Goal: Task Accomplishment & Management: Manage account settings

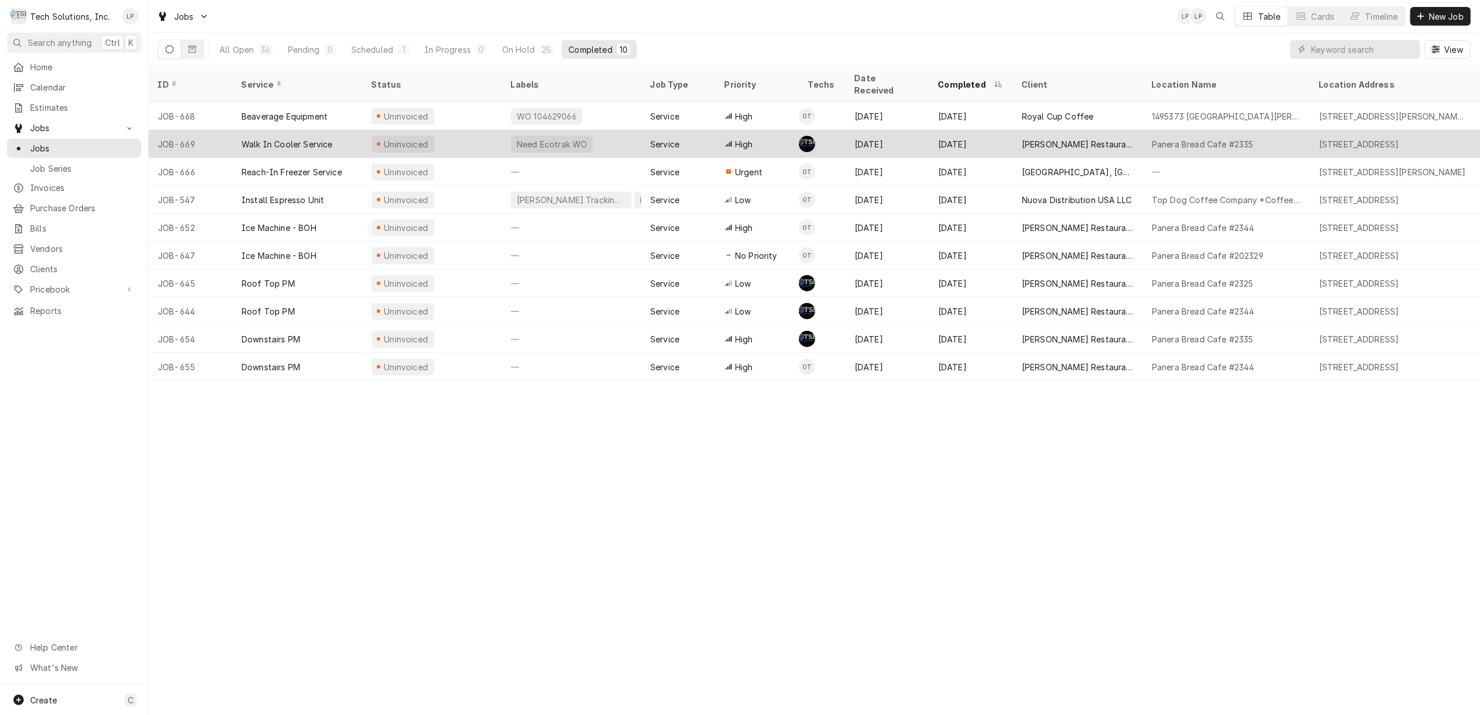
click at [629, 130] on div "Need Ecotrak WO" at bounding box center [571, 144] width 139 height 28
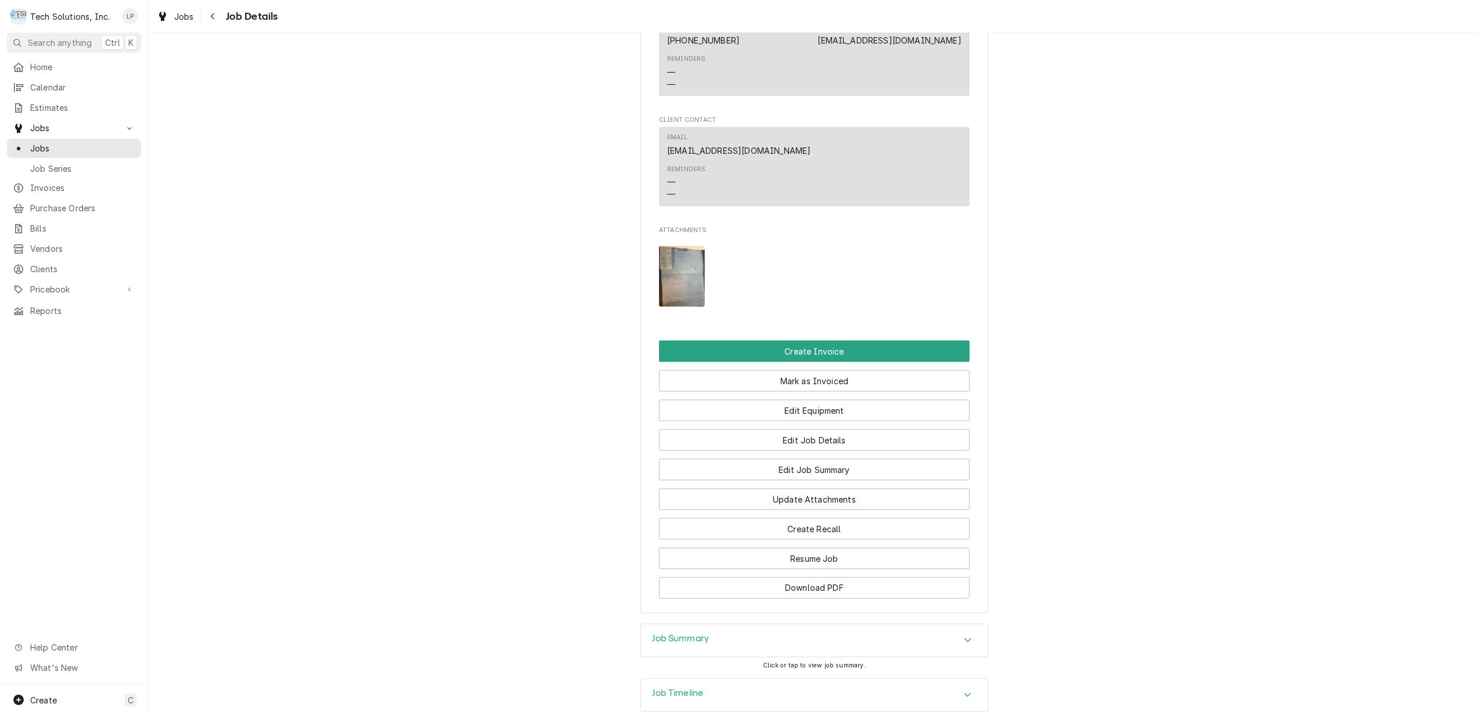
scroll to position [1731, 0]
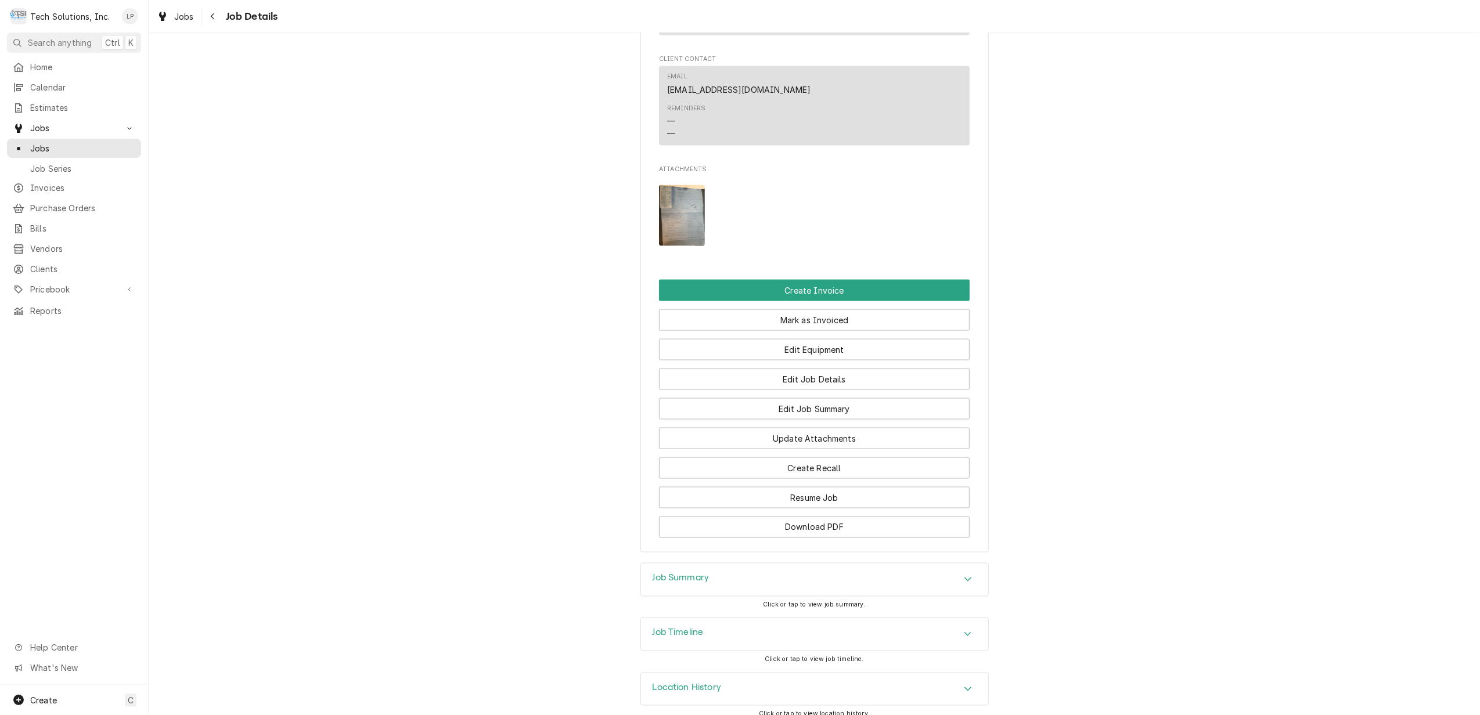
click at [964, 632] on icon "Accordion Header" at bounding box center [967, 634] width 7 height 4
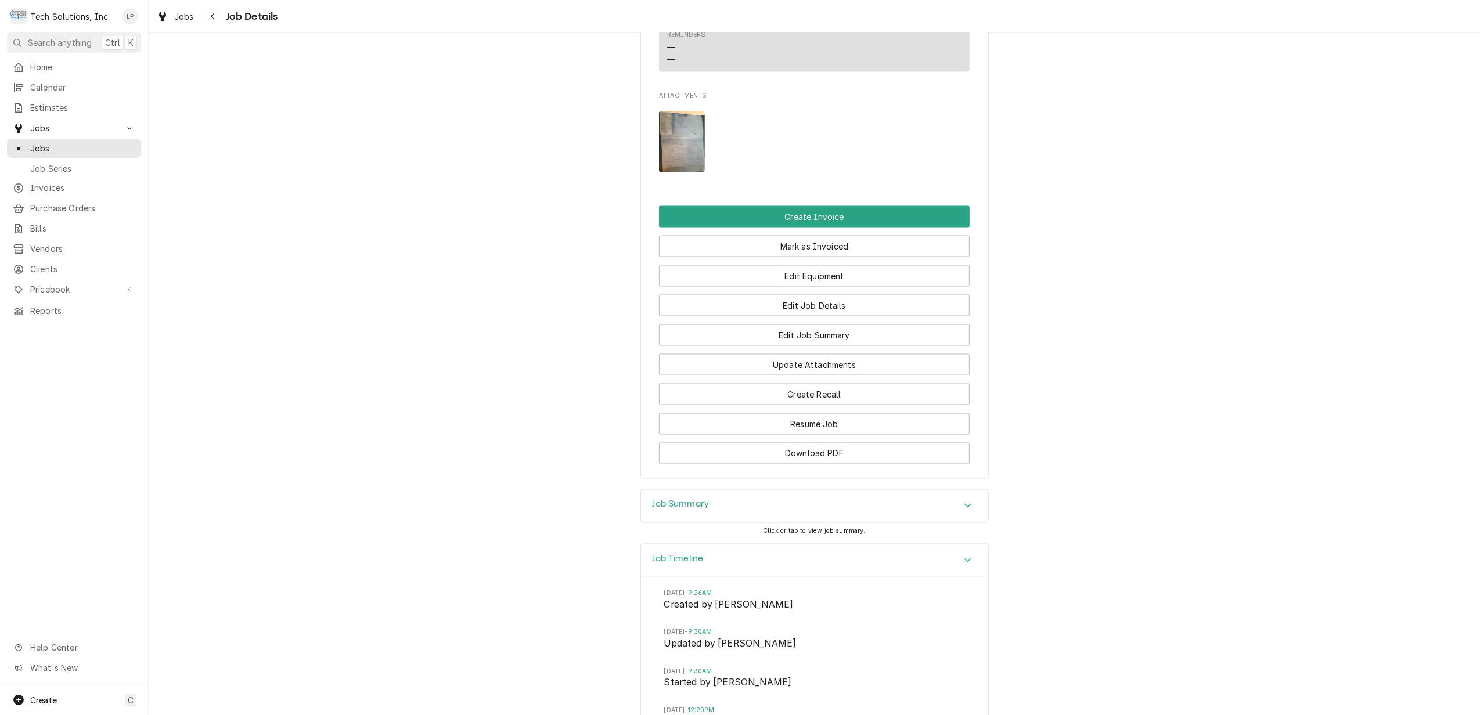
scroll to position [1858, 0]
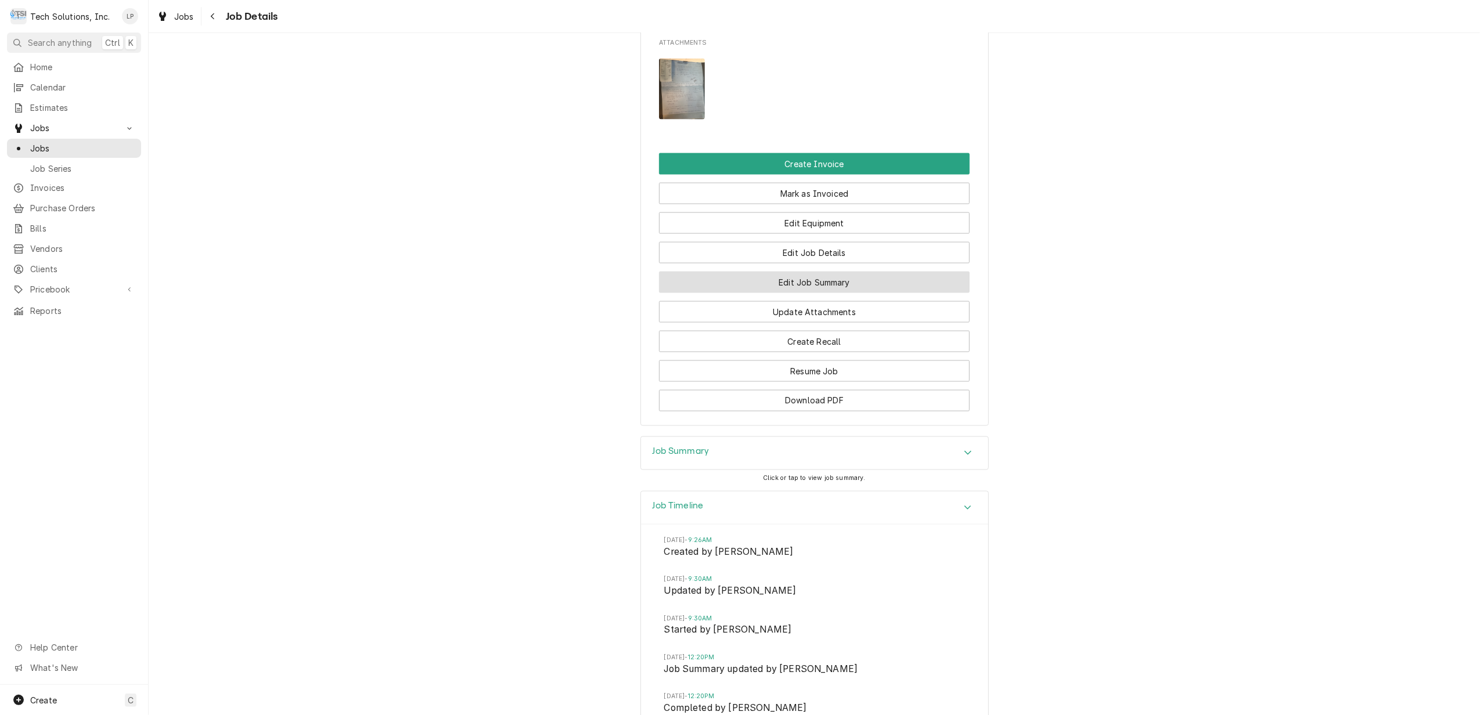
click at [842, 272] on button "Edit Job Summary" at bounding box center [814, 282] width 311 height 21
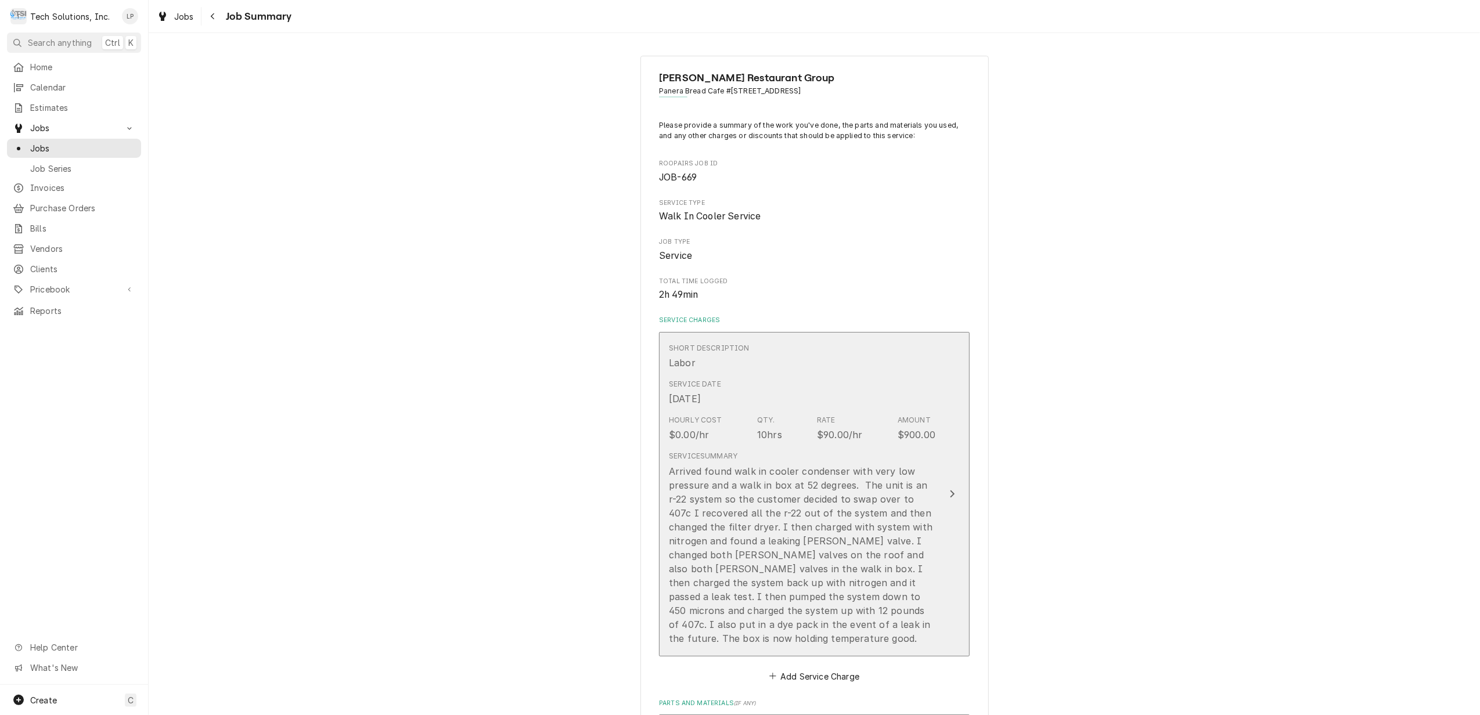
click at [950, 495] on div "Update Line Item" at bounding box center [952, 494] width 15 height 14
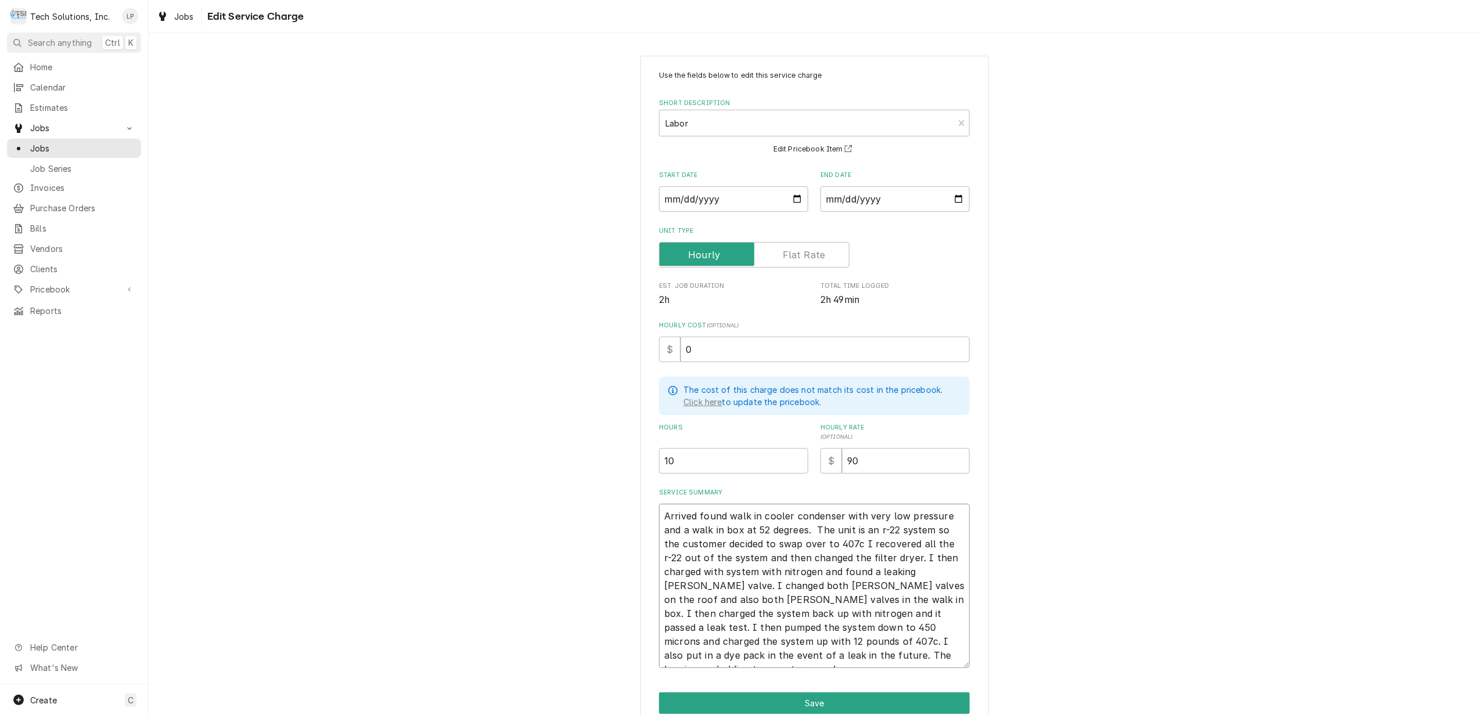
click at [659, 518] on textarea "Arrived found walk in cooler condenser with very low pressure and a walk in box…" at bounding box center [814, 586] width 311 height 164
type textarea "x"
type textarea "Arrived found walk in cooler condenser with very low pressure and a walk in box…"
type textarea "x"
type textarea "Arrived found walk in cooler condenser with very low pressure and a walk in box…"
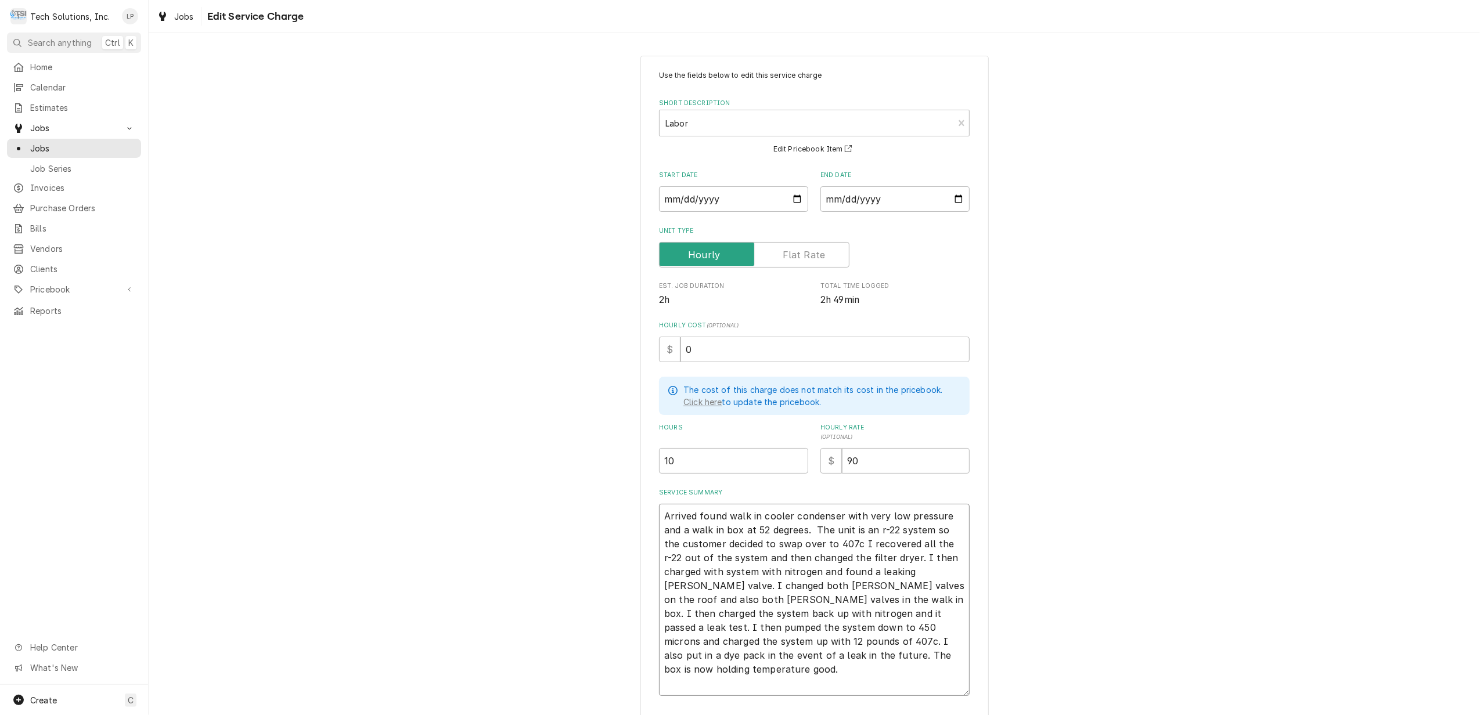
paste textarea "WO ID #3890854"
type textarea "x"
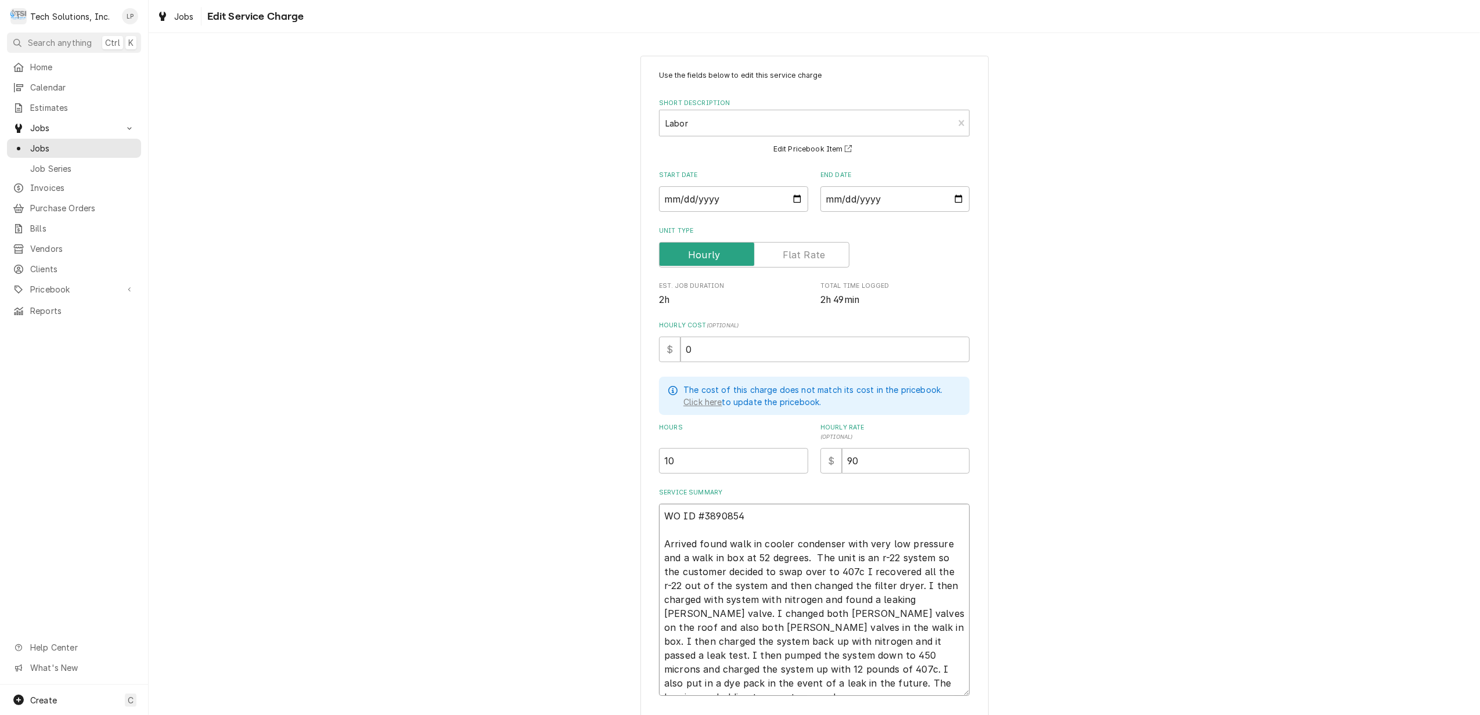
type textarea "WO ID #3890854 Arrived found walk in cooler condenser with very low pressure an…"
click at [1150, 528] on div "Use the fields below to edit this service charge Short Description Labor Edit P…" at bounding box center [814, 420] width 1331 height 751
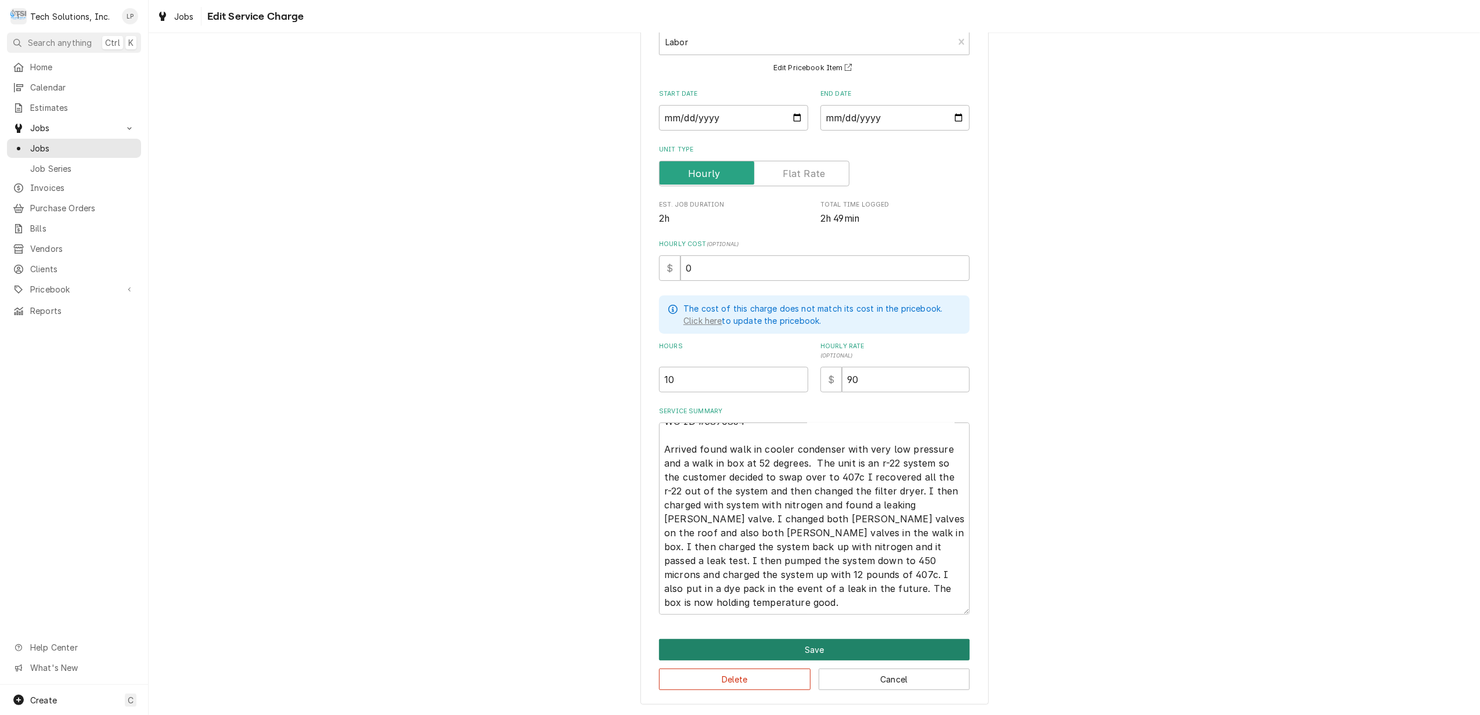
click at [852, 649] on button "Save" at bounding box center [814, 649] width 311 height 21
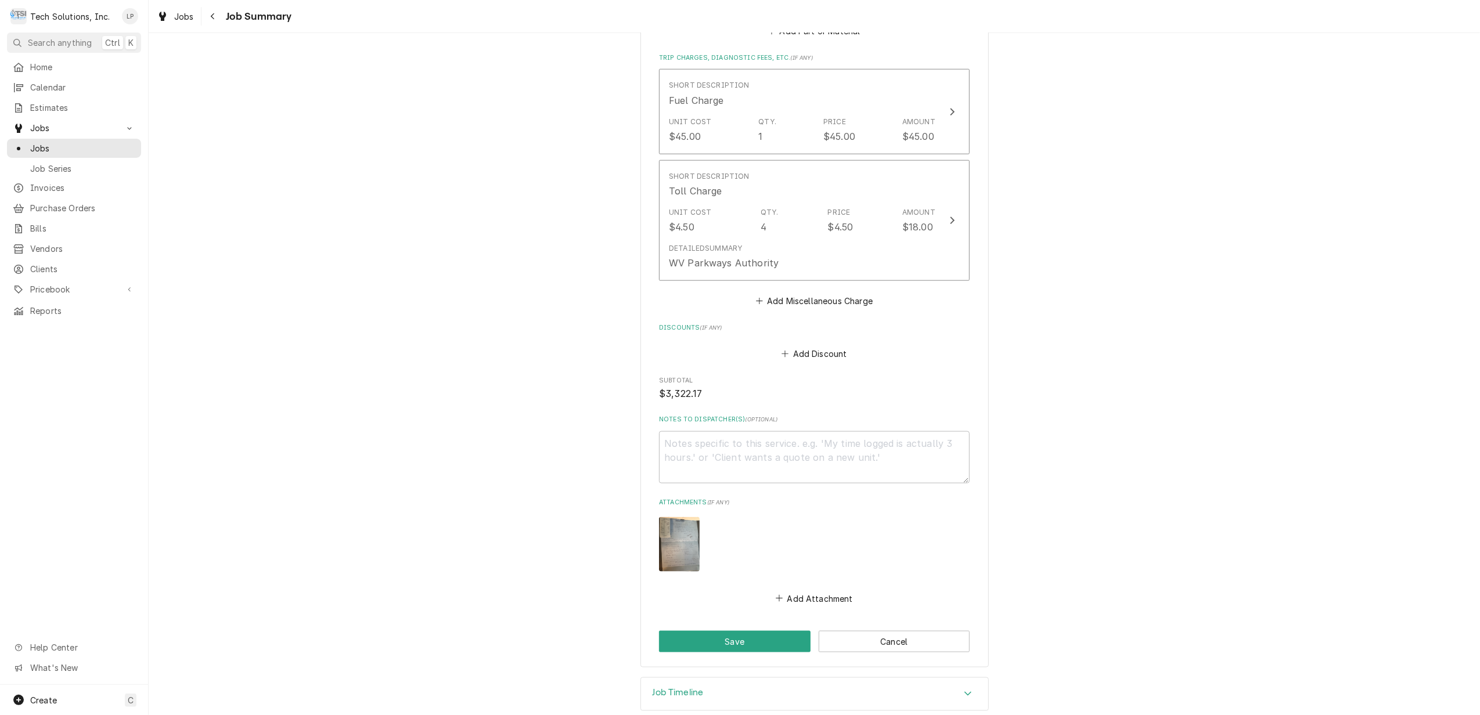
scroll to position [1418, 0]
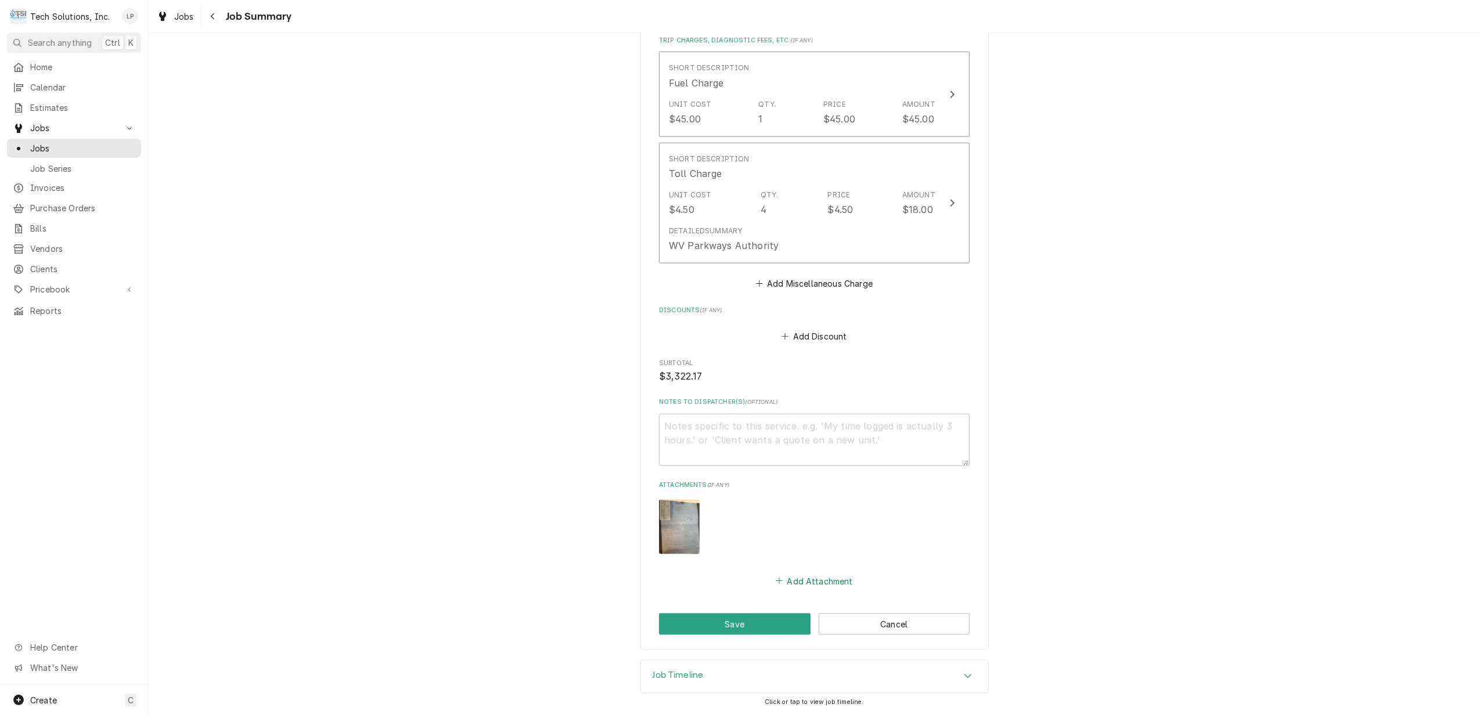
click at [795, 576] on button "Add Attachment" at bounding box center [814, 581] width 81 height 16
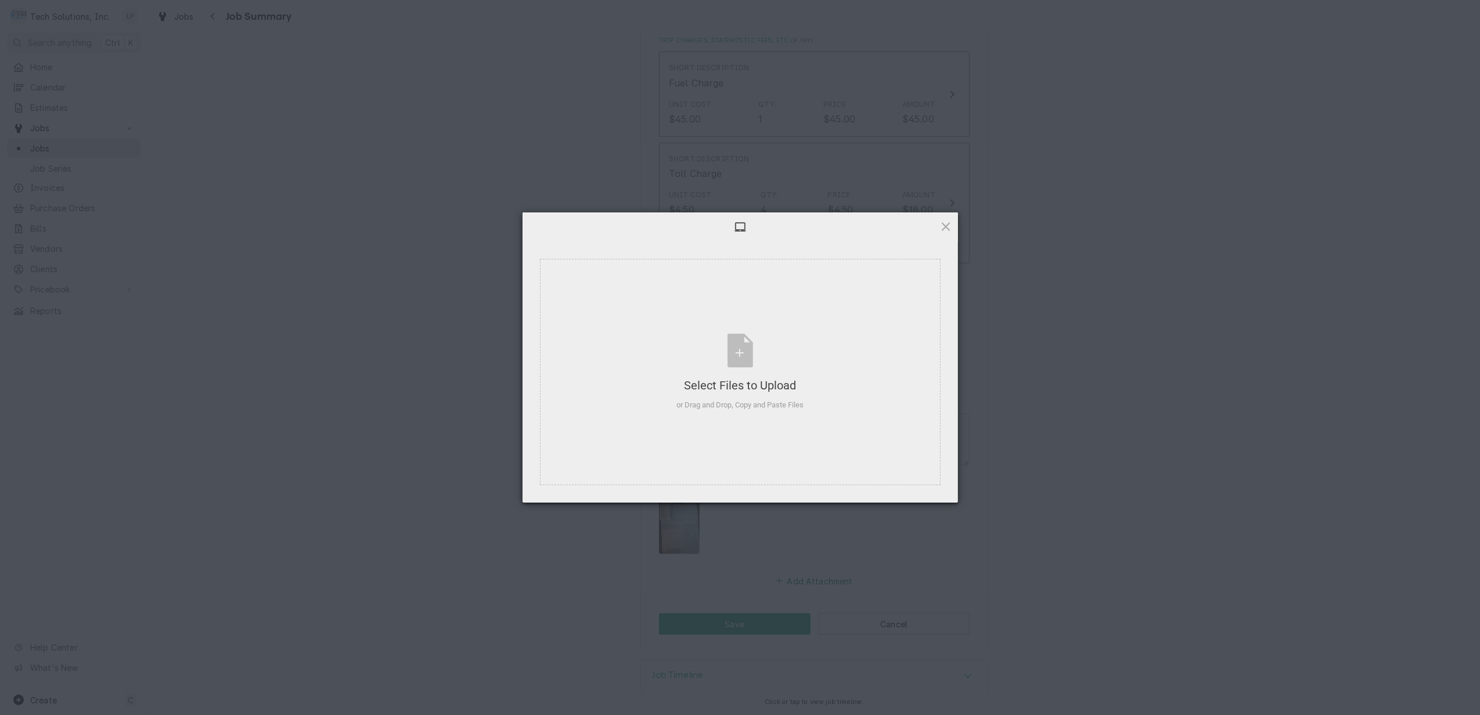
type textarea "x"
click at [735, 350] on div "Select Files to Upload or Drag and Drop, Copy and Paste Files" at bounding box center [739, 372] width 127 height 77
click at [949, 228] on span at bounding box center [945, 226] width 13 height 13
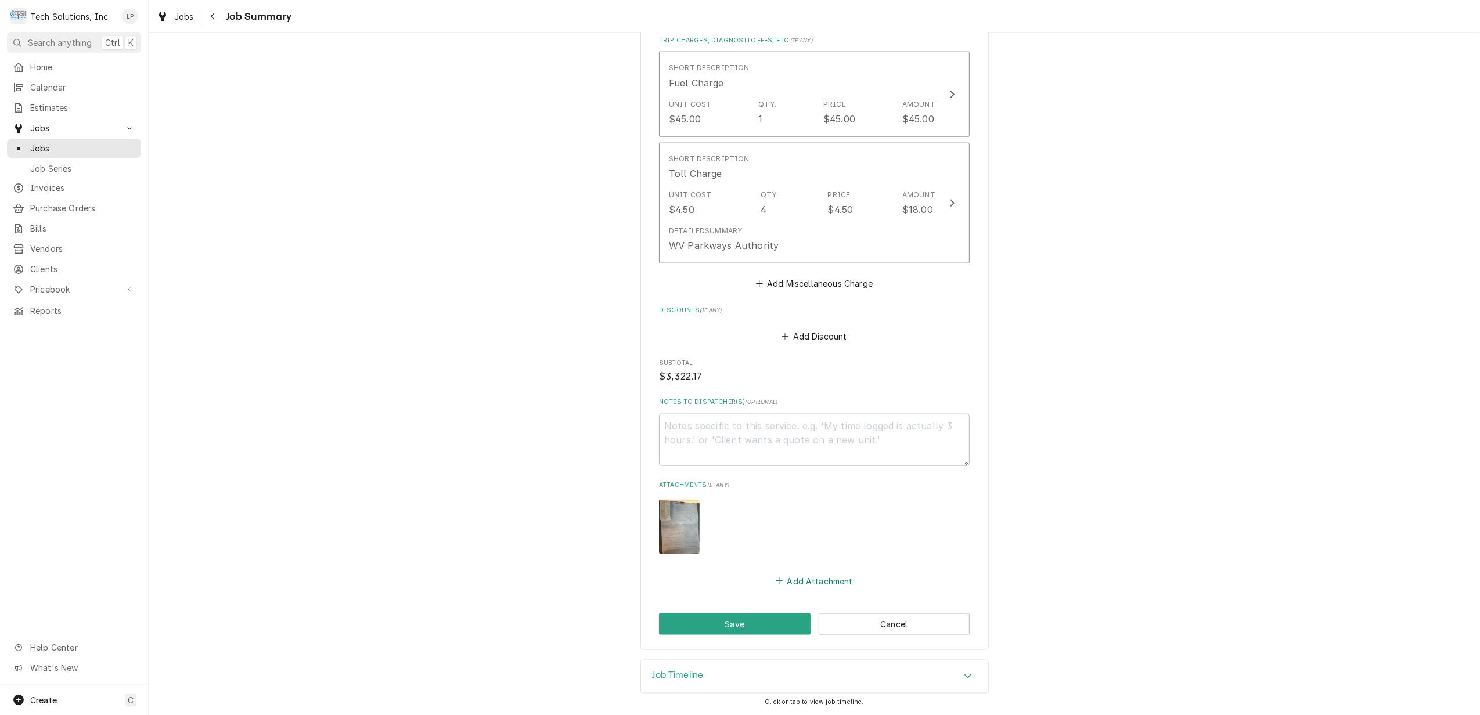
click at [800, 581] on button "Add Attachment" at bounding box center [814, 581] width 81 height 16
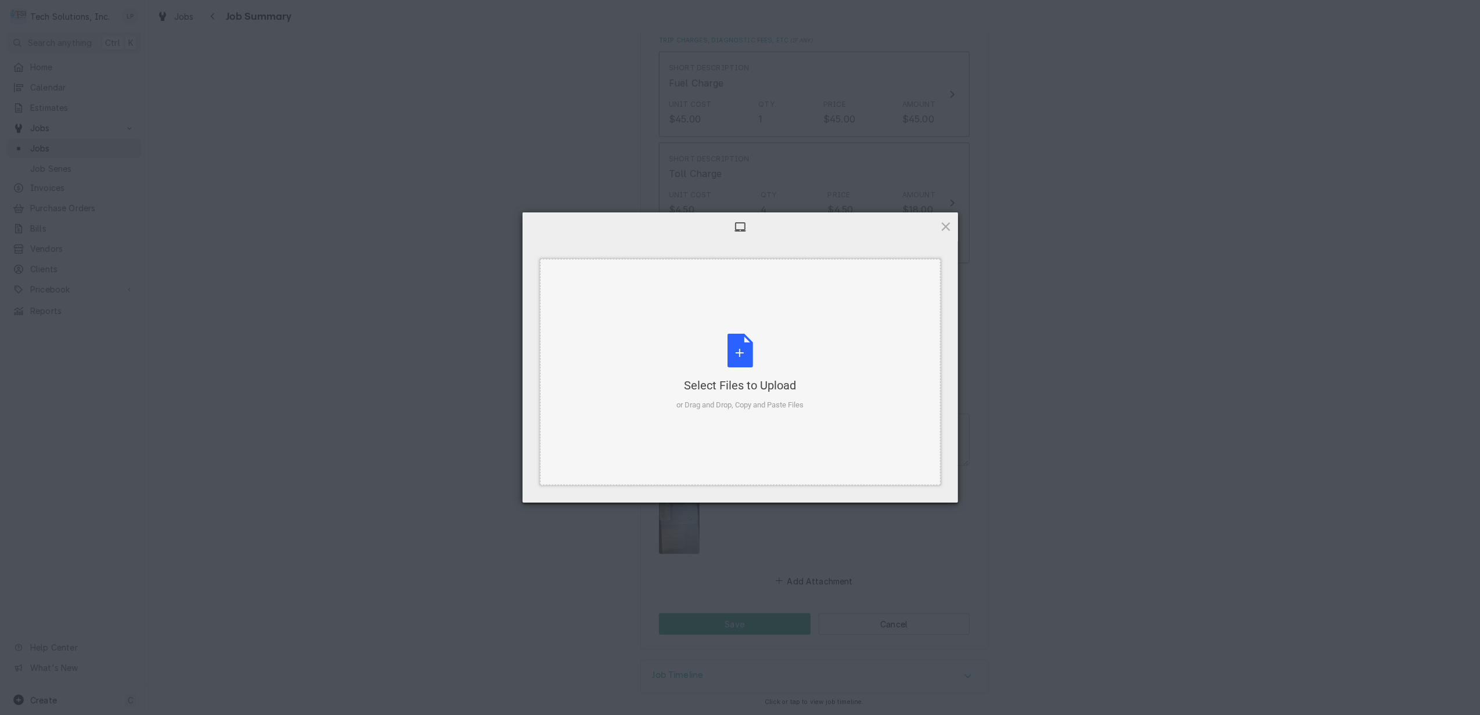
click at [744, 349] on div "Select Files to Upload or Drag and Drop, Copy and Paste Files" at bounding box center [739, 372] width 127 height 77
click at [920, 486] on span "Upload 1" at bounding box center [923, 488] width 23 height 9
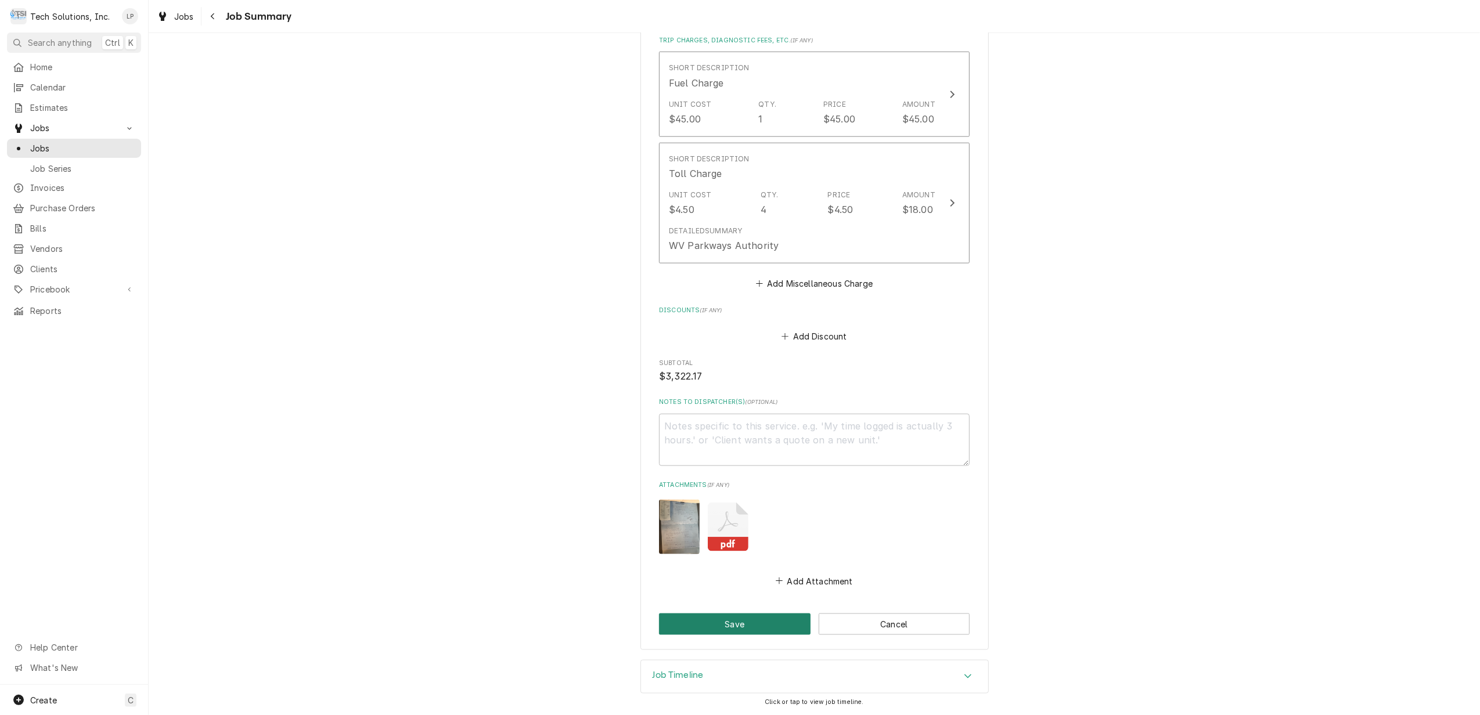
click at [730, 624] on button "Save" at bounding box center [735, 624] width 152 height 21
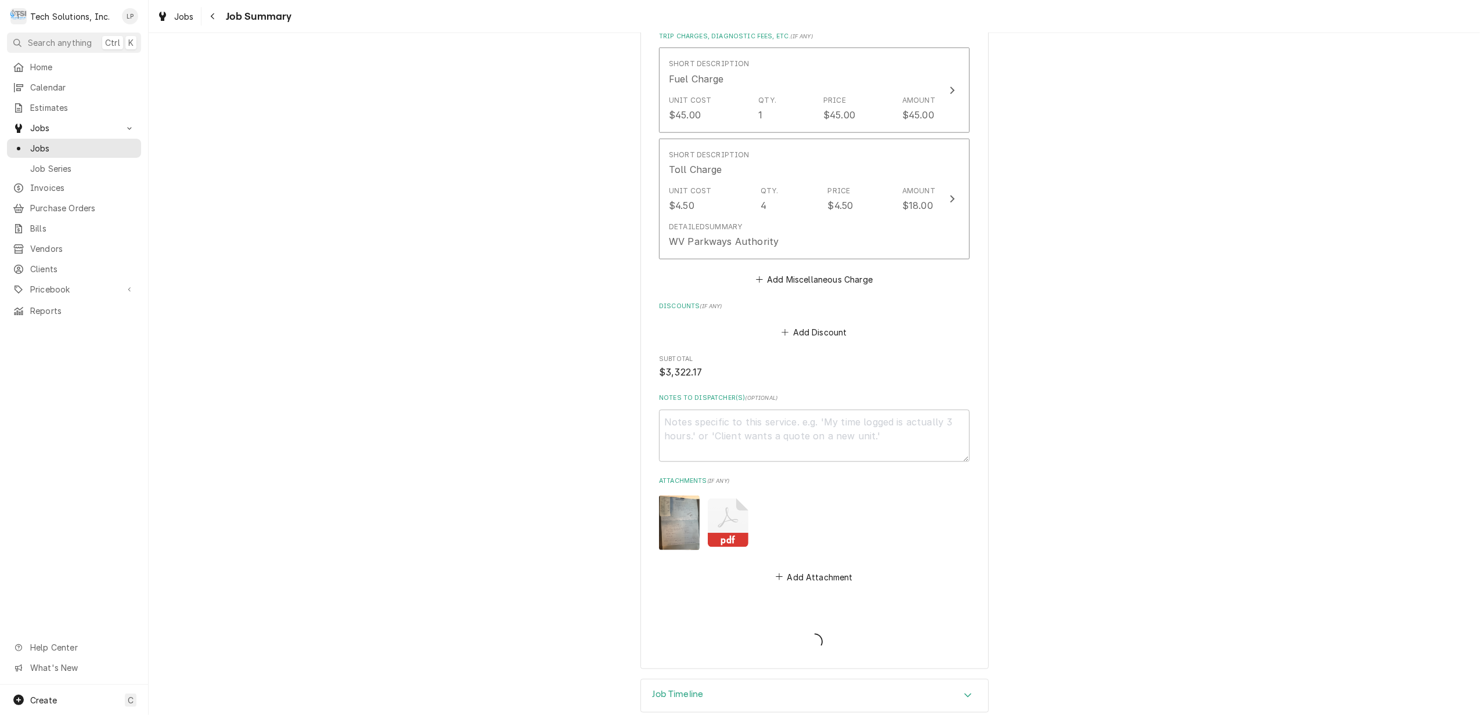
type textarea "x"
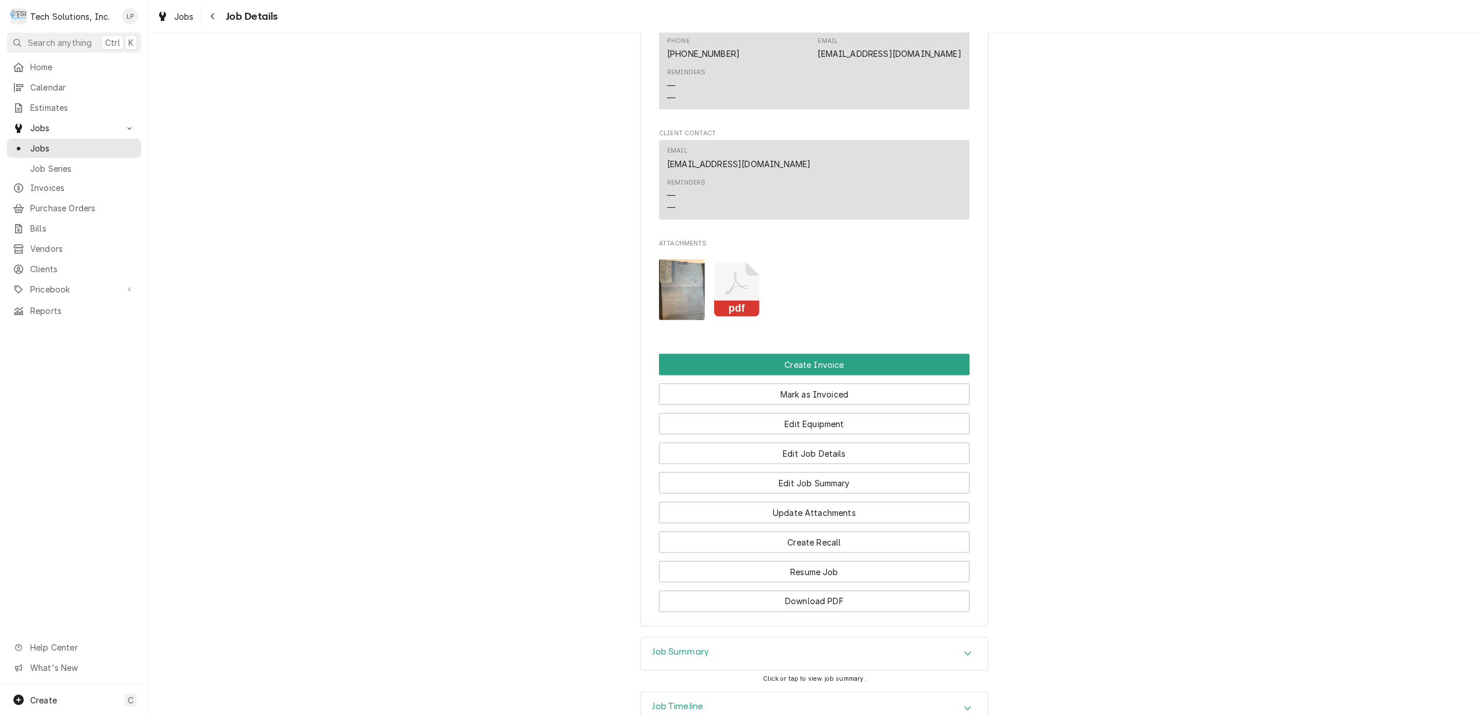
scroll to position [1731, 0]
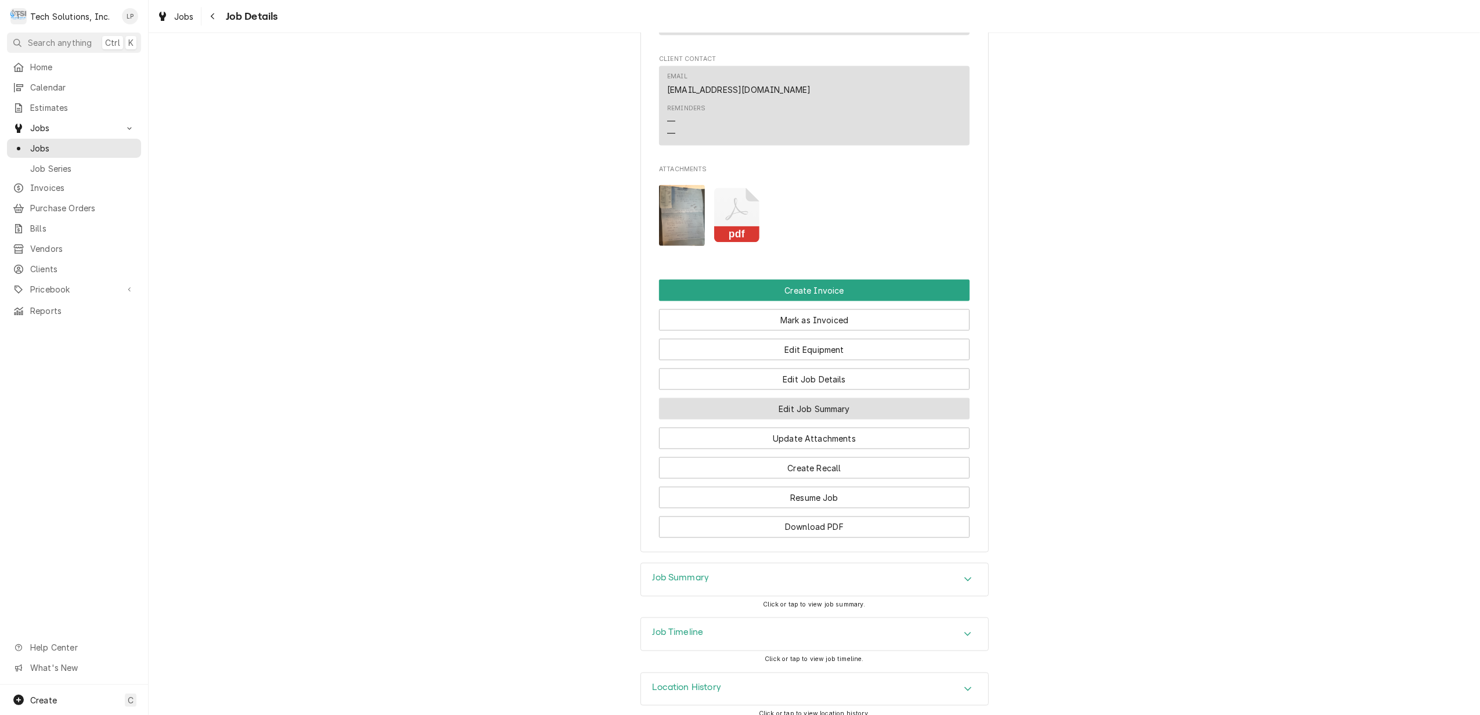
click at [806, 398] on button "Edit Job Summary" at bounding box center [814, 408] width 311 height 21
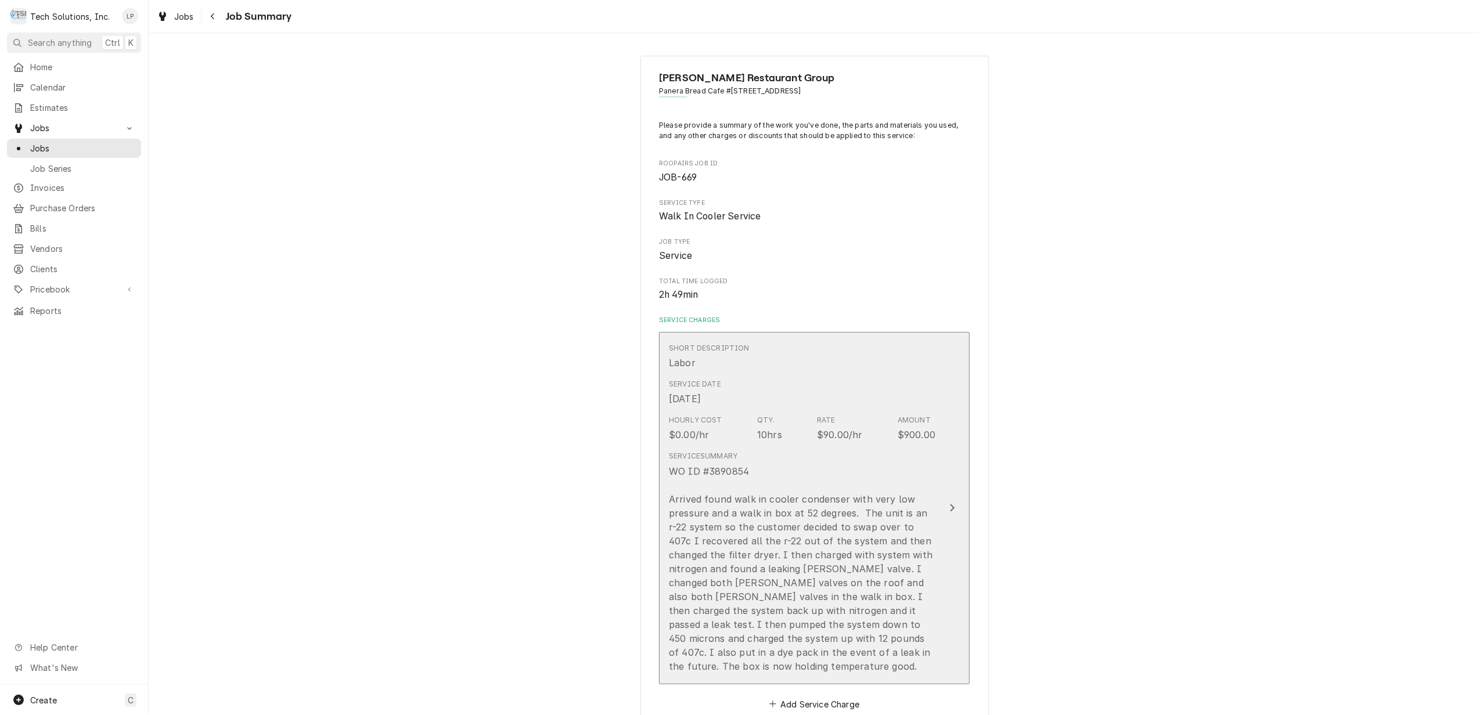
click at [950, 506] on icon "Update Line Item" at bounding box center [952, 509] width 5 height 8
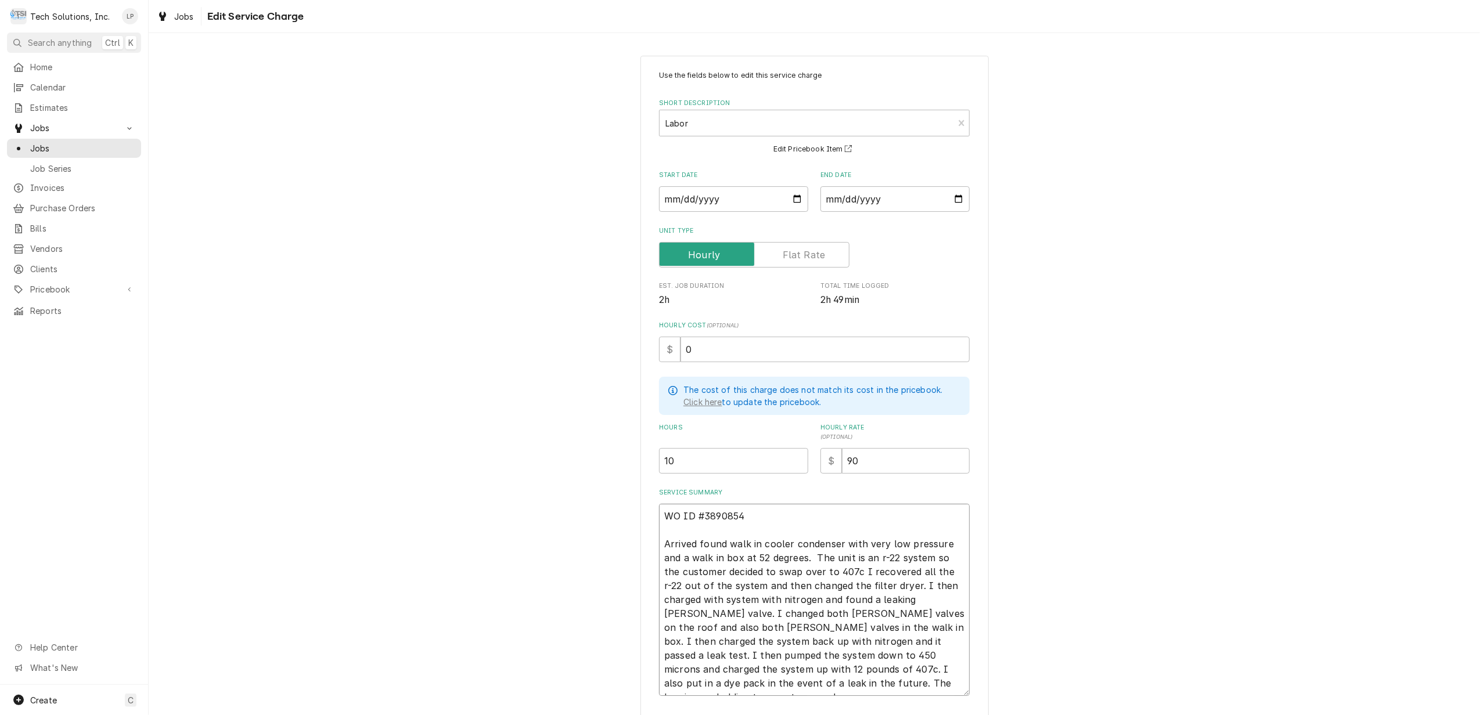
click at [659, 516] on textarea "WO ID #3890854 Arrived found walk in cooler condenser with very low pressure an…" at bounding box center [814, 600] width 311 height 192
type textarea "x"
type textarea "EWO ID #3890854 Arrived found walk in cooler condenser with very low pressure a…"
type textarea "x"
type textarea "EcWO ID #3890854 Arrived found walk in cooler condenser with very low pressure …"
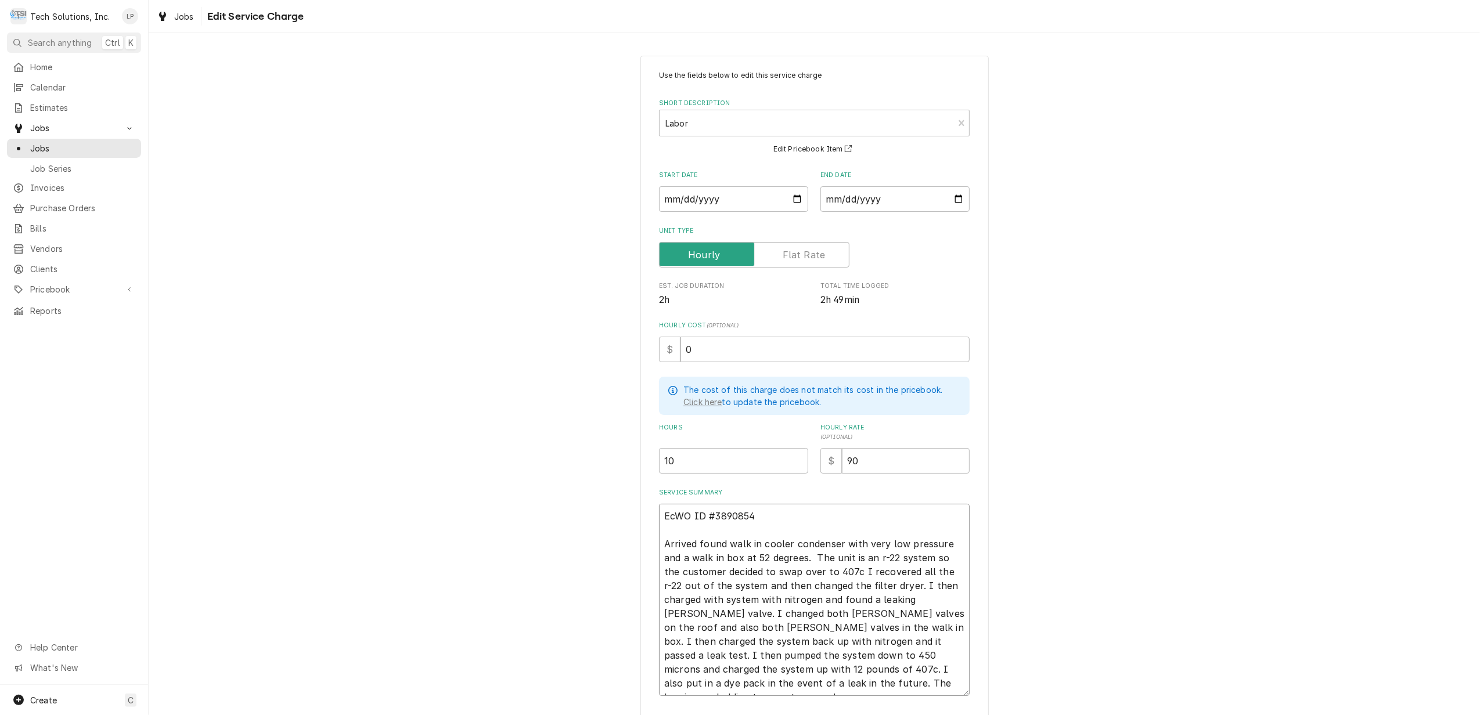
type textarea "x"
type textarea "EcoWO ID #3890854 Arrived found walk in cooler condenser with very low pressure…"
type textarea "x"
type textarea "EcotWO ID #3890854 Arrived found walk in cooler condenser with very low pressur…"
type textarea "x"
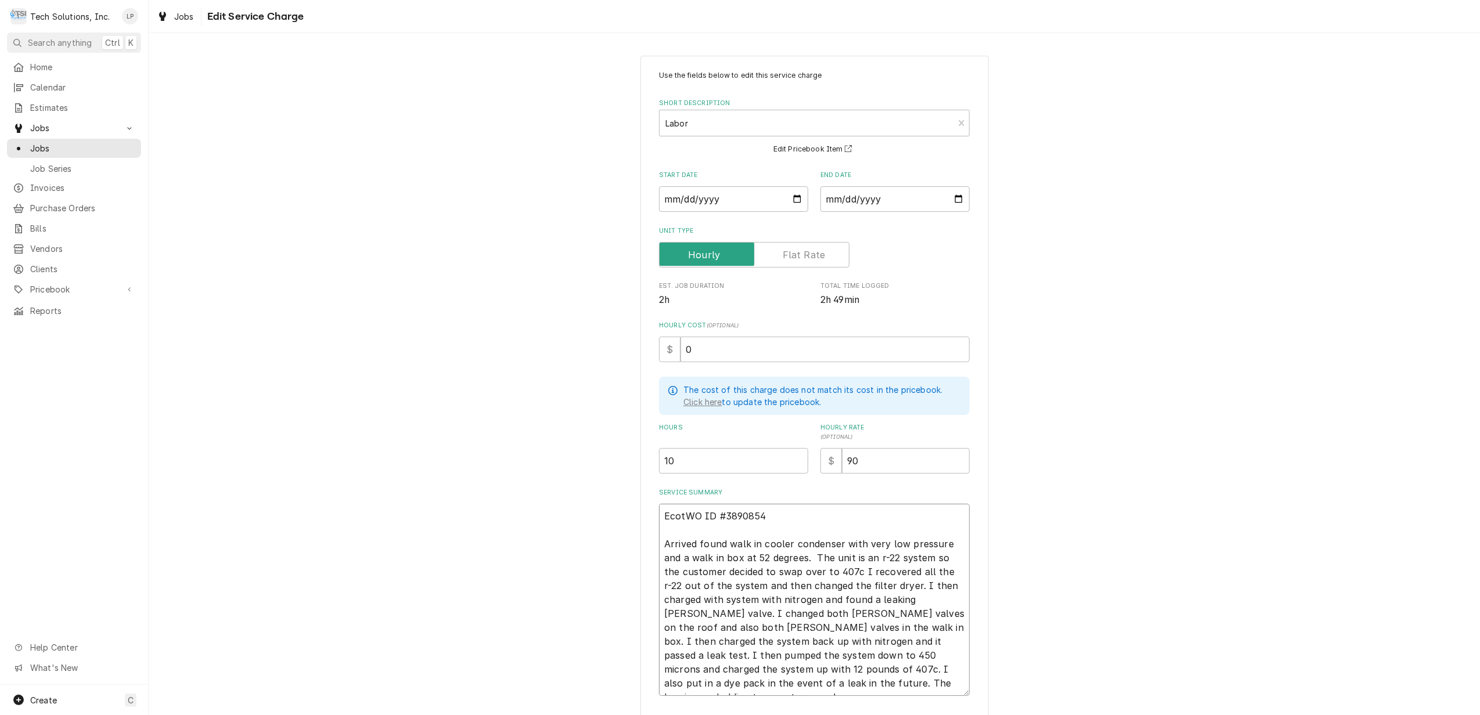
type textarea "EcotrWO ID #3890854 Arrived found walk in cooler condenser with very low pressu…"
type textarea "x"
type textarea "EcotraWO ID #3890854 Arrived found walk in cooler condenser with very low press…"
type textarea "x"
type textarea "EcotrakWO ID #3890854 Arrived found walk in cooler condenser with very low pres…"
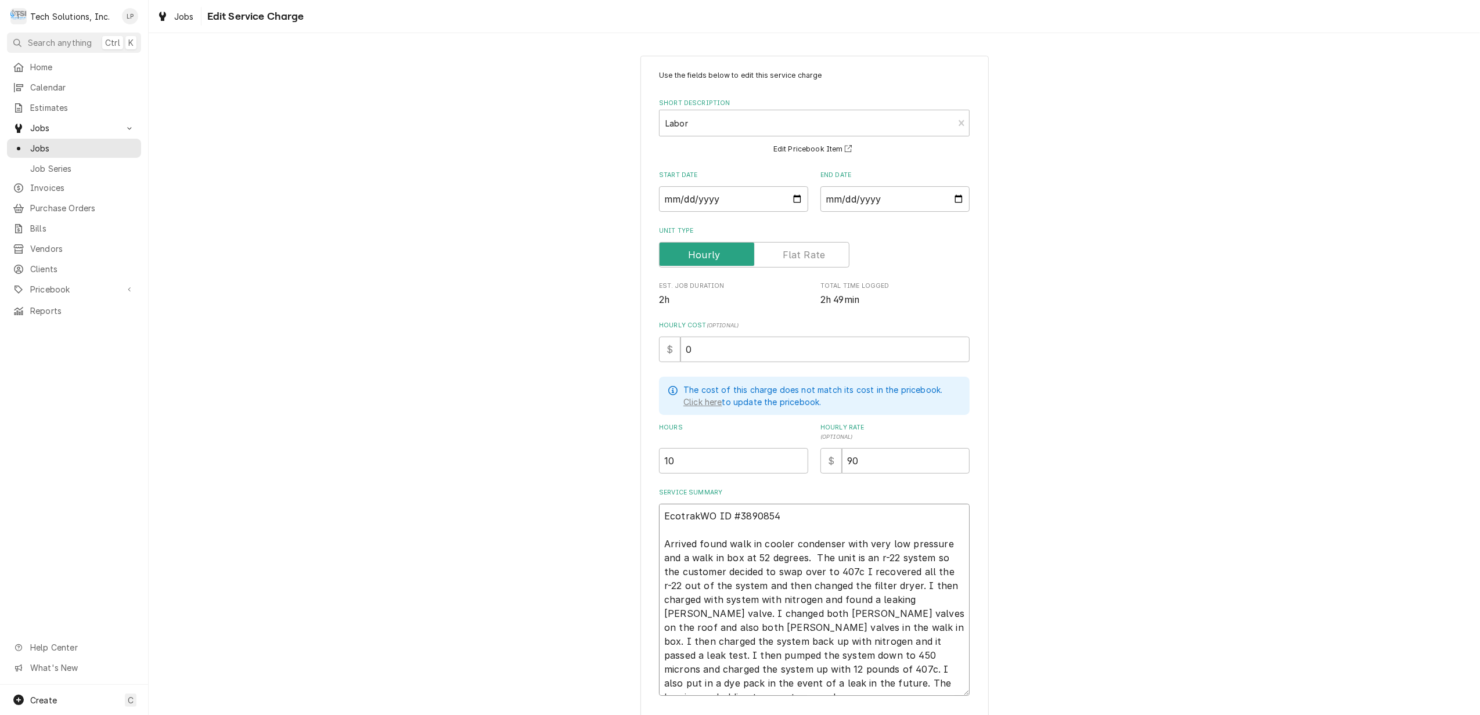
type textarea "x"
type textarea "Ecotrak WO ID #3890854 Arrived found walk in cooler condenser with very low pre…"
click at [809, 514] on textarea "Ecotrak WO ID #3890854 Arrived found walk in cooler condenser with very low pre…" at bounding box center [814, 600] width 311 height 192
type textarea "x"
type textarea "Ecotrak WO ID #3890854 Arrived found walk in cooler condenser with very low pre…"
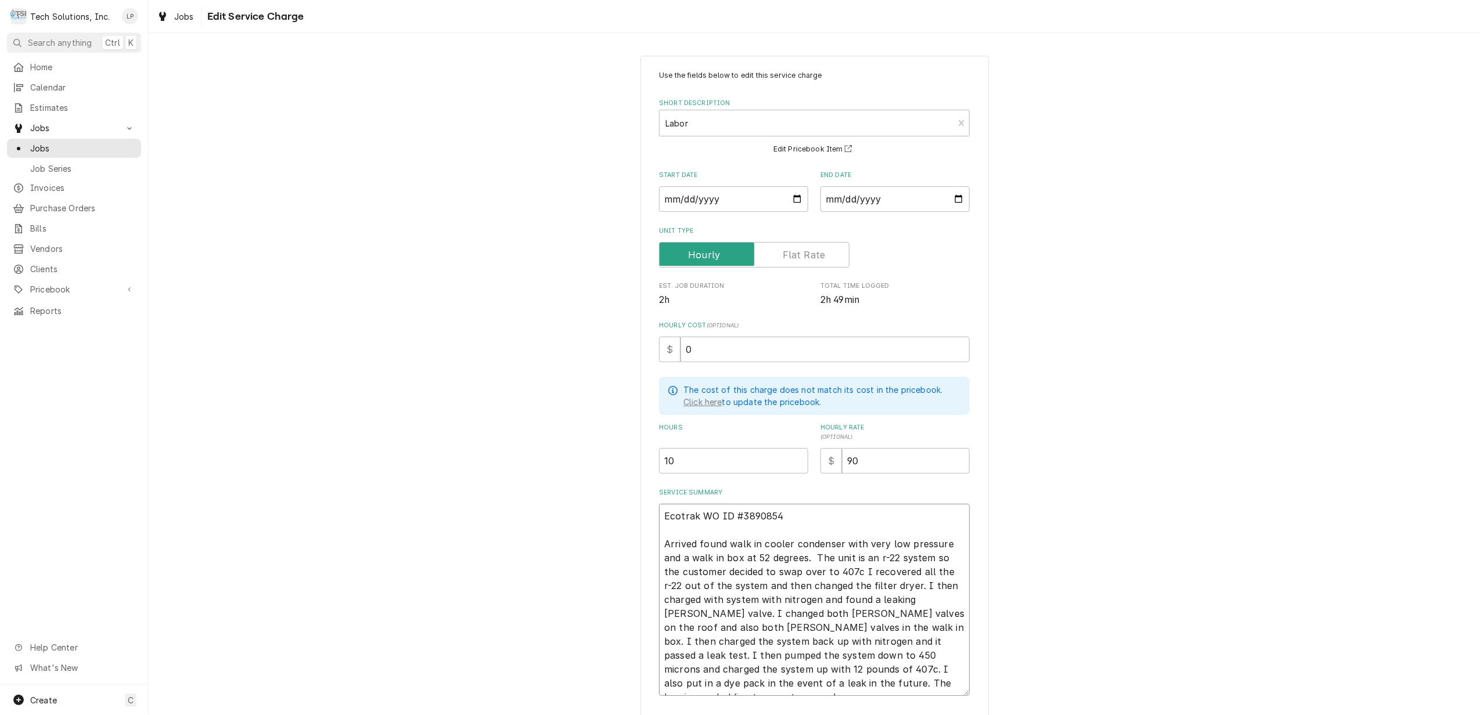
type textarea "x"
type textarea "Ecotrak WO ID #3890854 - Arrived found walk in cooler condenser with very low p…"
type textarea "x"
type textarea "Ecotrak WO ID #3890854 - Arrived found walk in cooler condenser with very low p…"
type textarea "x"
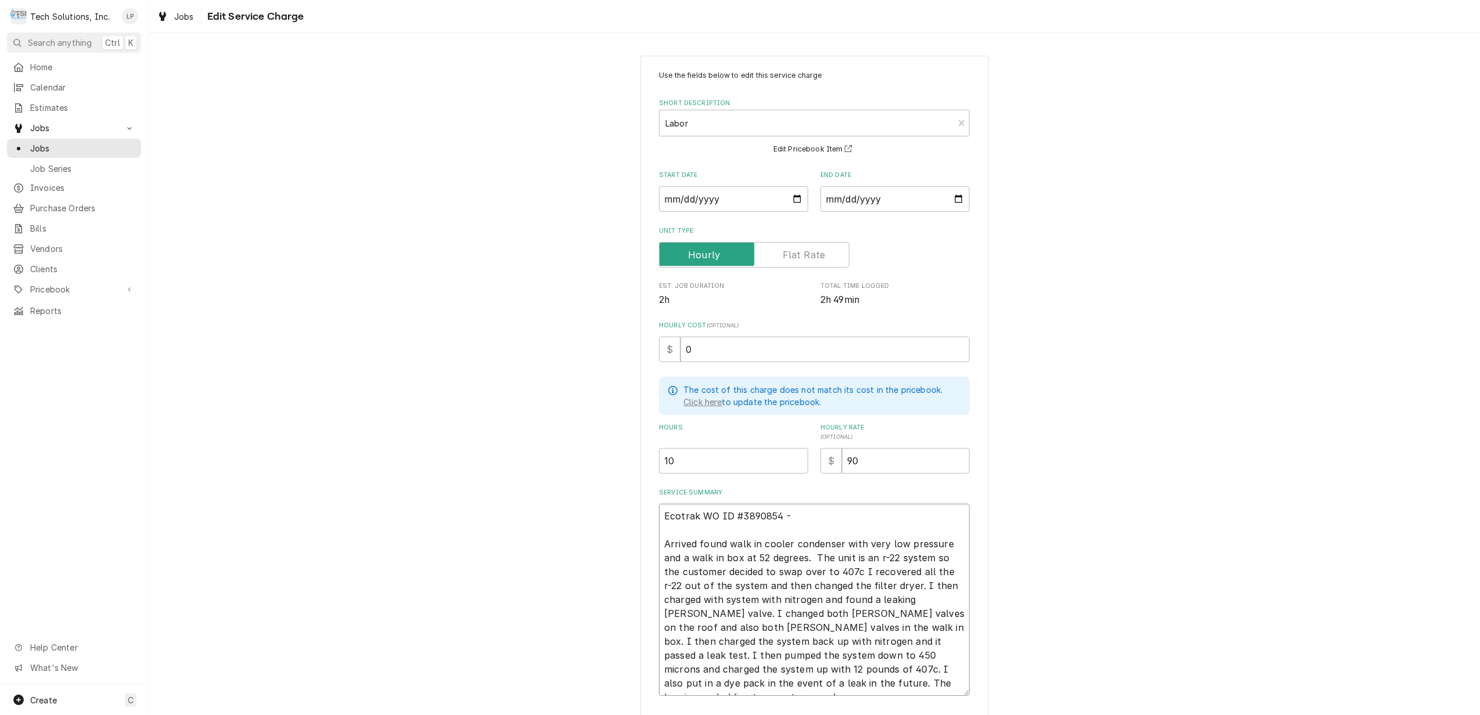
type textarea "Ecotrak WO ID #3890854 - B Arrived found walk in cooler condenser with very low…"
type textarea "x"
type textarea "Ecotrak WO ID #3890854 - Bi Arrived found walk in cooler condenser with very lo…"
type textarea "x"
type textarea "Ecotrak WO ID #3890854 - Bil Arrived found walk in cooler condenser with very l…"
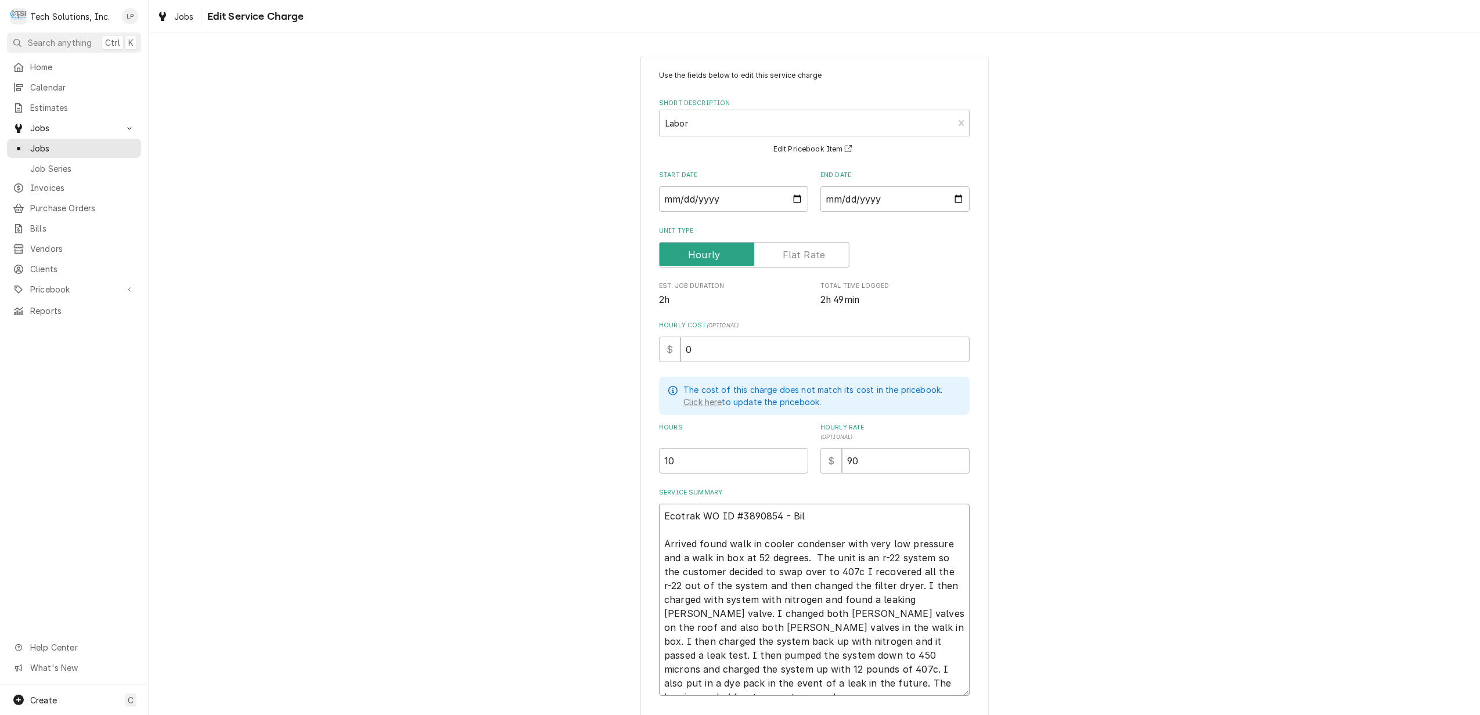
type textarea "x"
type textarea "Ecotrak WO ID #3890854 - Bill Arrived found walk in cooler condenser with very …"
type textarea "x"
type textarea "Ecotrak WO ID #3890854 - Bill Arrived found walk in cooler condenser with very …"
type textarea "x"
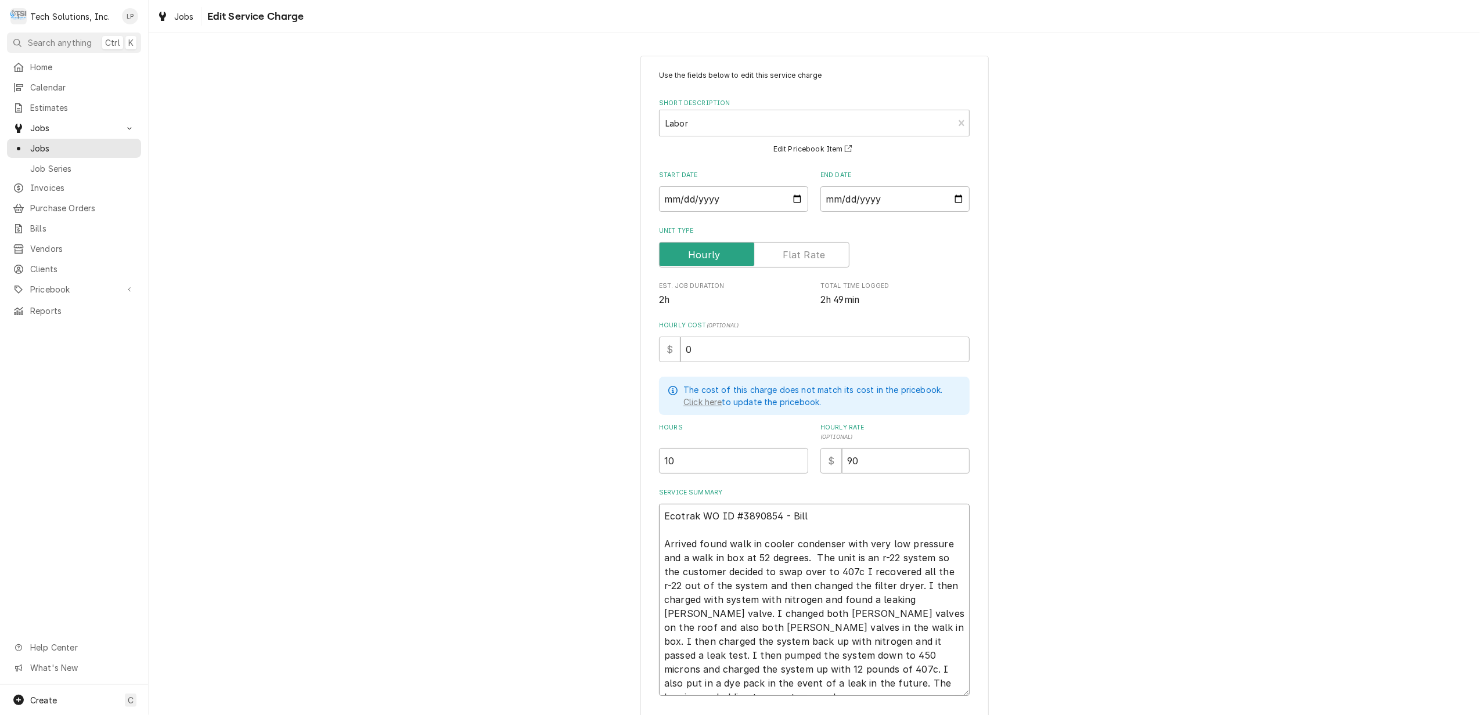
type textarea "Ecotrak WO ID #3890854 - Bill P Arrived found walk in cooler condenser with ver…"
type textarea "x"
type textarea "Ecotrak WO ID #3890854 - Bill Pe Arrived found walk in cooler condenser with ve…"
type textarea "x"
type textarea "Ecotrak WO ID #3890854 - Bill Per Arrived found walk in cooler condenser with v…"
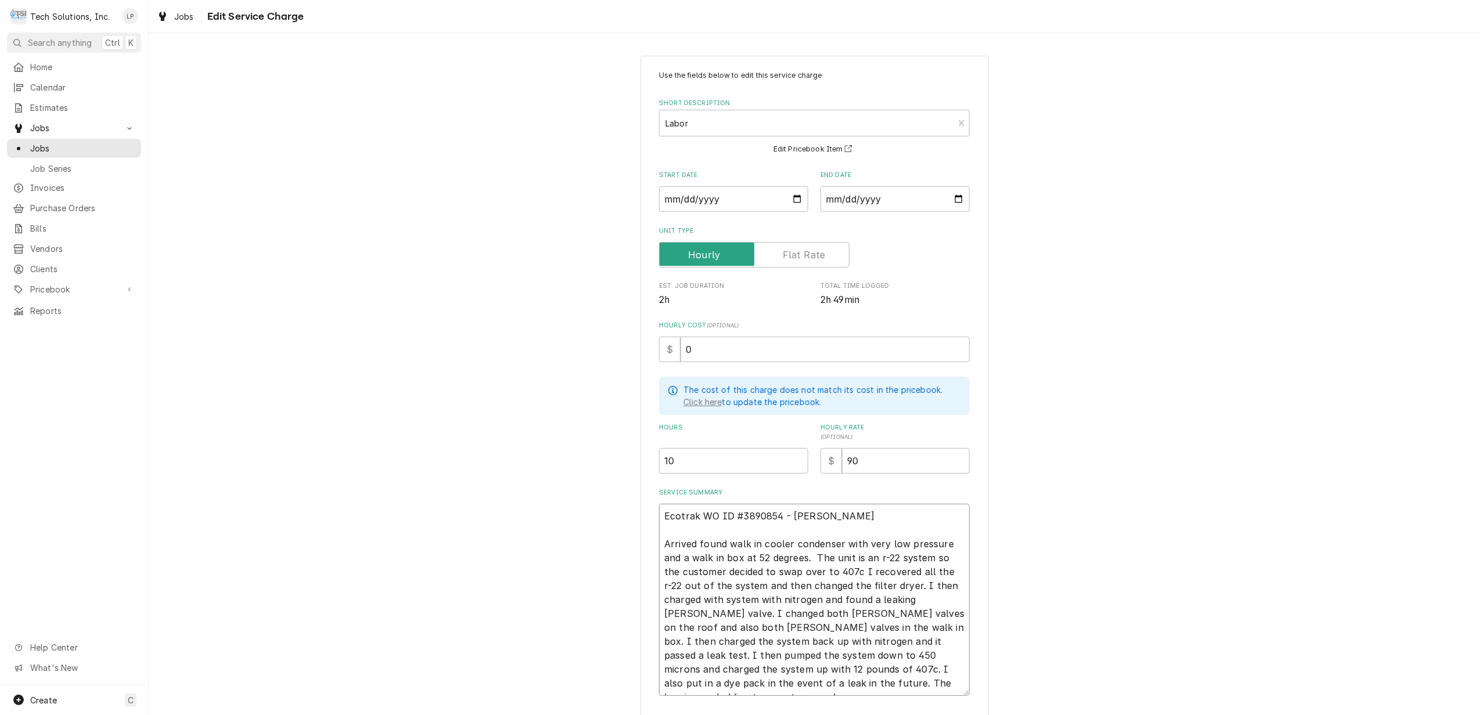
type textarea "x"
type textarea "Ecotrak WO ID #3890854 - Bill Per Arrived found walk in cooler condenser with v…"
type textarea "x"
type textarea "Ecotrak WO ID #3890854 - Bill Per E Arrived found walk in cooler condenser with…"
type textarea "x"
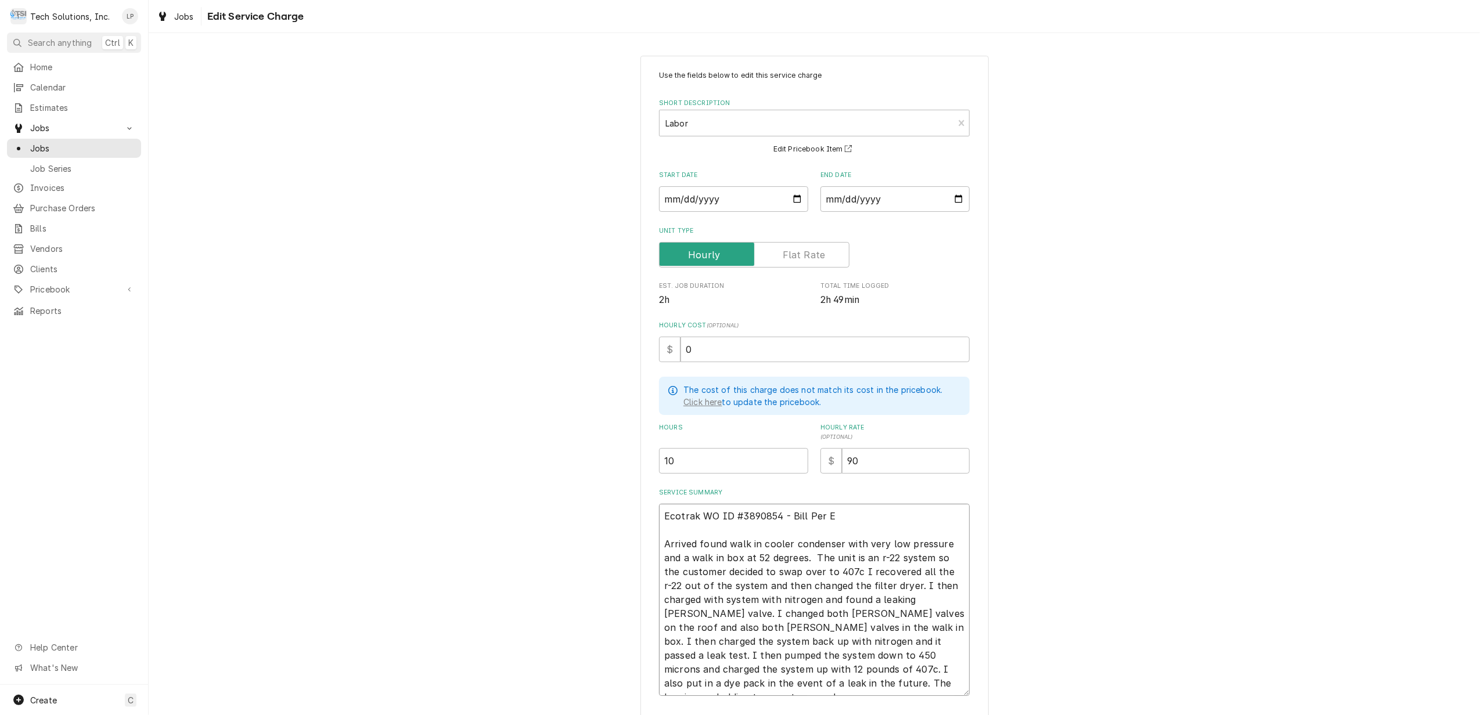
type textarea "Ecotrak WO ID #3890854 - Bill Per Es Arrived found walk in cooler condenser wit…"
type textarea "x"
type textarea "Ecotrak WO ID #3890854 - Bill Per Est Arrived found walk in cooler condenser wi…"
type textarea "x"
type textarea "Ecotrak WO ID #3890854 - Bill Per Esti Arrived found walk in cooler condenser w…"
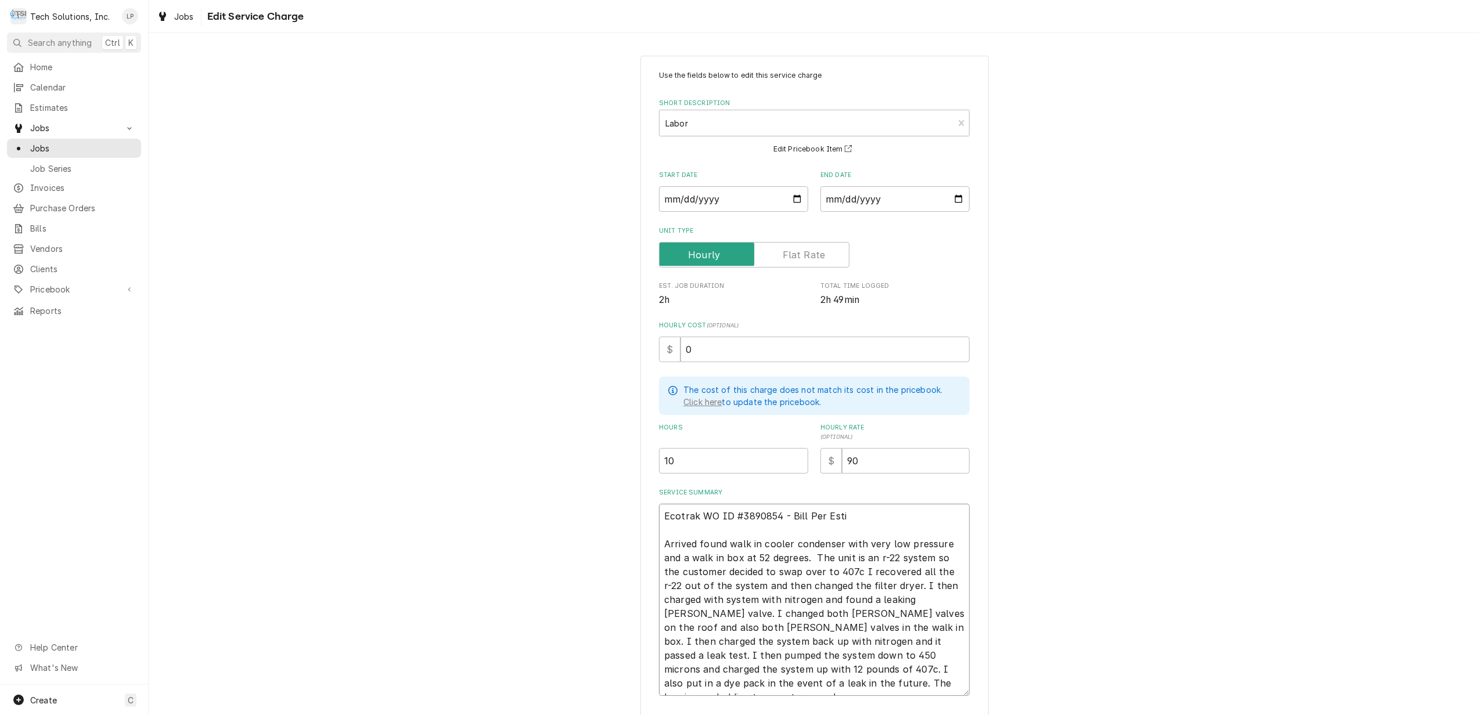
type textarea "x"
type textarea "Ecotrak WO ID #3890854 - Bill Per Estim Arrived found walk in cooler condenser …"
type textarea "x"
type textarea "Ecotrak WO ID #3890854 - Bill Per Estima Arrived found walk in cooler condenser…"
type textarea "x"
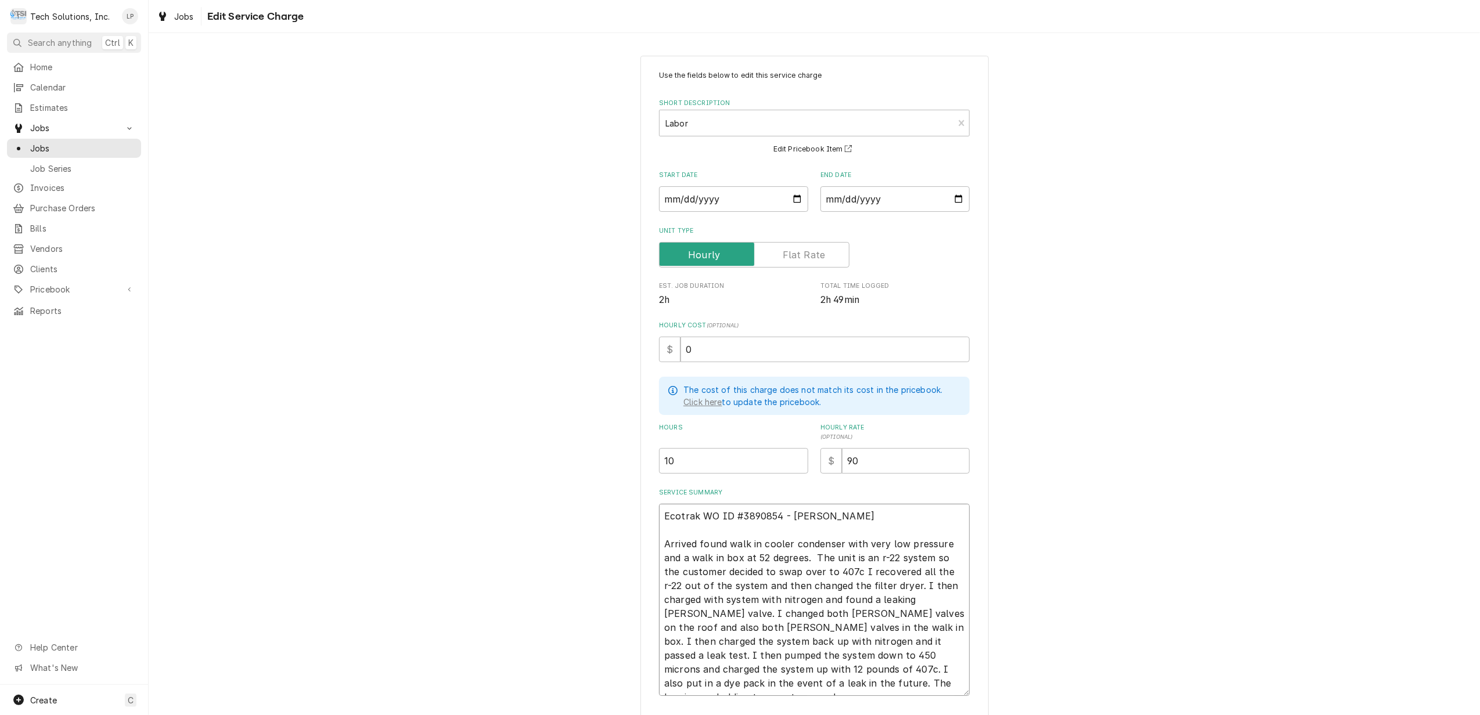
type textarea "Ecotrak WO ID #3890854 - Bill Per Estimat Arrived found walk in cooler condense…"
type textarea "x"
type textarea "Ecotrak WO ID #3890854 - Bill Per Estimate Arrived found walk in cooler condens…"
click at [1100, 511] on div "Use the fields below to edit this service charge Short Description Labor Edit P…" at bounding box center [814, 420] width 1331 height 751
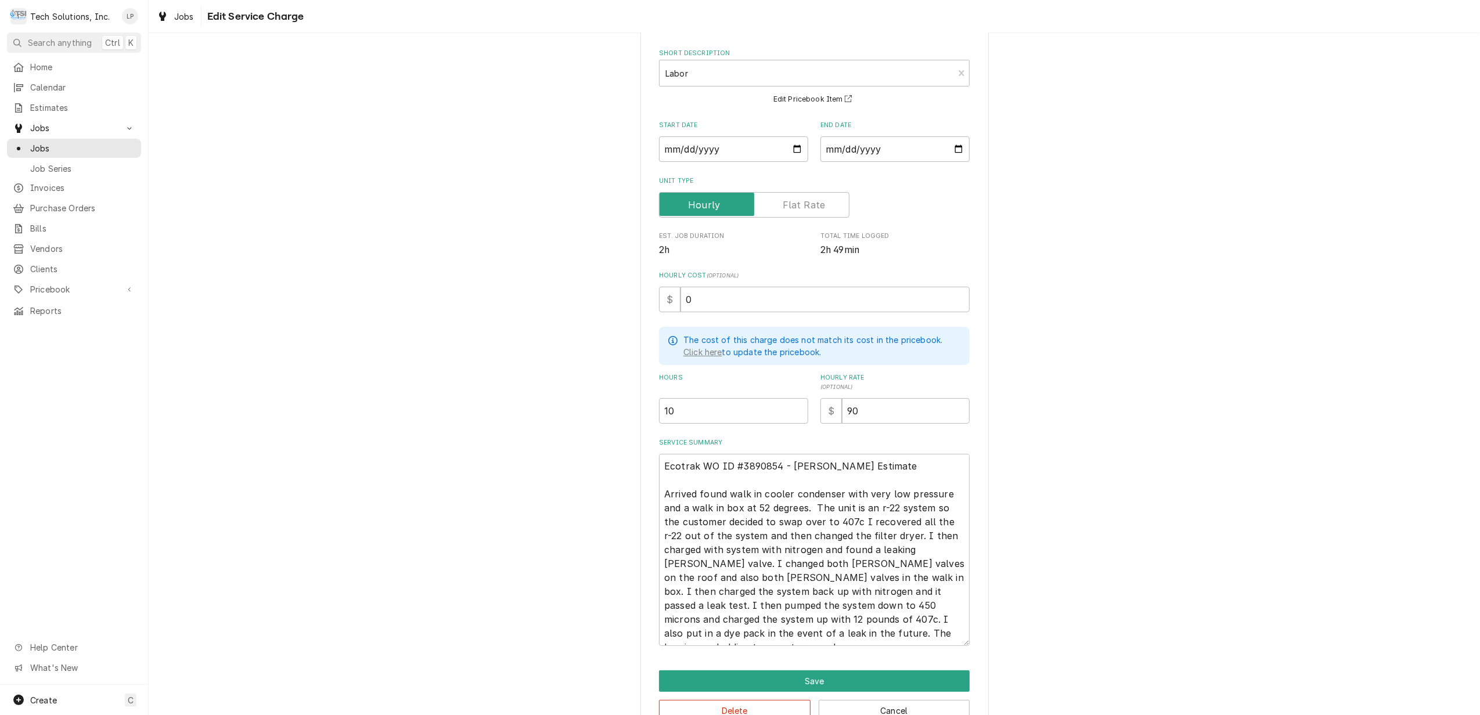
scroll to position [81, 0]
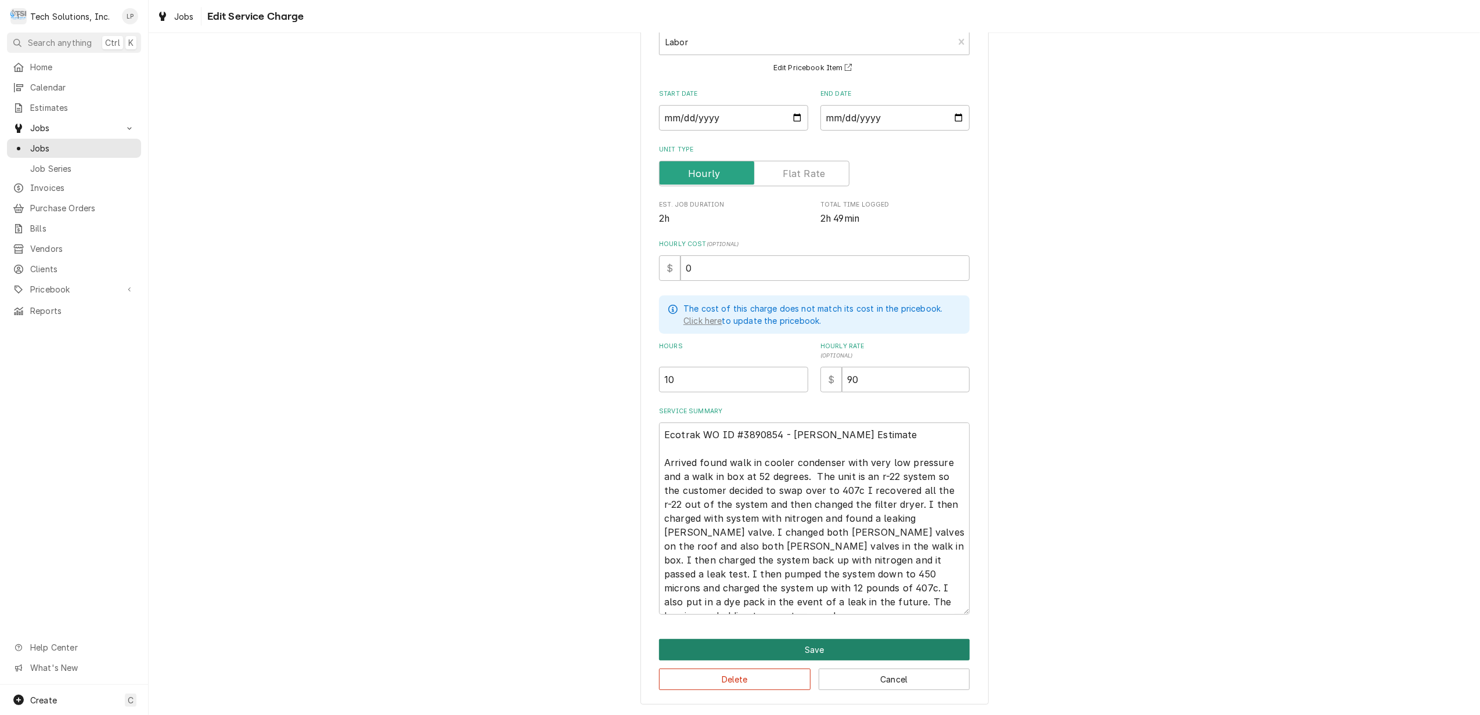
click at [855, 648] on button "Save" at bounding box center [814, 649] width 311 height 21
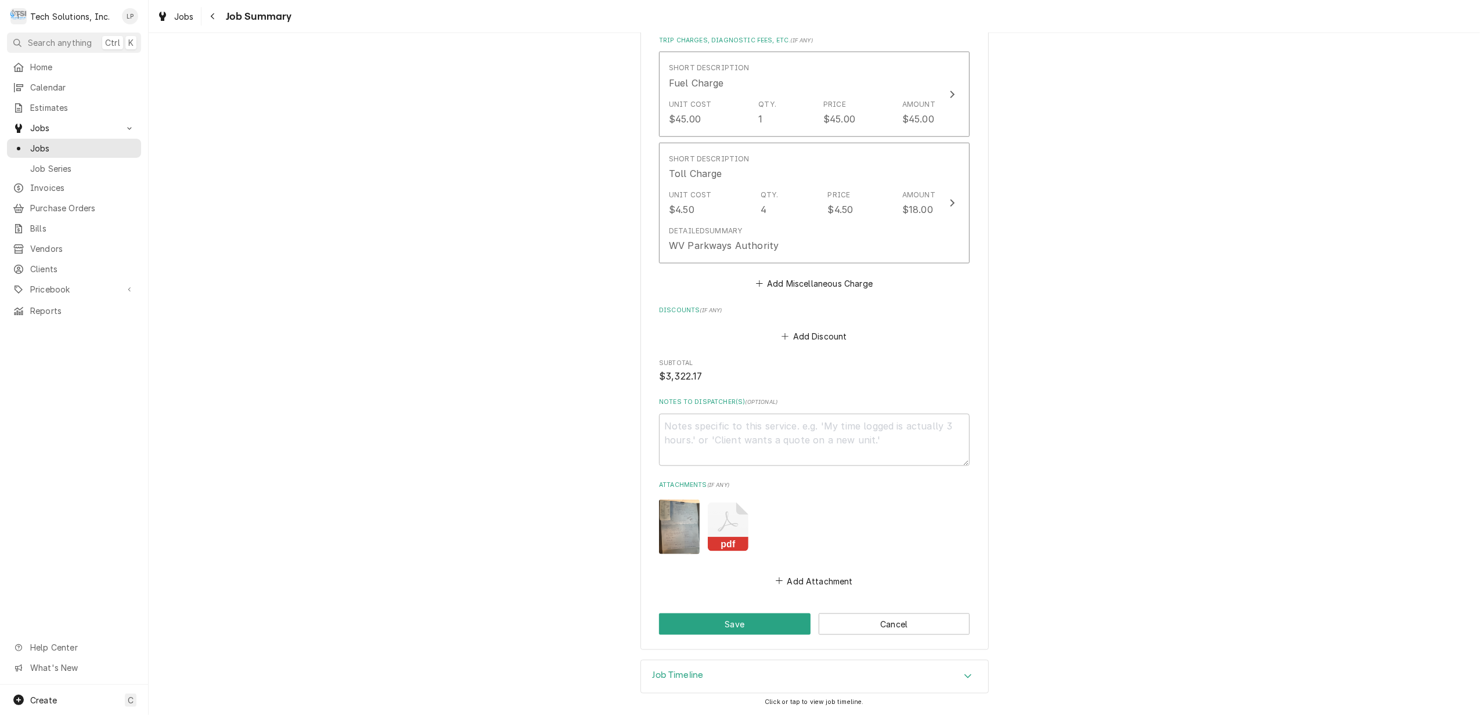
scroll to position [1418, 0]
click at [756, 627] on button "Save" at bounding box center [735, 624] width 152 height 21
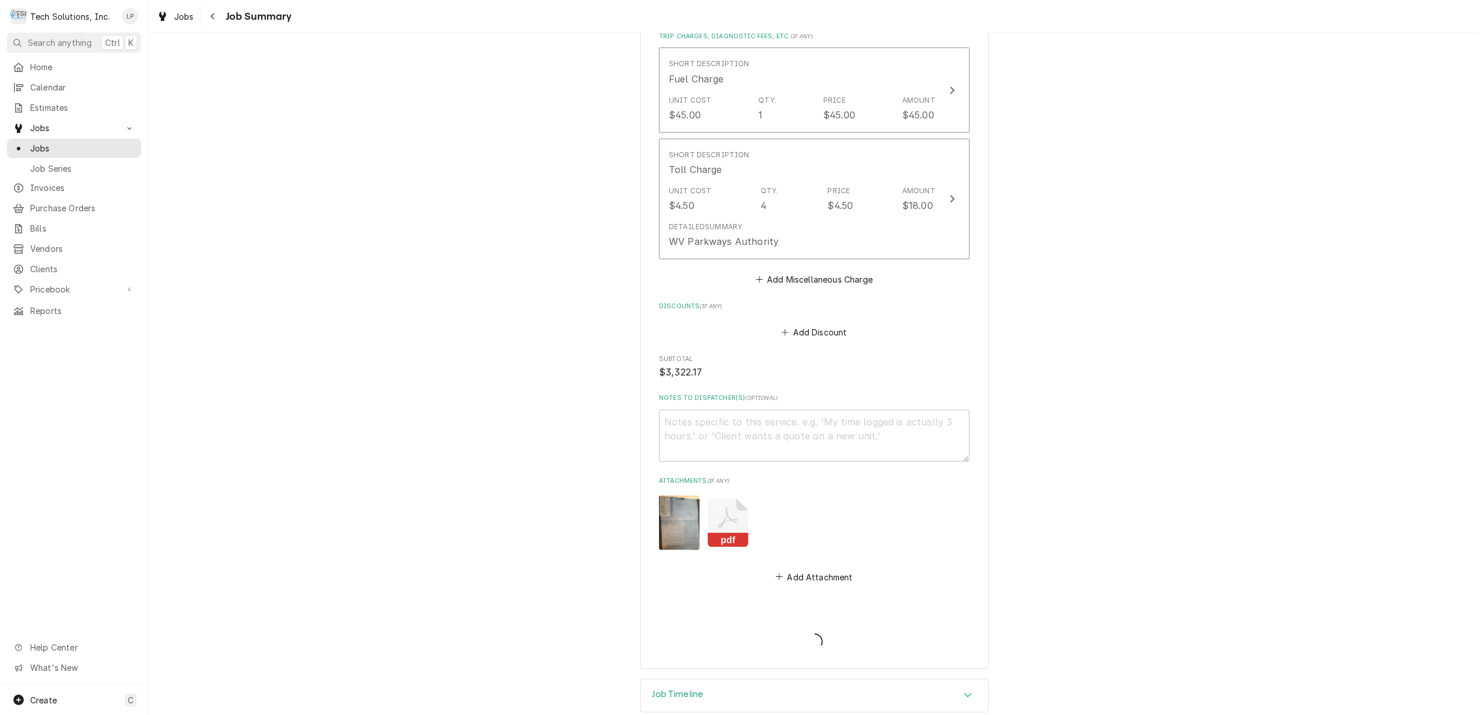
type textarea "x"
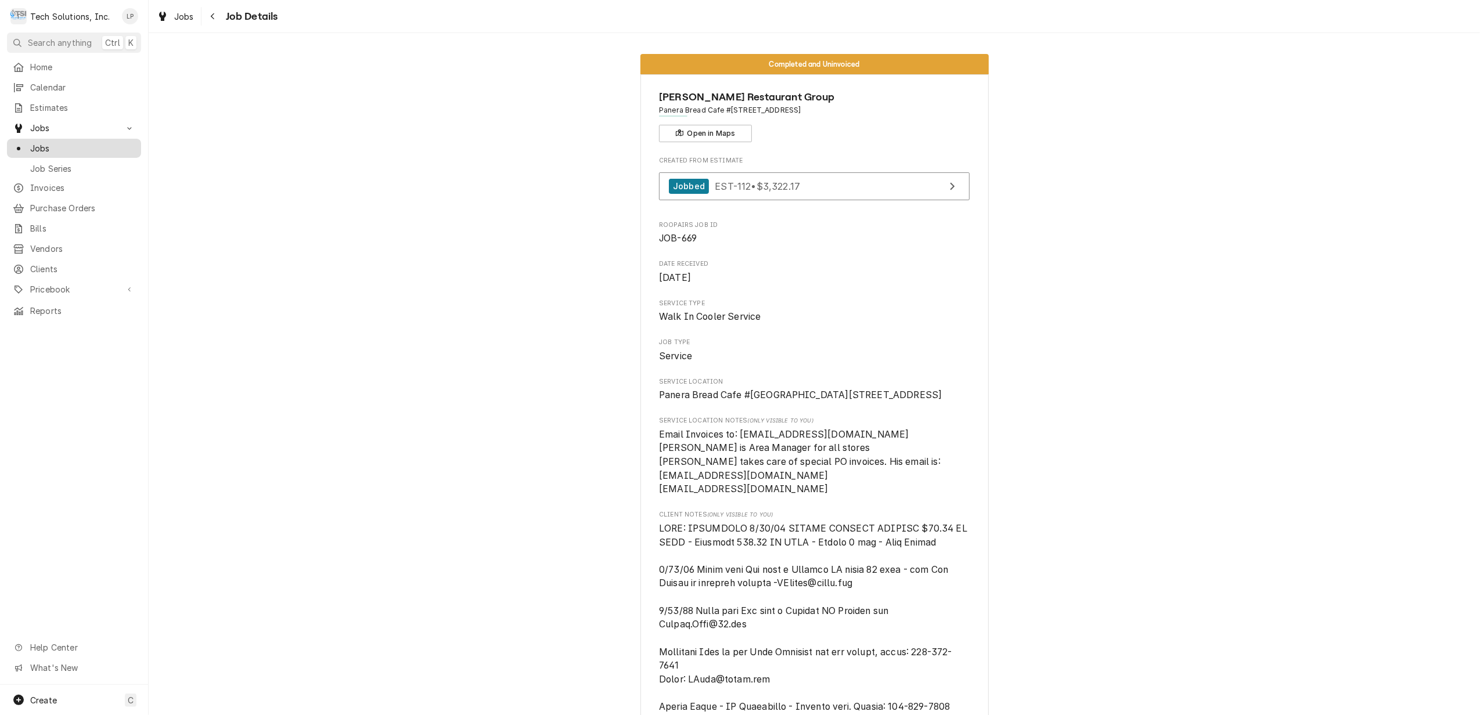
click at [38, 142] on span "Jobs" at bounding box center [82, 148] width 105 height 12
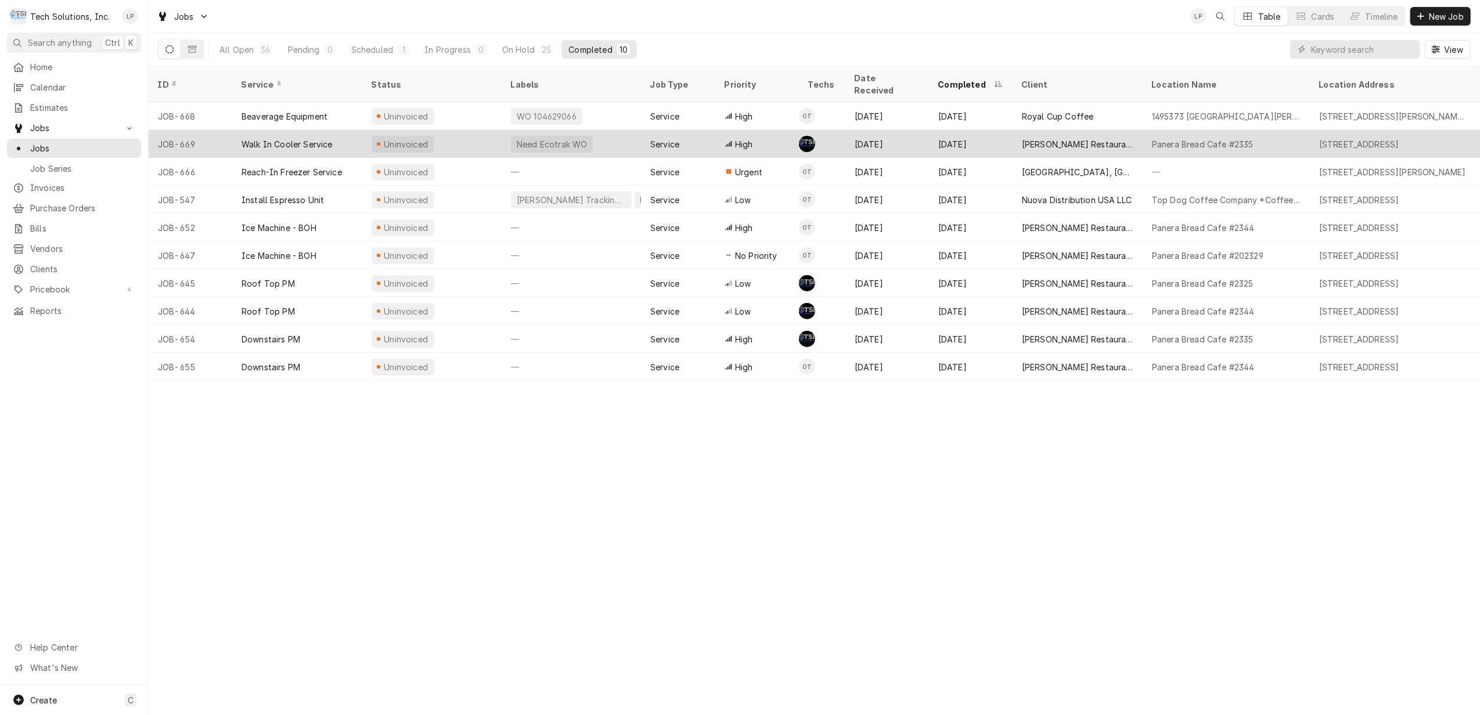
click at [599, 135] on div "Need Ecotrak WO" at bounding box center [571, 144] width 139 height 28
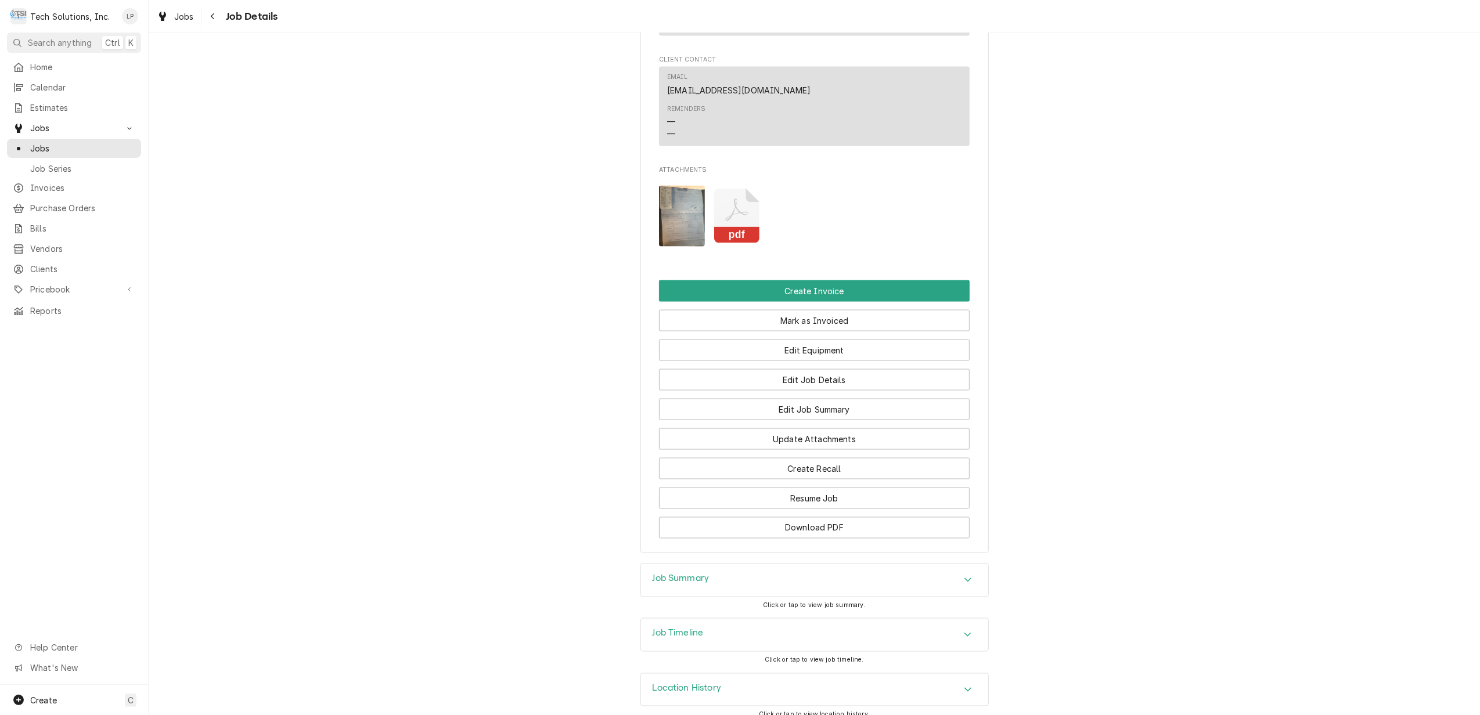
scroll to position [1731, 0]
click at [851, 369] on button "Edit Job Details" at bounding box center [814, 379] width 311 height 21
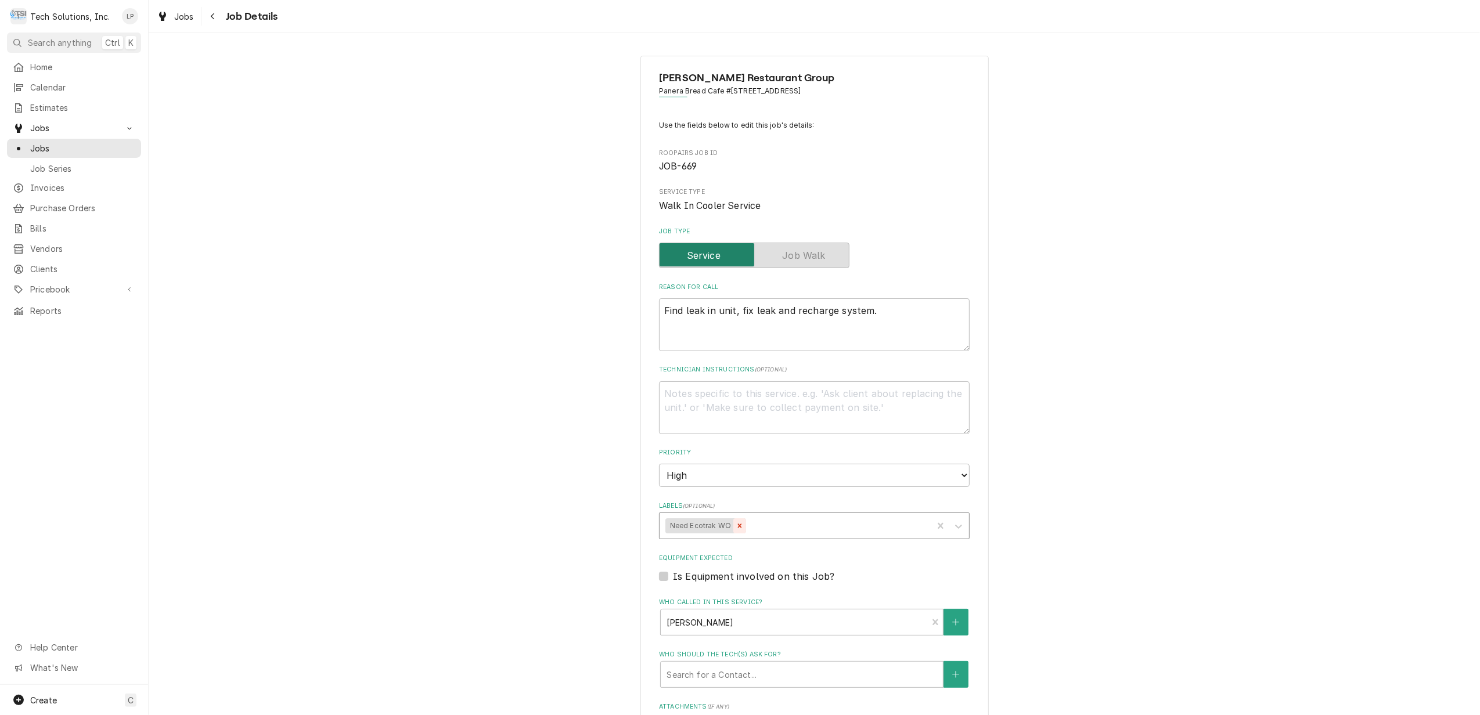
click at [738, 525] on icon "Remove Need Ecotrak WO" at bounding box center [740, 526] width 4 height 4
type textarea "x"
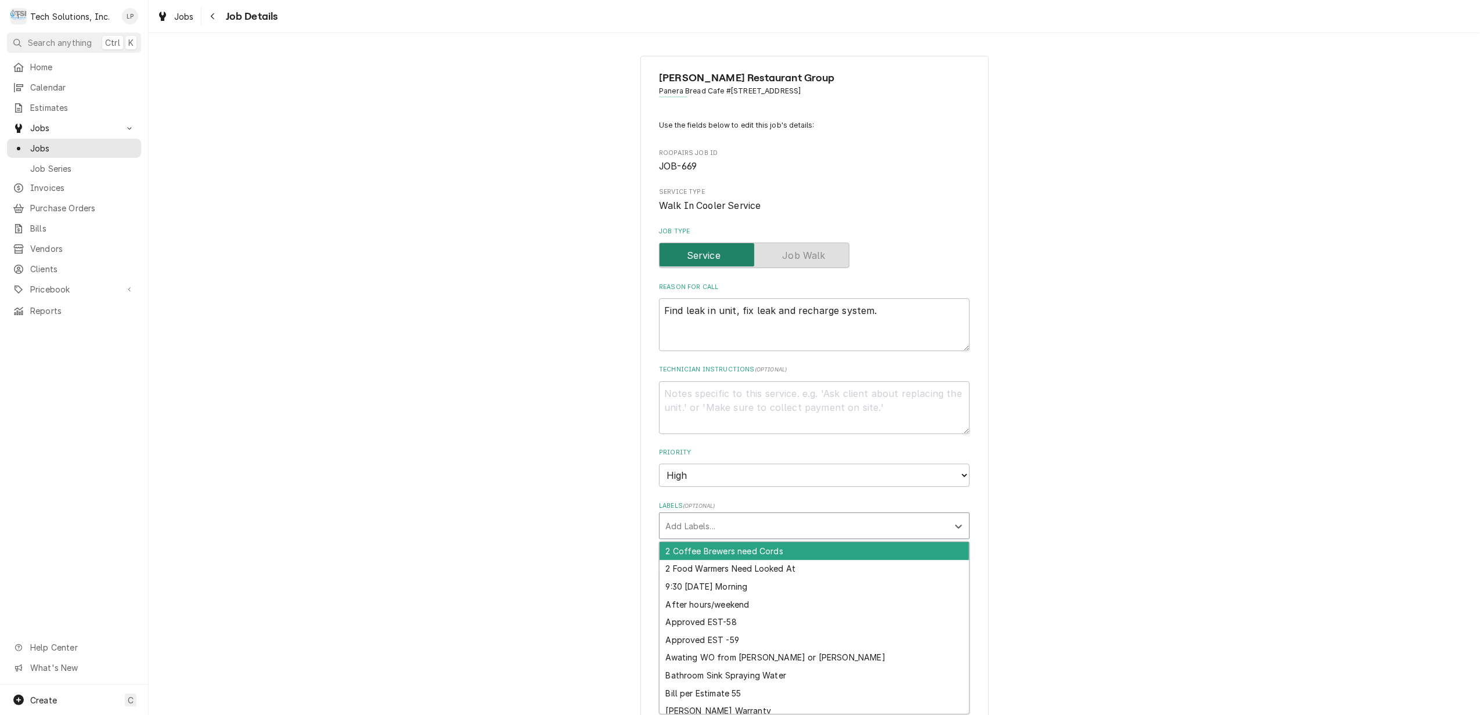
drag, startPoint x: 737, startPoint y: 523, endPoint x: 1210, endPoint y: 546, distance: 473.8
click at [1210, 546] on div "[PERSON_NAME] Restaurant Group Panera Bread Cafe [STREET_ADDRESS] Use the field…" at bounding box center [814, 545] width 1331 height 1000
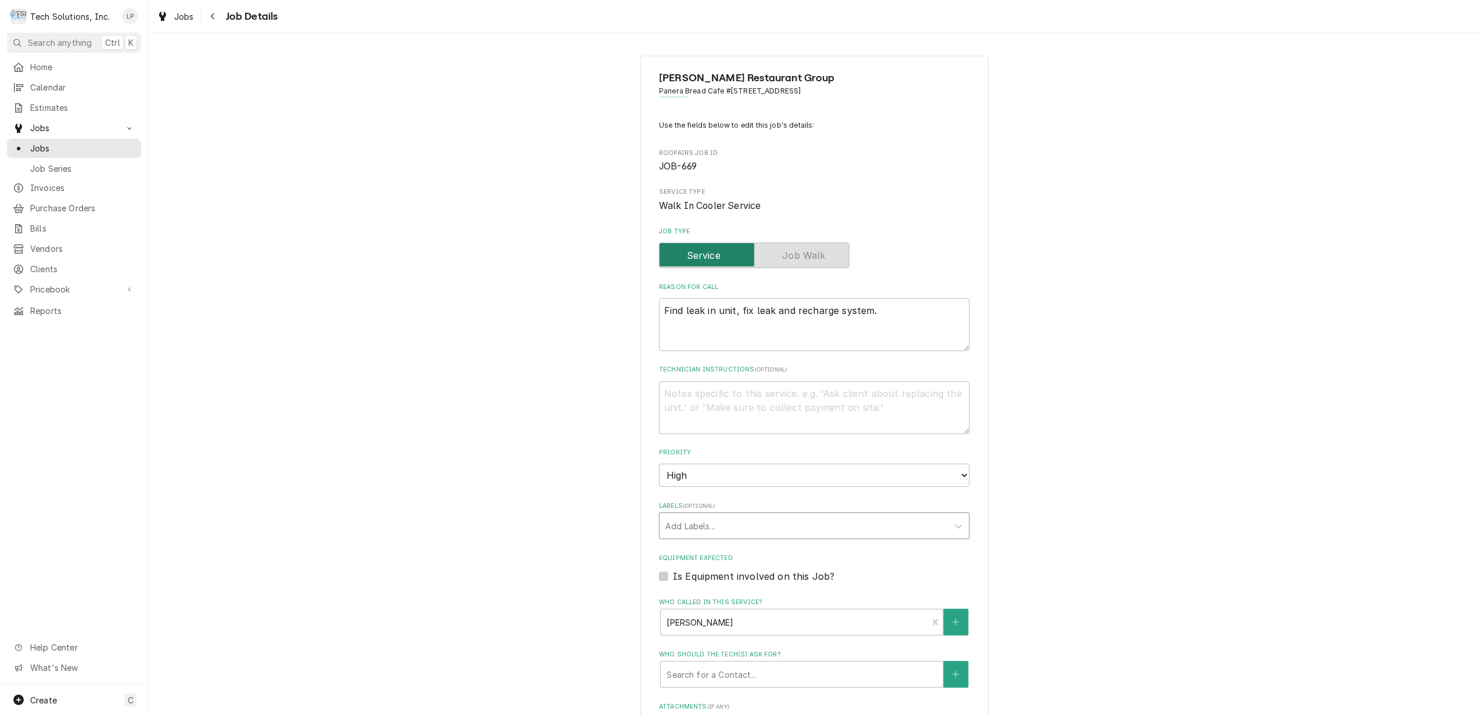
click at [816, 526] on div "Labels" at bounding box center [803, 526] width 277 height 21
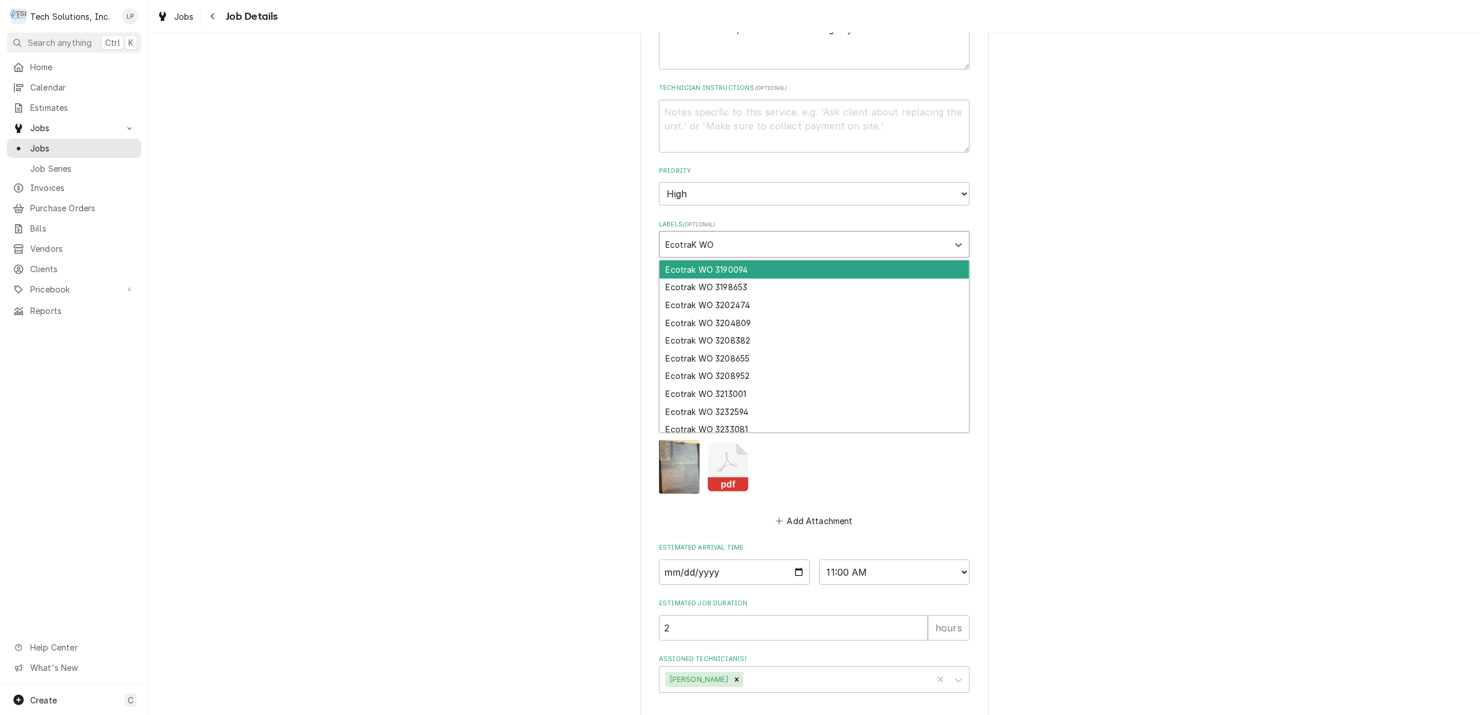
scroll to position [309, 0]
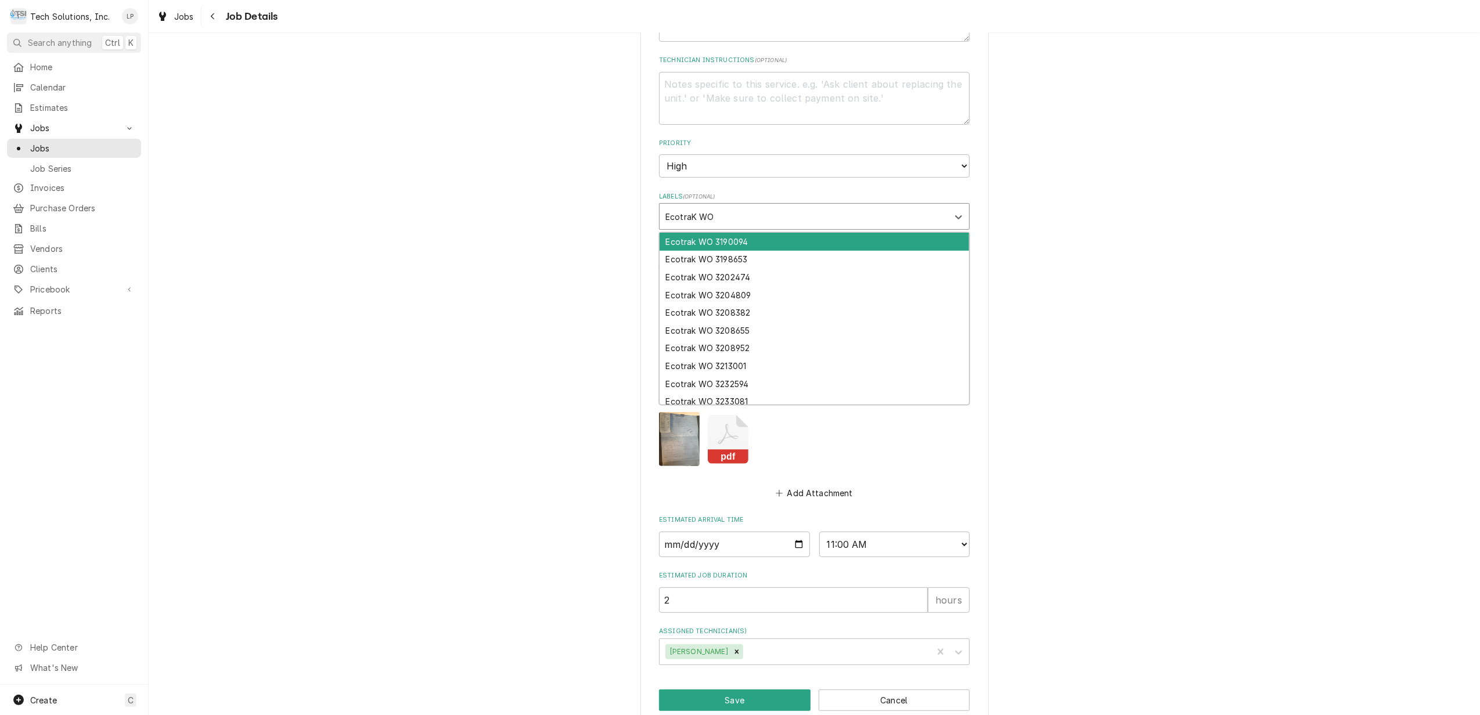
type input "EcotraK WO"
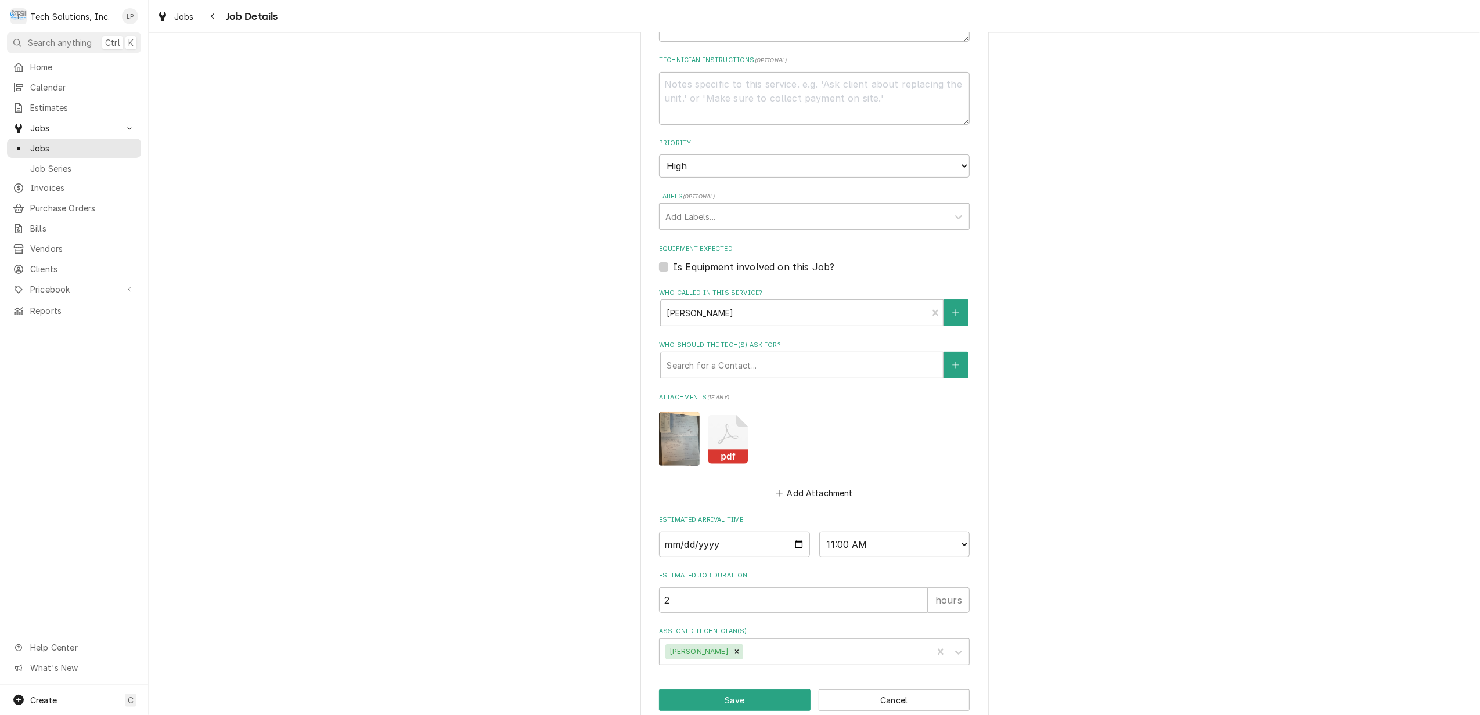
click at [723, 458] on rect "Attachments" at bounding box center [728, 456] width 41 height 15
type textarea "x"
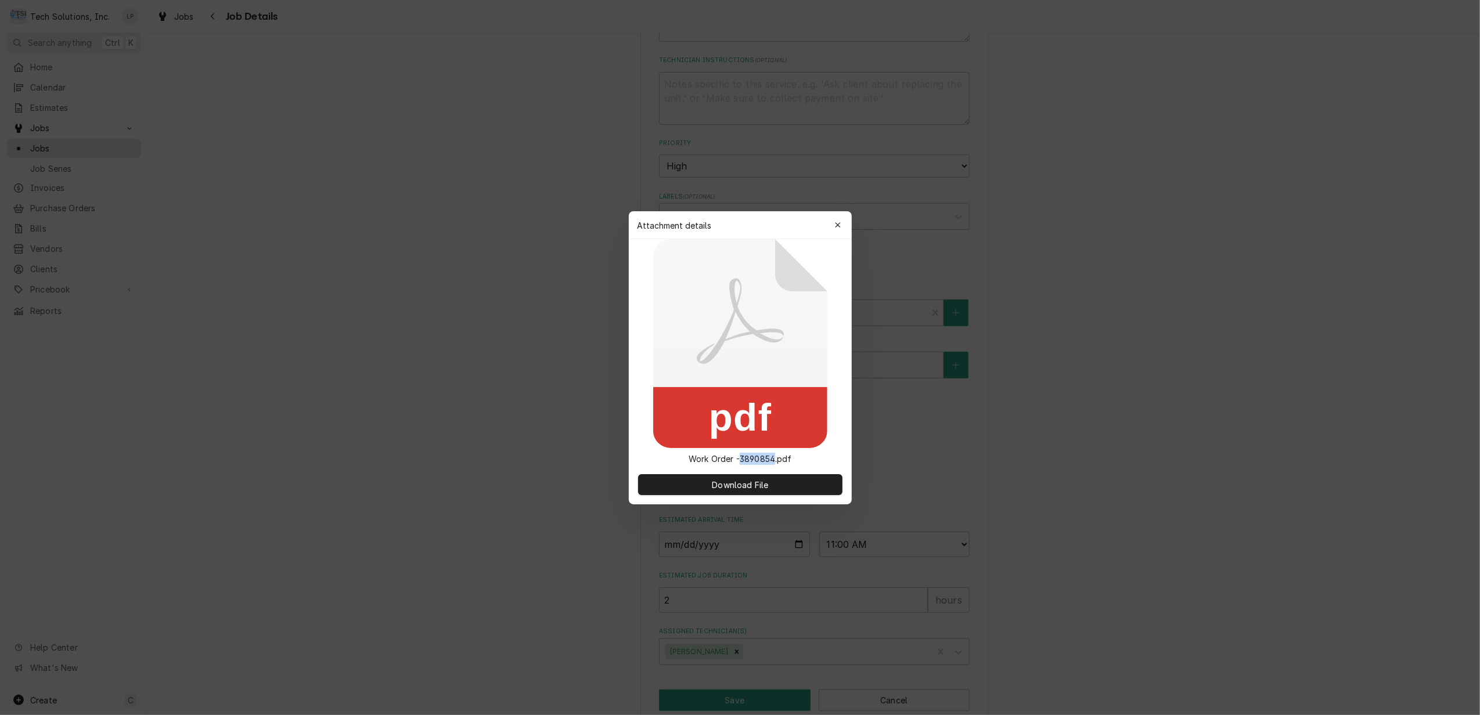
drag, startPoint x: 739, startPoint y: 458, endPoint x: 773, endPoint y: 458, distance: 34.3
click at [773, 458] on p "Work Order -3890854.pdf" at bounding box center [740, 459] width 122 height 12
drag, startPoint x: 773, startPoint y: 458, endPoint x: 763, endPoint y: 458, distance: 10.5
copy p "3890854"
click at [1137, 584] on div at bounding box center [740, 357] width 1480 height 715
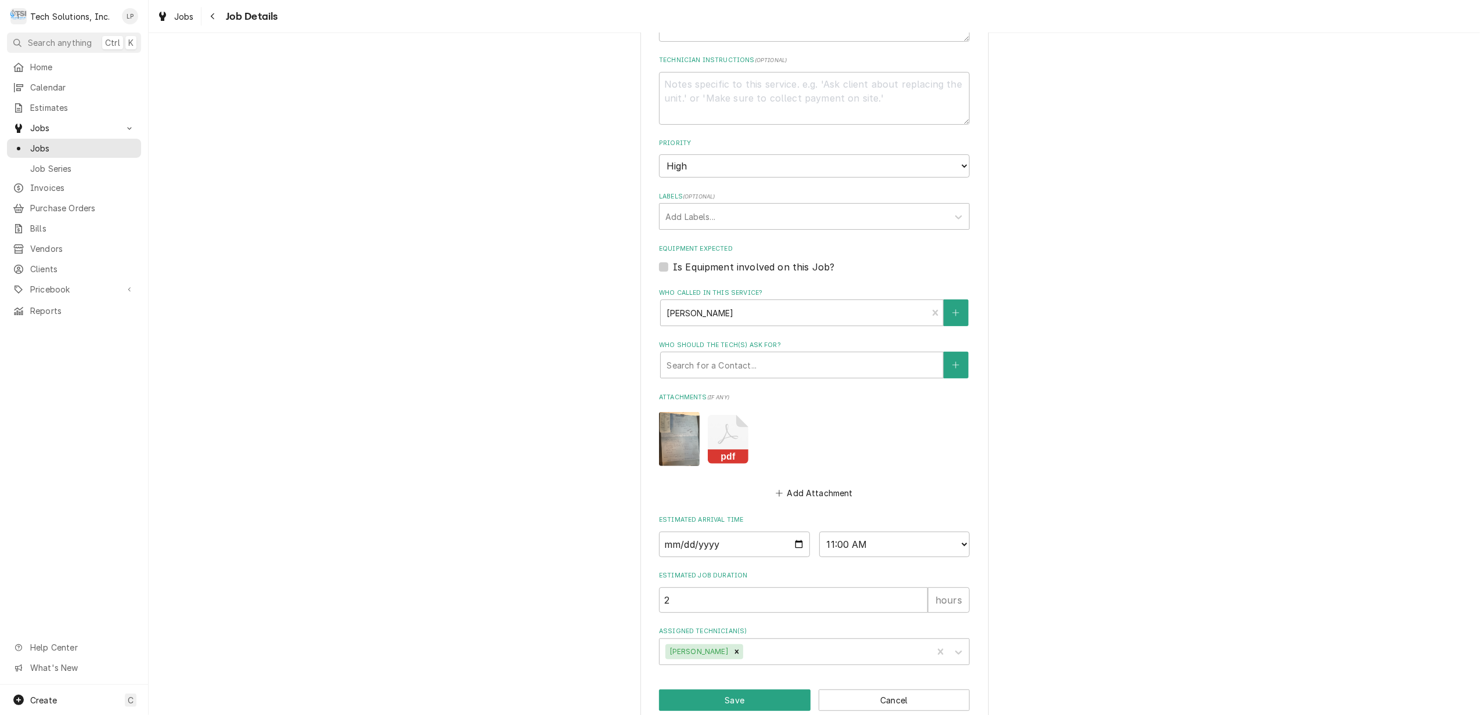
click at [739, 200] on label "Labels ( optional )" at bounding box center [814, 196] width 311 height 9
click at [740, 212] on div "Labels" at bounding box center [803, 216] width 277 height 21
drag, startPoint x: 740, startPoint y: 213, endPoint x: 1148, endPoint y: 521, distance: 511.9
click at [1172, 518] on div "Flynn Restaurant Group Panera Bread Cafe #2335 / 500 Winchester Ave, Ashland, K…" at bounding box center [814, 236] width 1331 height 1000
click at [720, 440] on icon "pdf" at bounding box center [728, 439] width 41 height 49
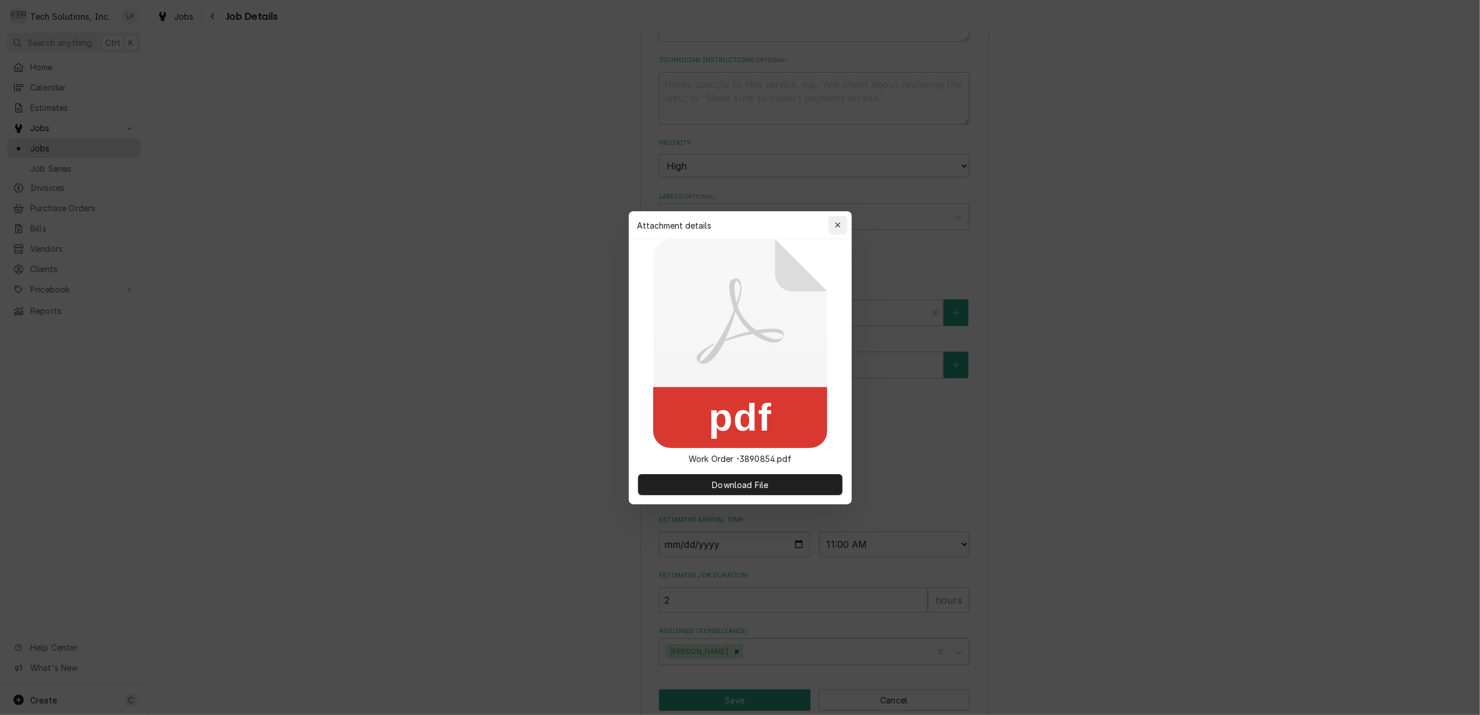
click at [837, 221] on icon "button" at bounding box center [837, 225] width 6 height 8
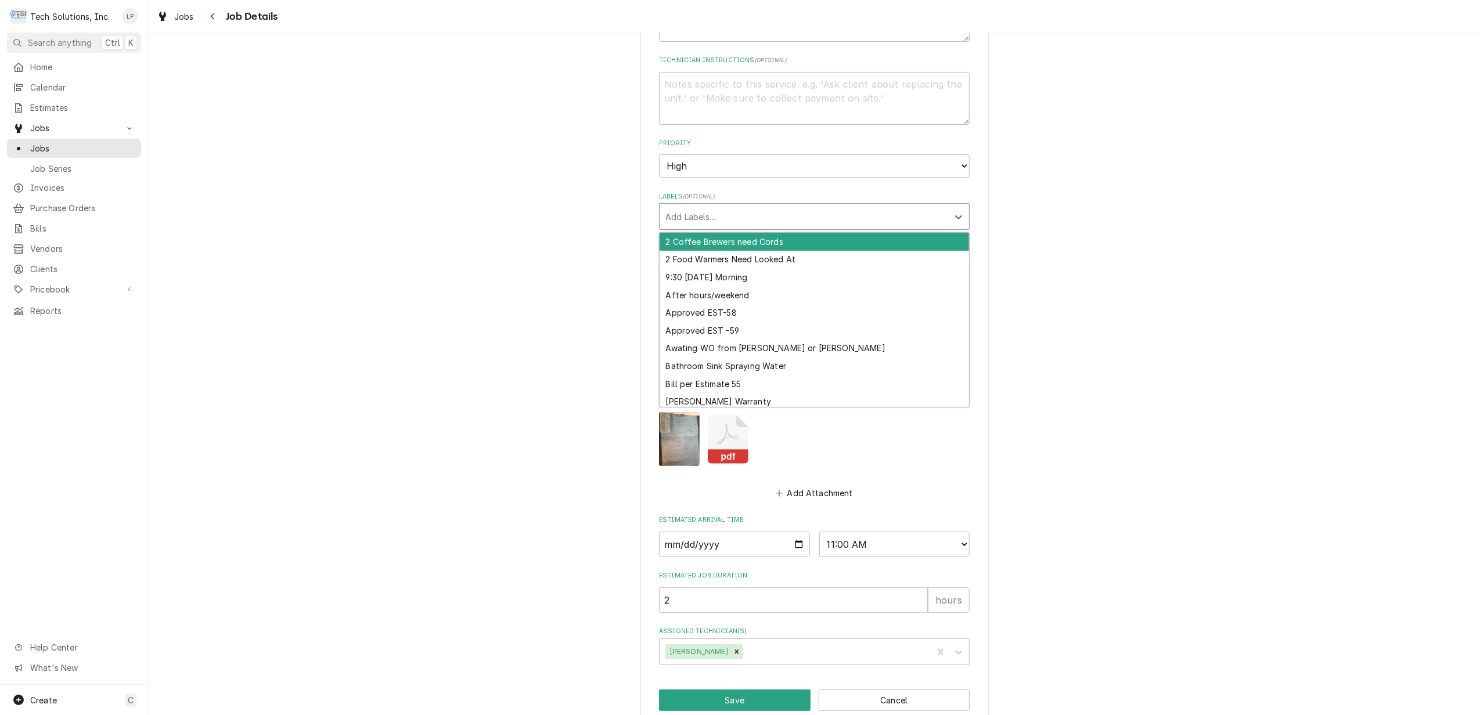
click at [797, 214] on div "Labels" at bounding box center [803, 216] width 277 height 21
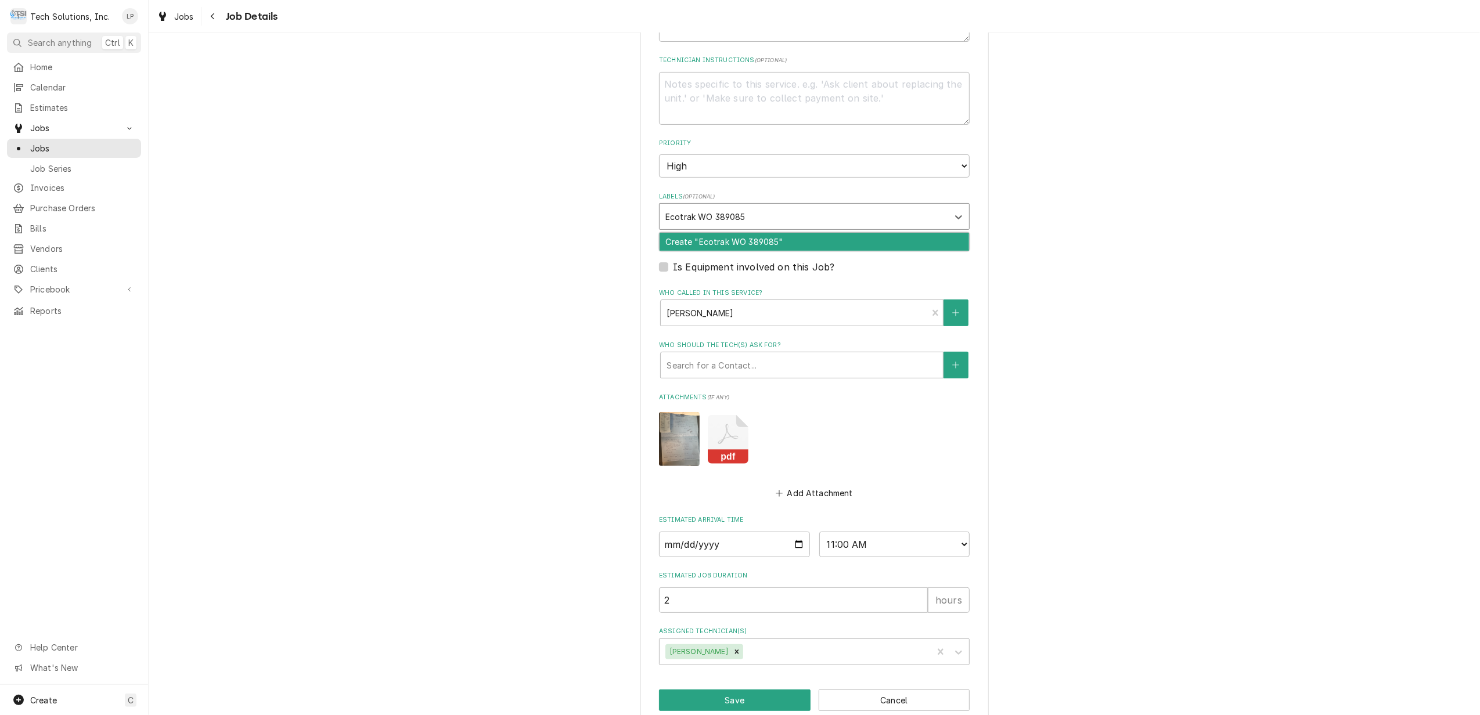
type input "Ecotrak WO 3890854"
click at [797, 243] on div "Create "Ecotrak WO 3890854"" at bounding box center [814, 242] width 309 height 18
type textarea "x"
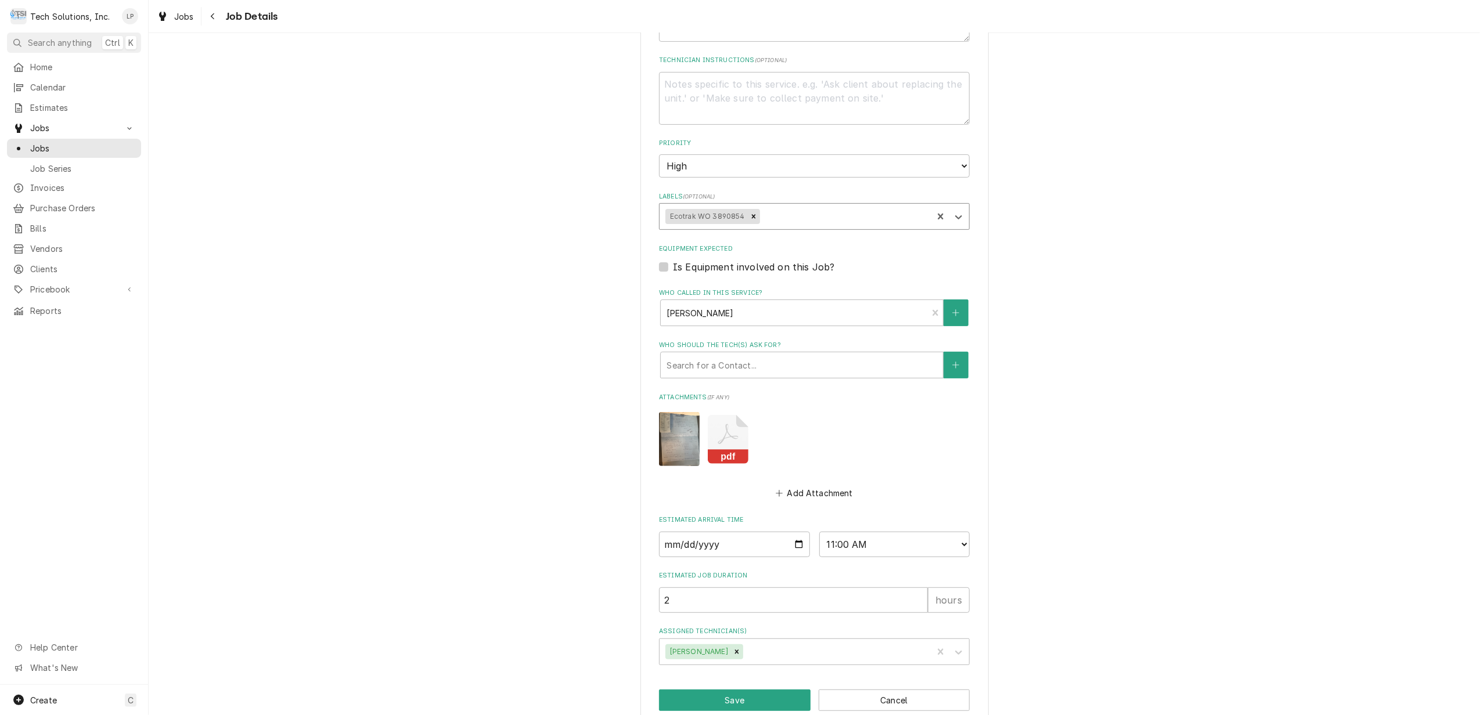
scroll to position [332, 0]
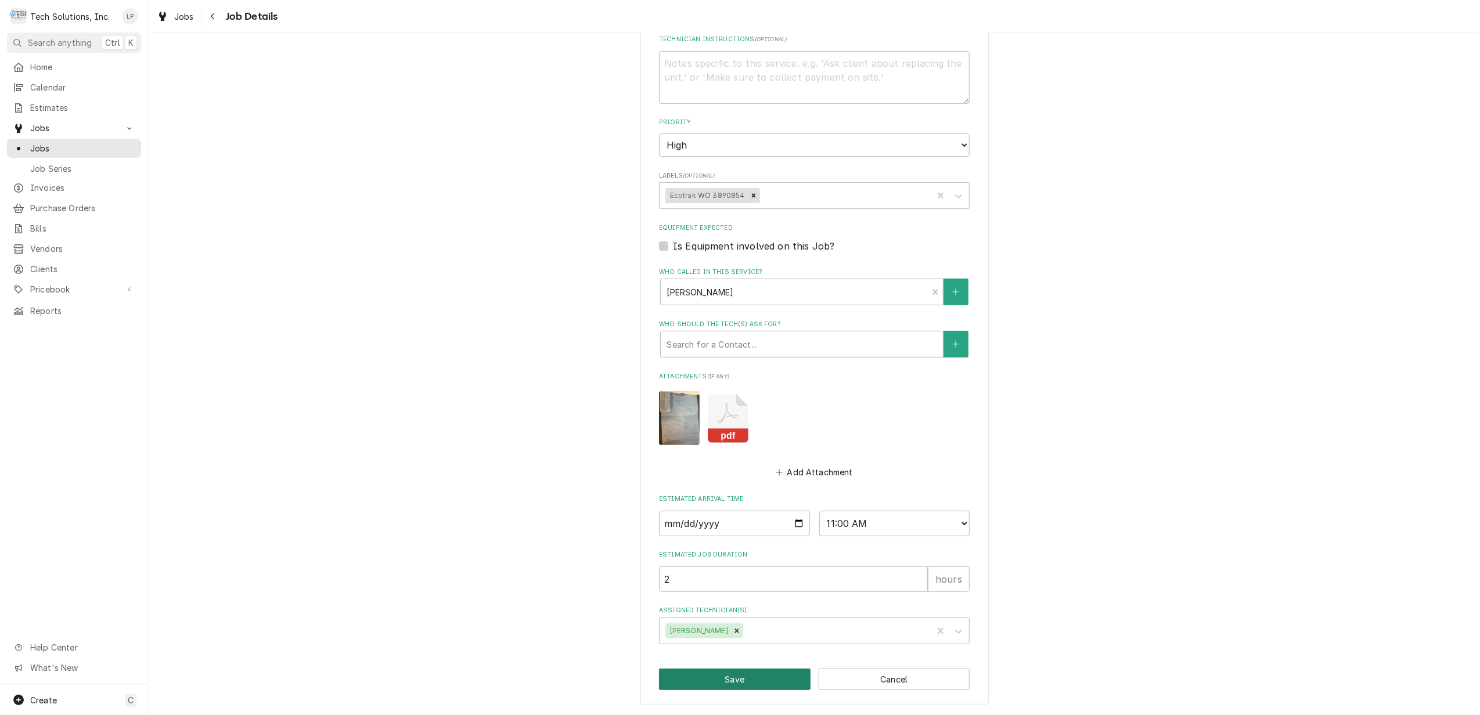
click at [714, 677] on button "Save" at bounding box center [735, 679] width 152 height 21
type textarea "x"
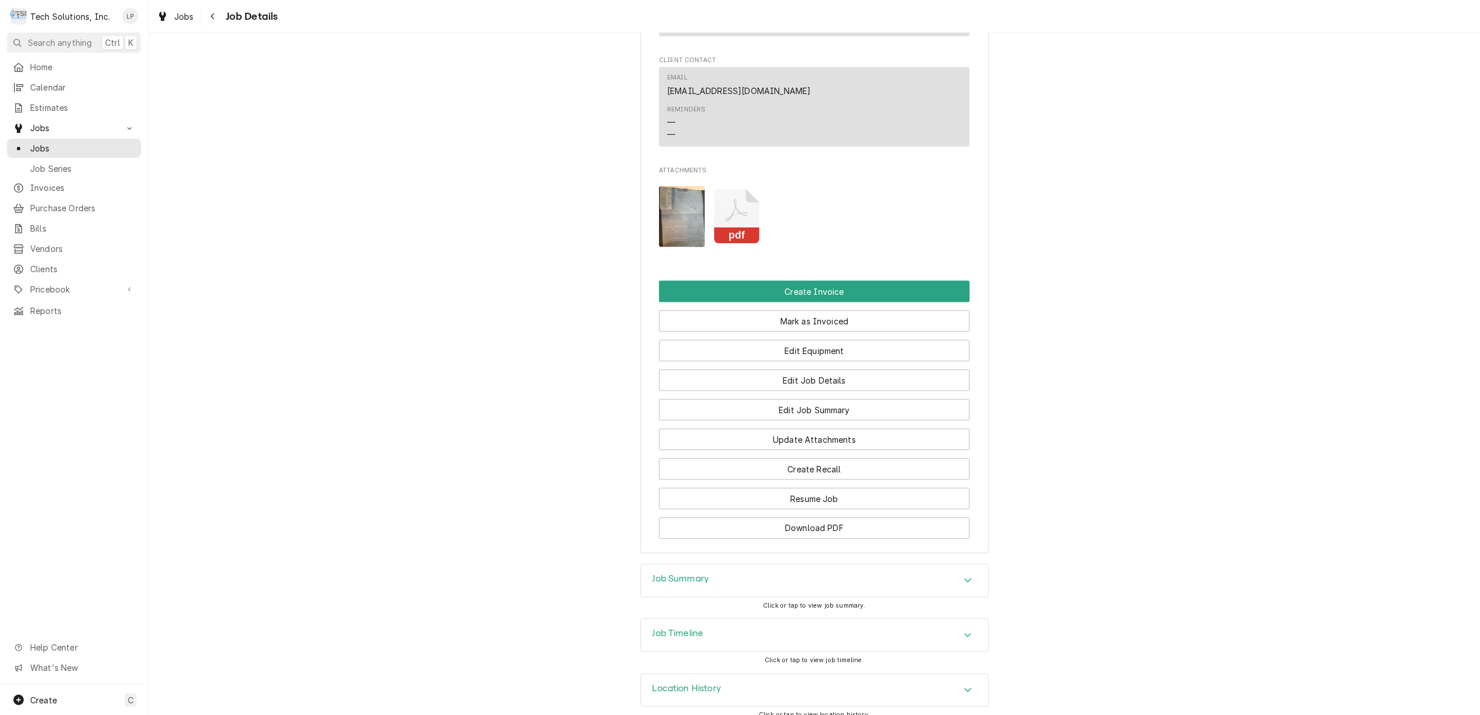
scroll to position [1731, 0]
click at [818, 398] on button "Edit Job Summary" at bounding box center [814, 408] width 311 height 21
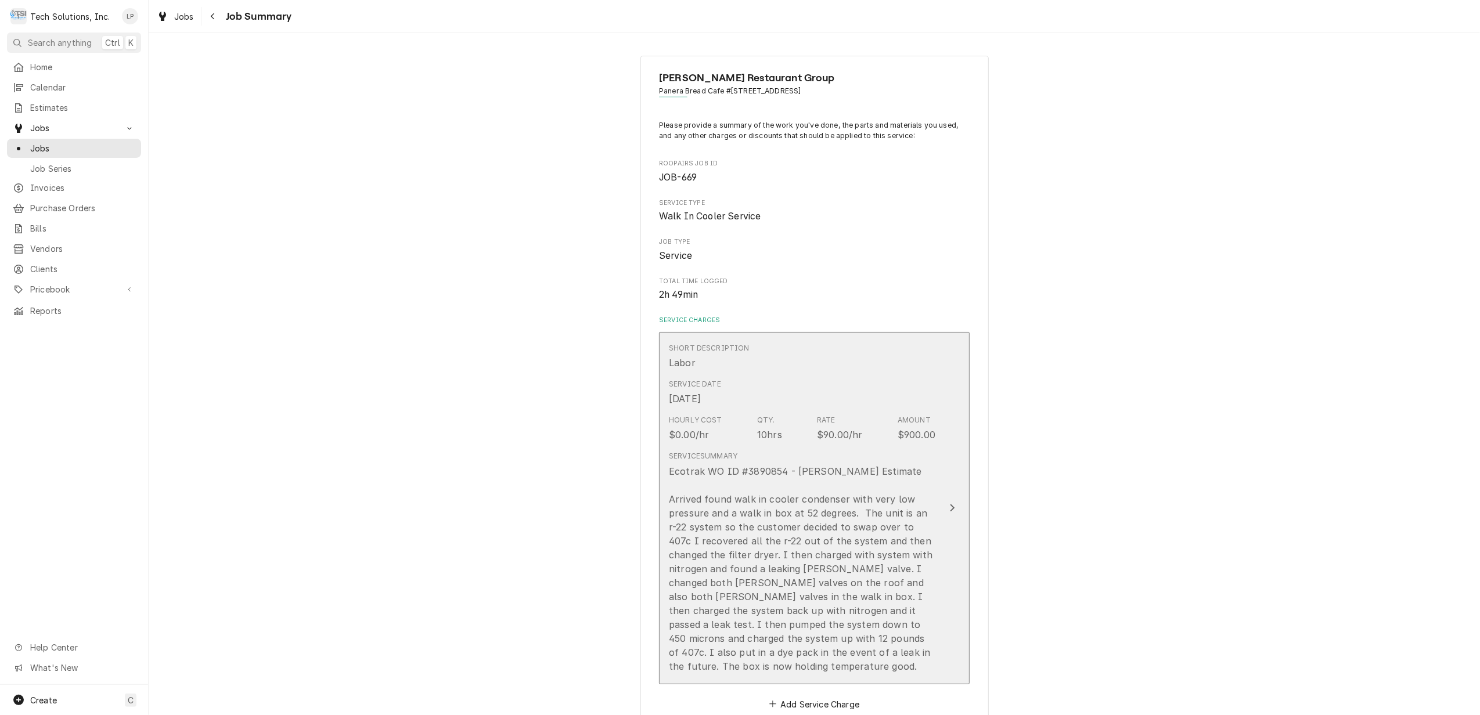
click at [950, 512] on div "Update Line Item" at bounding box center [952, 508] width 15 height 14
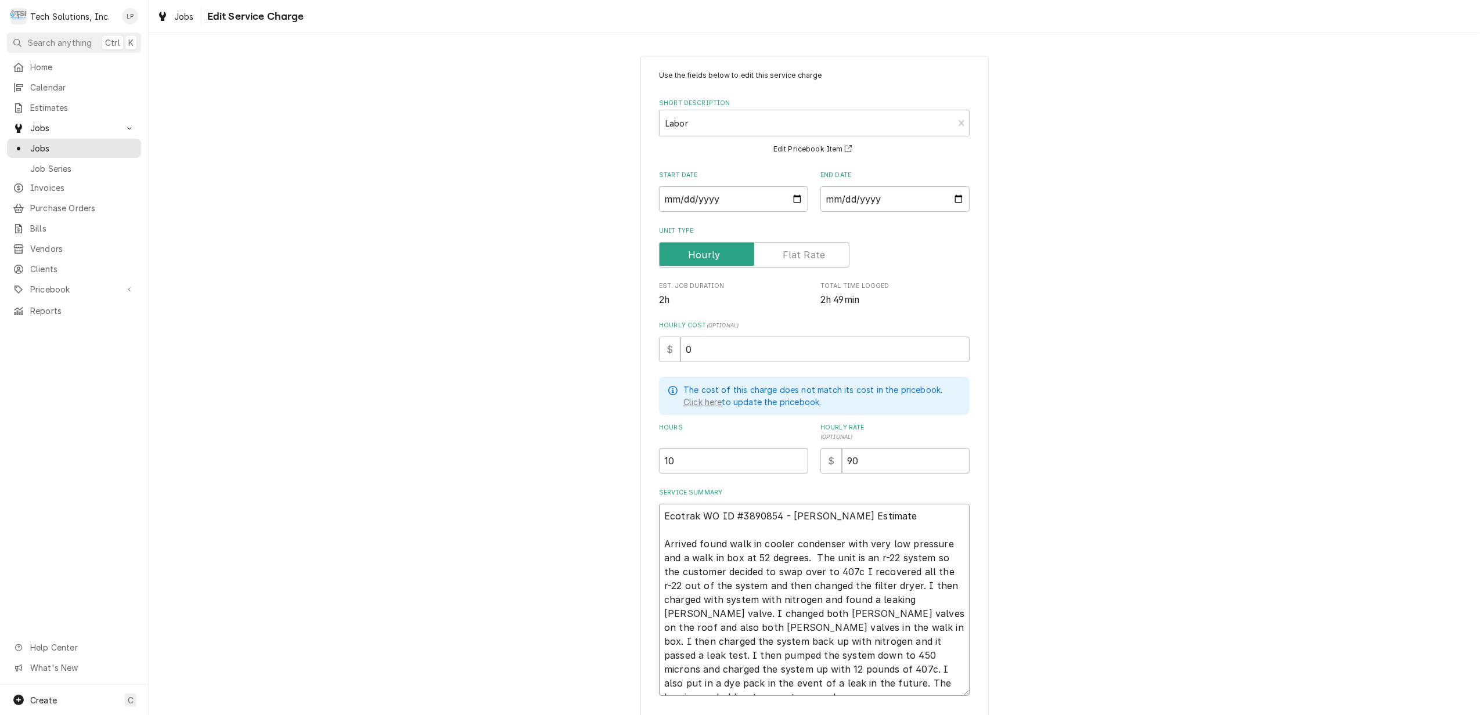
click at [660, 518] on textarea "Ecotrak WO ID #3890854 - Bill Per Estimate Arrived found walk in cooler condens…" at bounding box center [814, 600] width 311 height 192
type textarea "x"
type textarea "REcotrak WO ID #3890854 - Bill Per Estimate Arrived found walk in cooler conden…"
type textarea "x"
type textarea "ReEcotrak WO ID #3890854 - Bill Per Estimate Arrived found walk in cooler conde…"
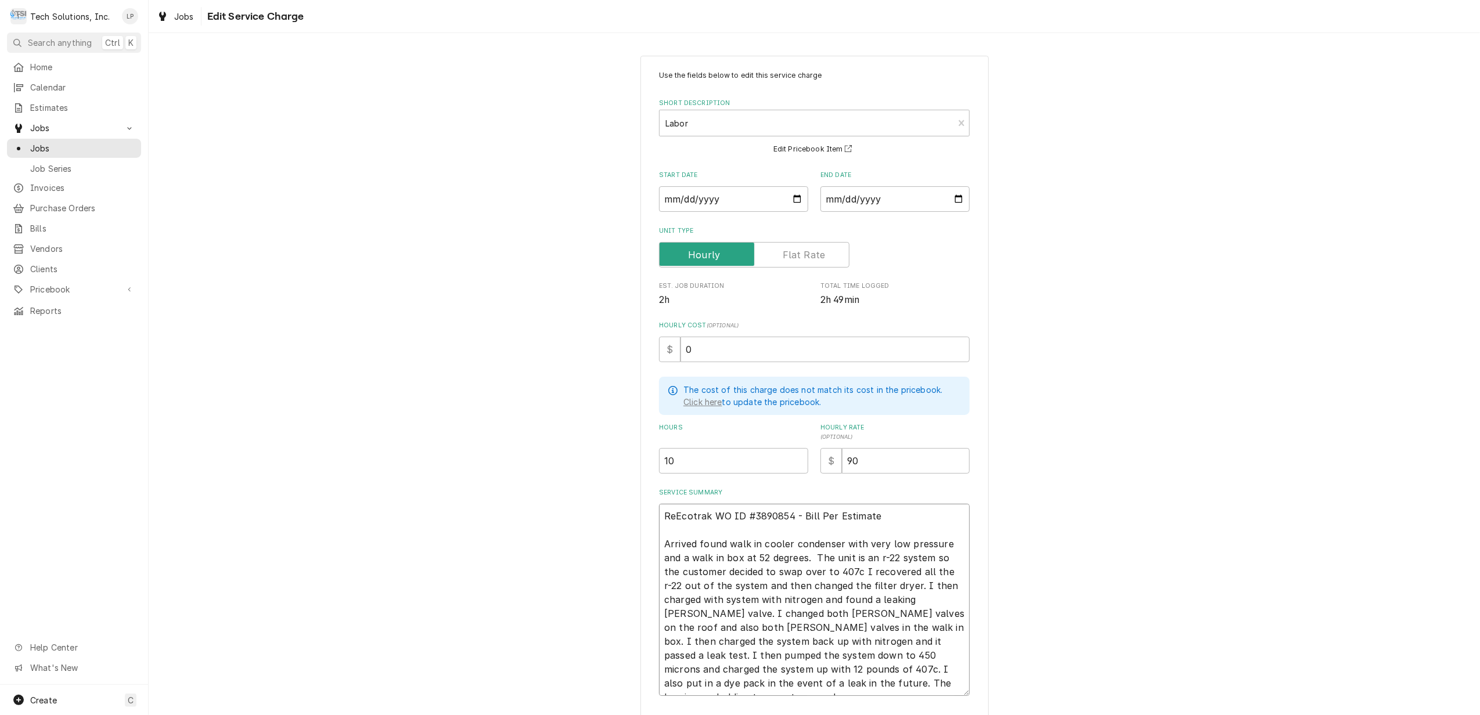
type textarea "x"
type textarea "ReaEcotrak WO ID #3890854 - Bill Per Estimate Arrived found walk in cooler cond…"
type textarea "x"
type textarea "ReEcotrak WO ID #3890854 - Bill Per Estimate Arrived found walk in cooler conde…"
type textarea "x"
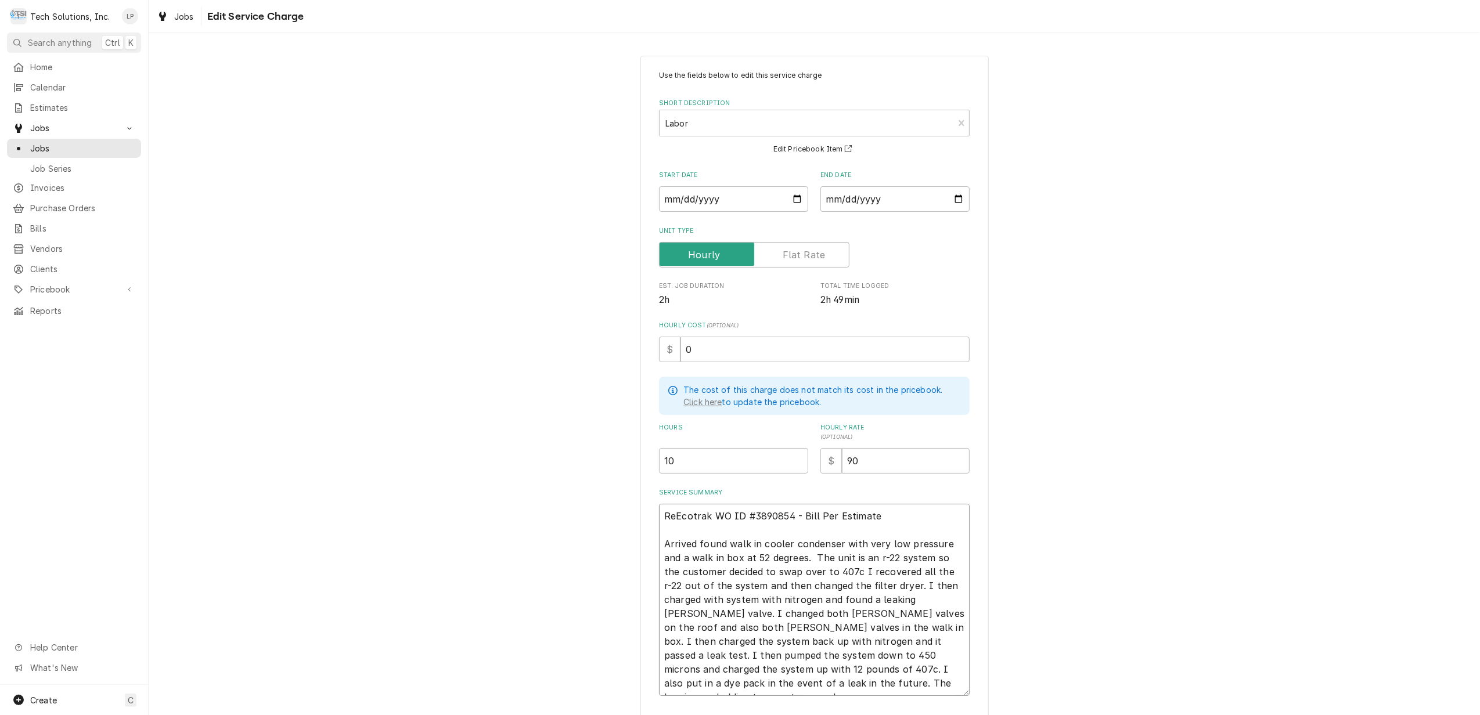
type textarea "REcotrak WO ID #3890854 - Bill Per Estimate Arrived found walk in cooler conden…"
type textarea "x"
type textarea "Ecotrak WO ID #3890854 - Bill Per Estimate Arrived found walk in cooler condens…"
type textarea "x"
type textarea "REcotrak WO ID #3890854 - Bill Per Estimate Arrived found walk in cooler conden…"
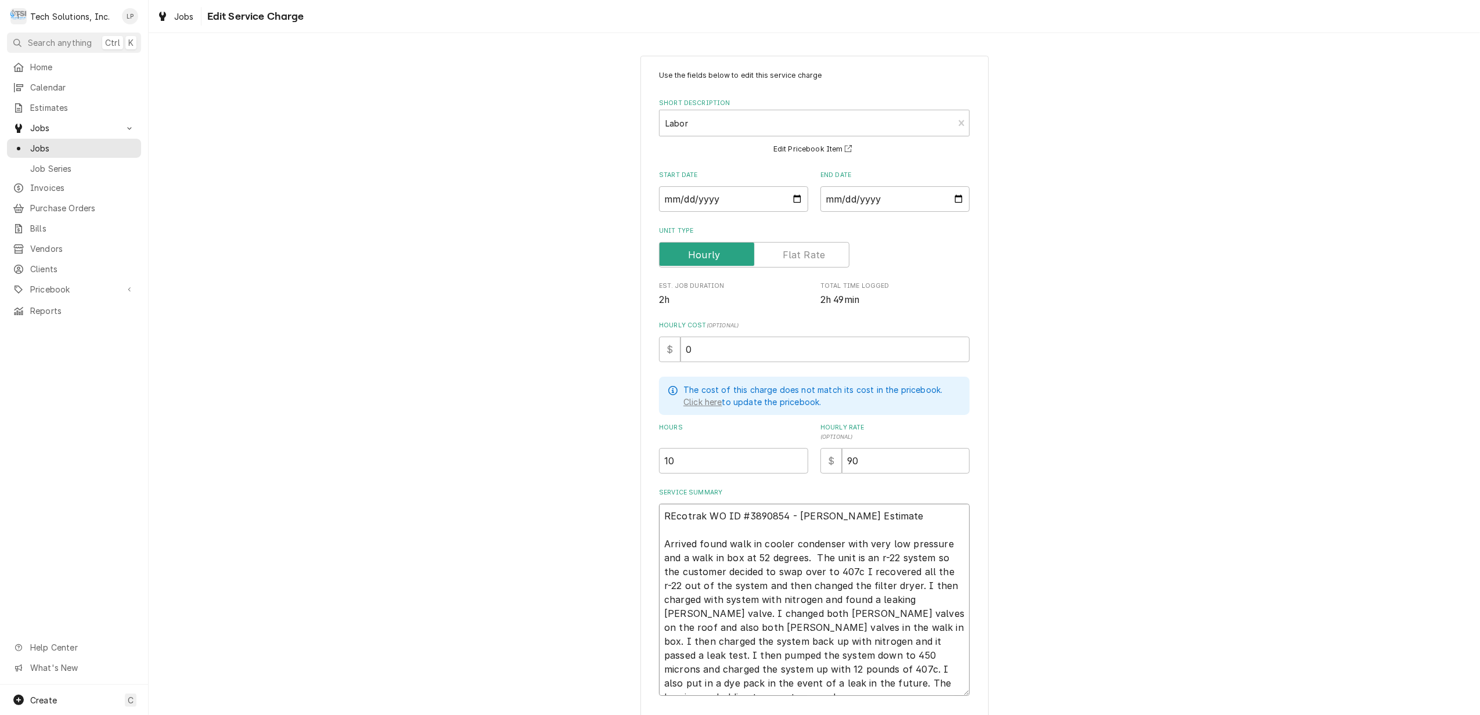
type textarea "x"
type textarea "REEcotrak WO ID #3890854 - Bill Per Estimate Arrived found walk in cooler conde…"
type textarea "x"
type textarea "REAEcotrak WO ID #3890854 - Bill Per Estimate Arrived found walk in cooler cond…"
type textarea "x"
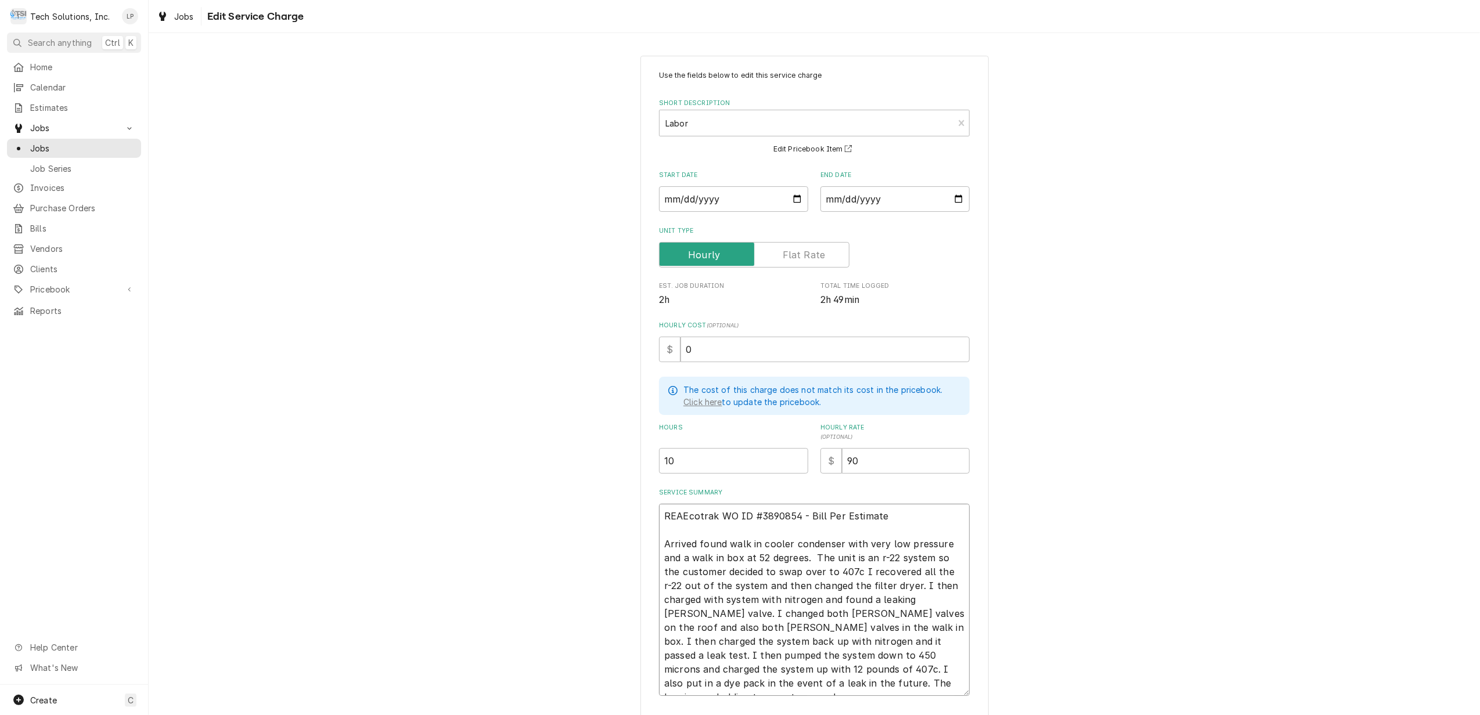
type textarea "READEcotrak WO ID #3890854 - Bill Per Estimate Arrived found walk in cooler con…"
type textarea "x"
type textarea "READYEcotrak WO ID #3890854 - Bill Per Estimate Arrived found walk in cooler co…"
type textarea "x"
type textarea "READY Ecotrak WO ID #3890854 - Bill Per Estimate Arrived found walk in cooler c…"
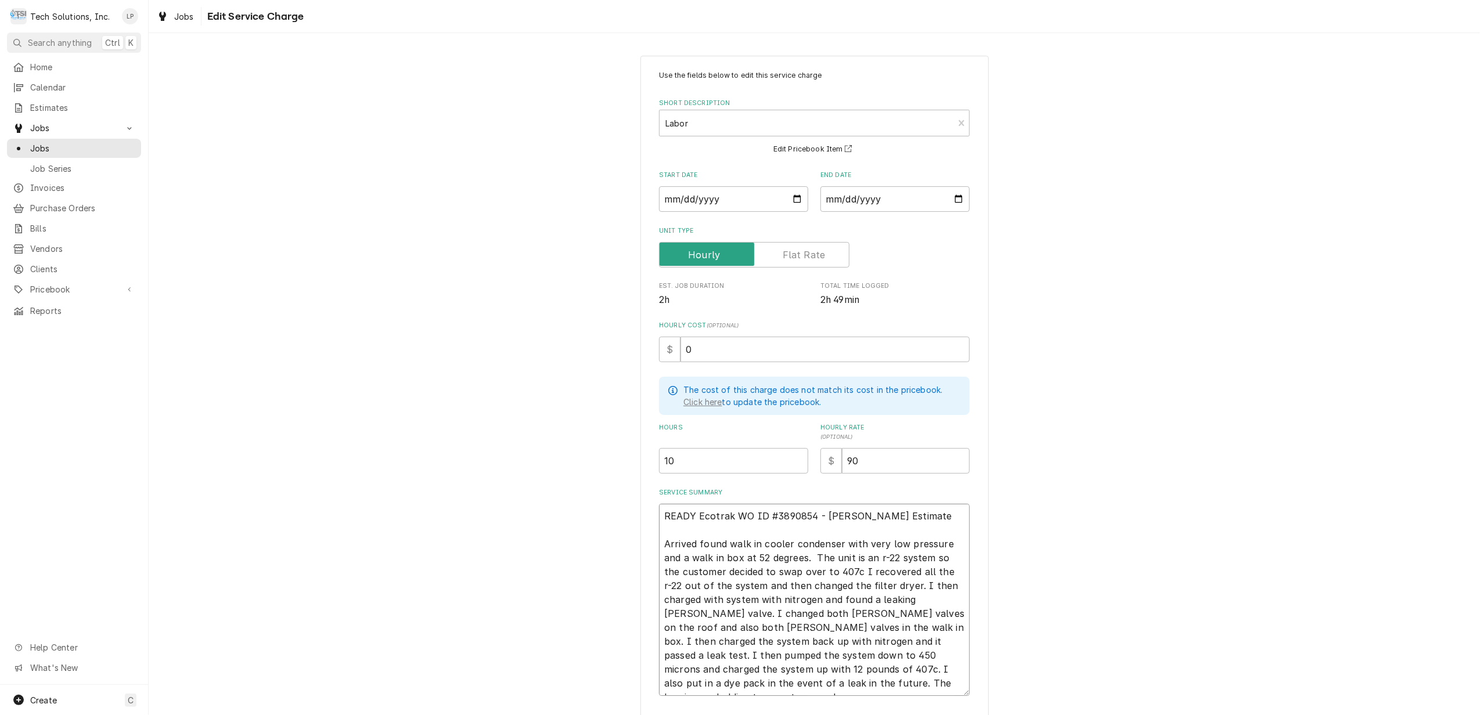
type textarea "x"
type textarea "READY TEcotrak WO ID #3890854 - Bill Per Estimate Arrived found walk in cooler …"
type textarea "x"
type textarea "READY TOEcotrak WO ID #3890854 - Bill Per Estimate Arrived found walk in cooler…"
type textarea "x"
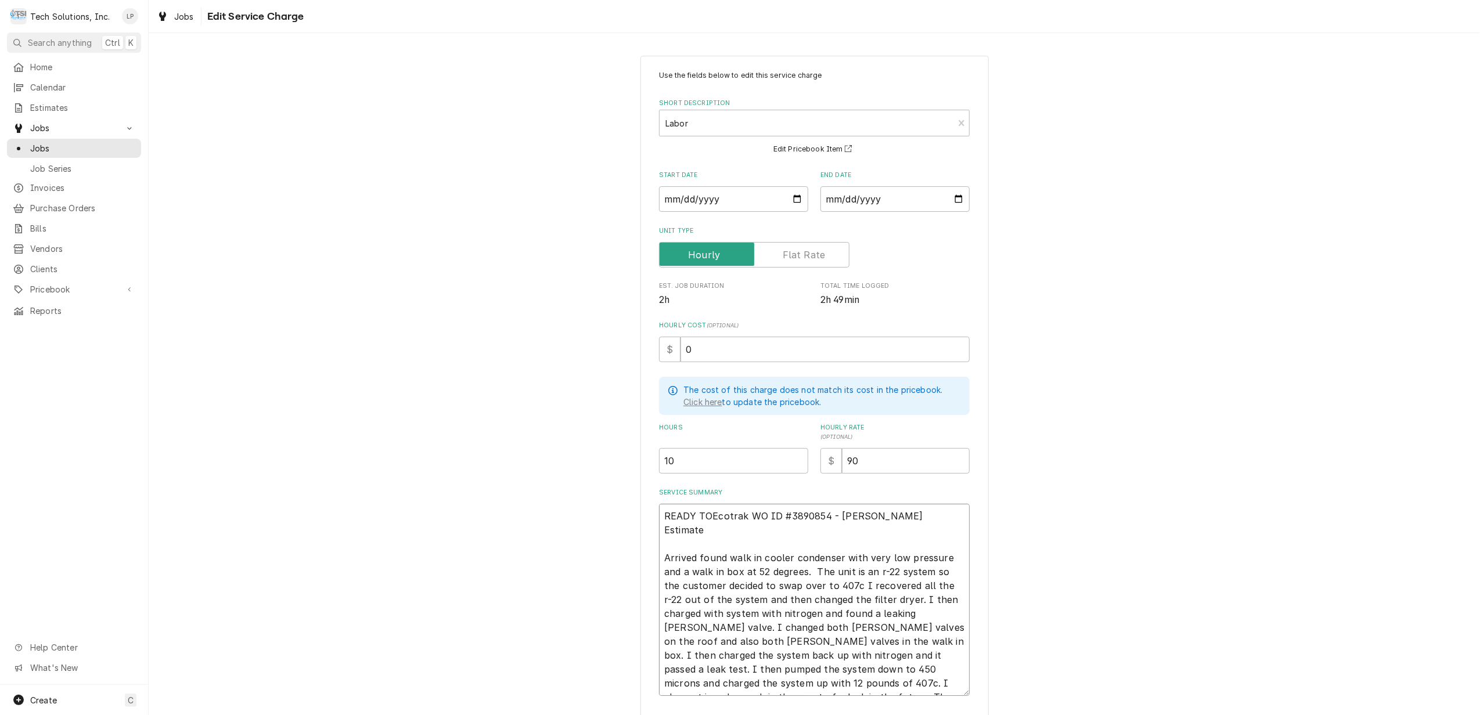
type textarea "READY TO Ecotrak WO ID #3890854 - Bill Per Estimate Arrived found walk in coole…"
type textarea "x"
type textarea "READY TO BEcotrak WO ID #3890854 - Bill Per Estimate Arrived found walk in cool…"
type textarea "x"
type textarea "READY TO BIEcotrak WO ID #3890854 - Bill Per Estimate Arrived found walk in coo…"
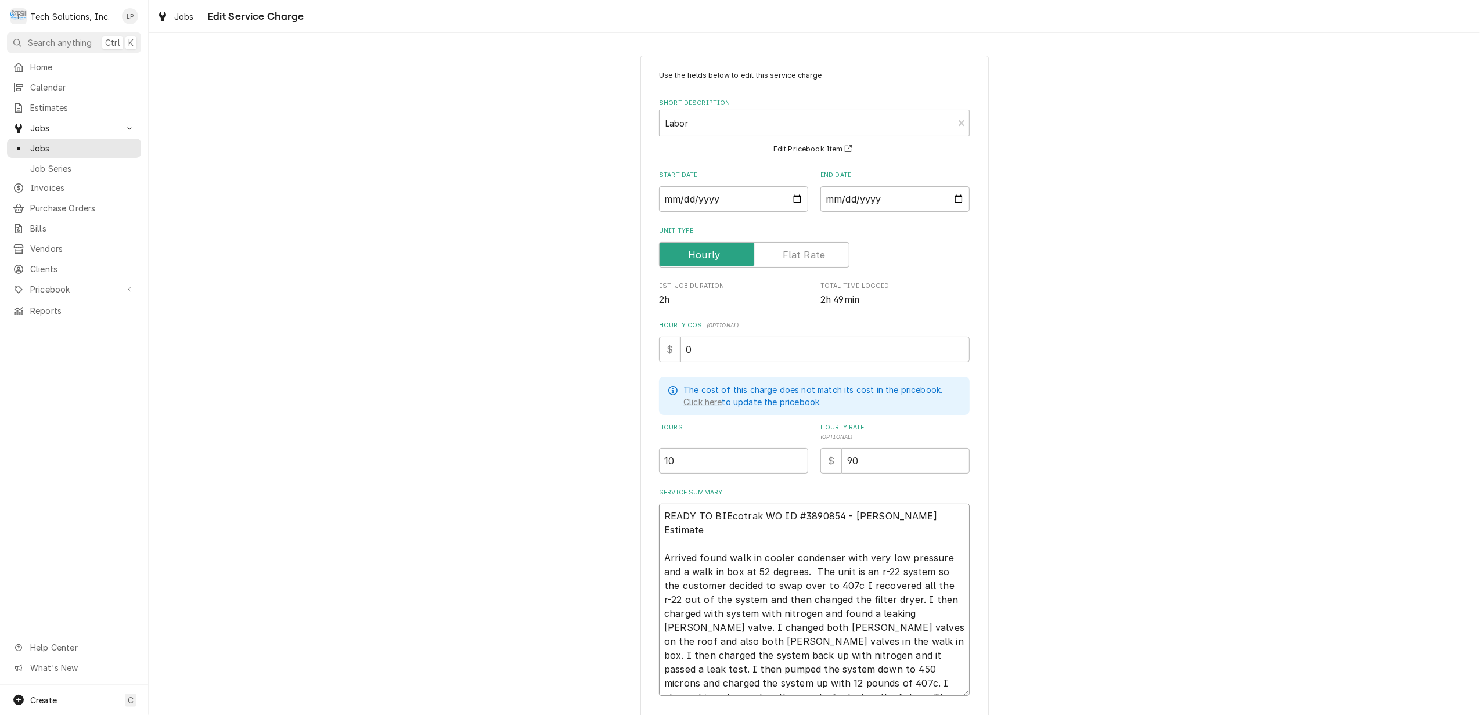
type textarea "x"
type textarea "READY TO BILEcotrak WO ID #3890854 - Bill Per Estimate Arrived found walk in co…"
type textarea "x"
type textarea "READY TO BILLEcotrak WO ID #3890854 - Bill Per Estimate Arrived found walk in c…"
type textarea "x"
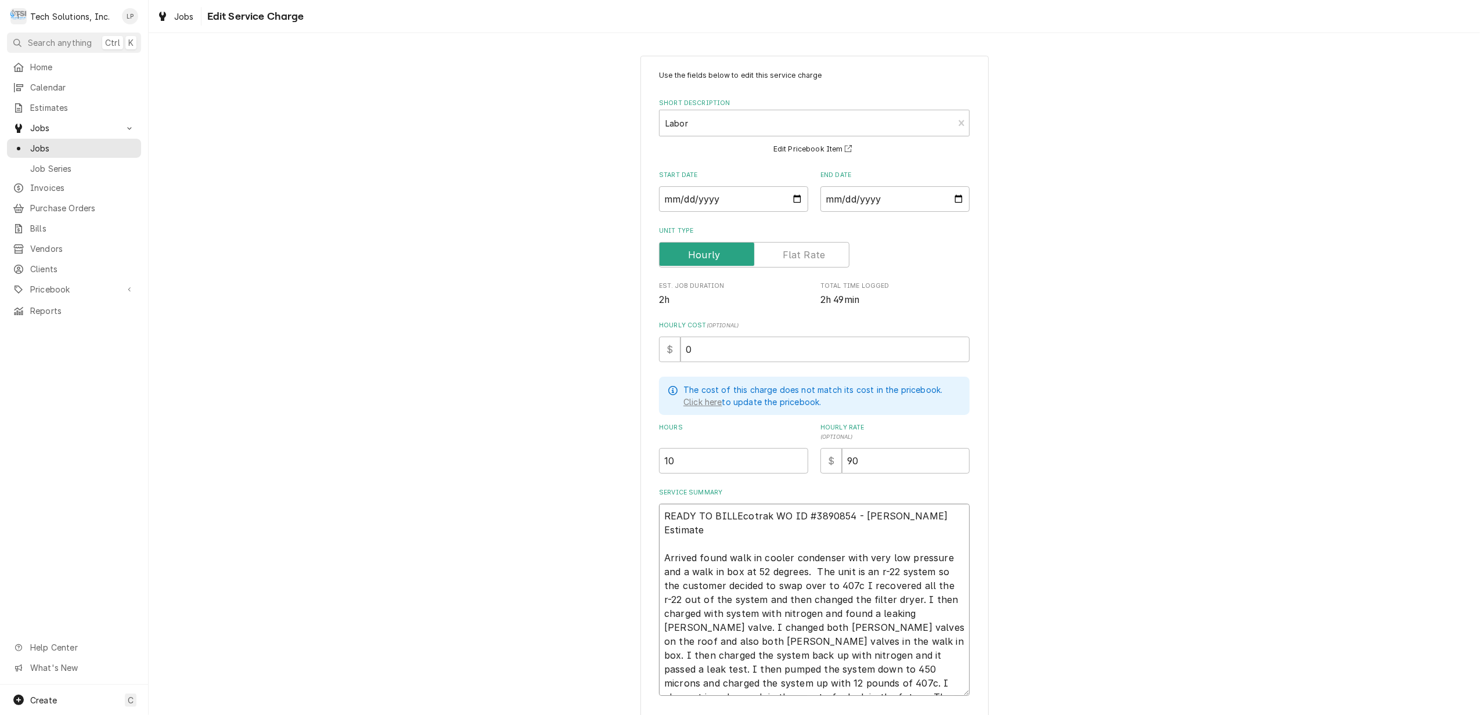
type textarea "READY TO BILL Ecotrak WO ID #3890854 - Bill Per Estimate Arrived found walk in …"
type textarea "x"
type textarea "READY TO BILL PEcotrak WO ID #3890854 - Bill Per Estimate Arrived found walk in…"
type textarea "x"
type textarea "READY TO BILL PEEcotrak WO ID #3890854 - Bill Per Estimate Arrived found walk i…"
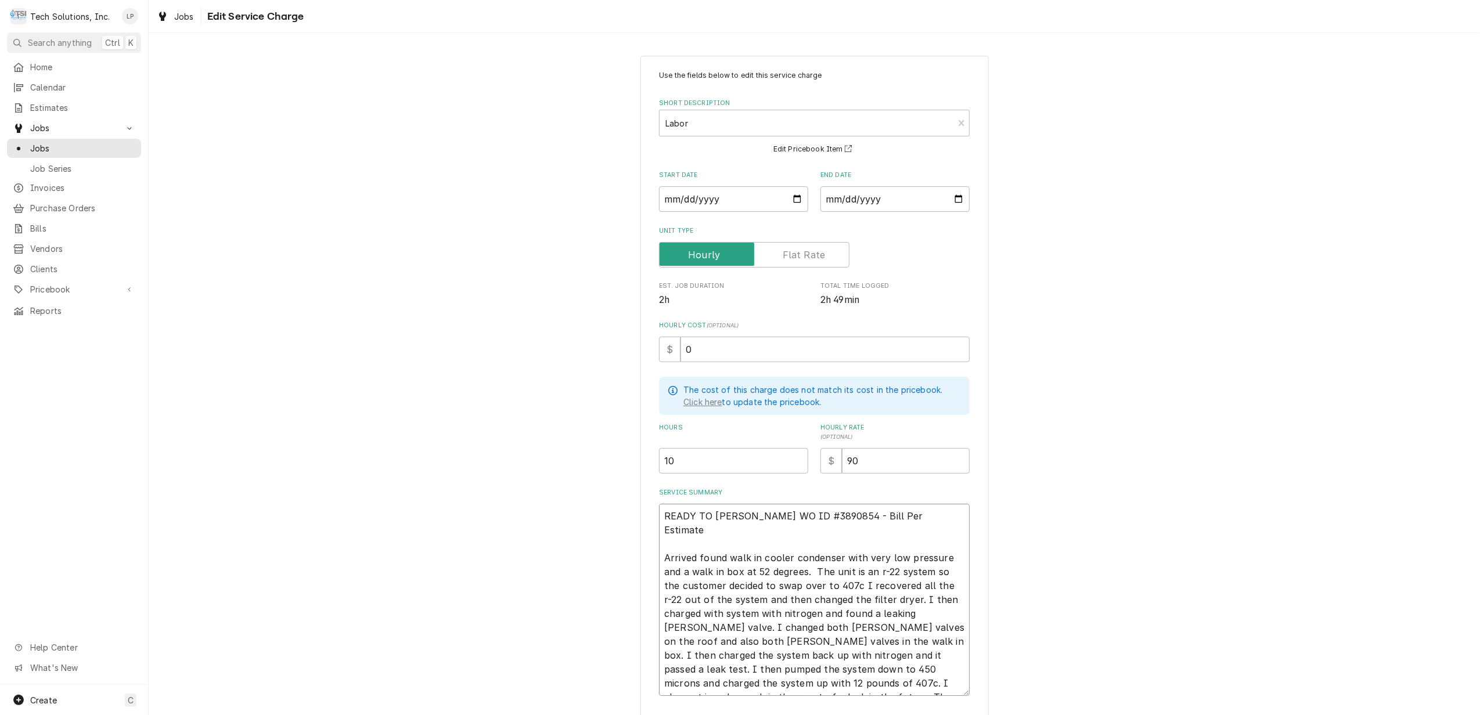
type textarea "x"
type textarea "READY TO BILL PEREcotrak WO ID #3890854 - Bill Per Estimate Arrived found walk …"
type textarea "x"
type textarea "READY TO BILL PER Ecotrak WO ID #3890854 - Bill Per Estimate Arrived found walk…"
type textarea "x"
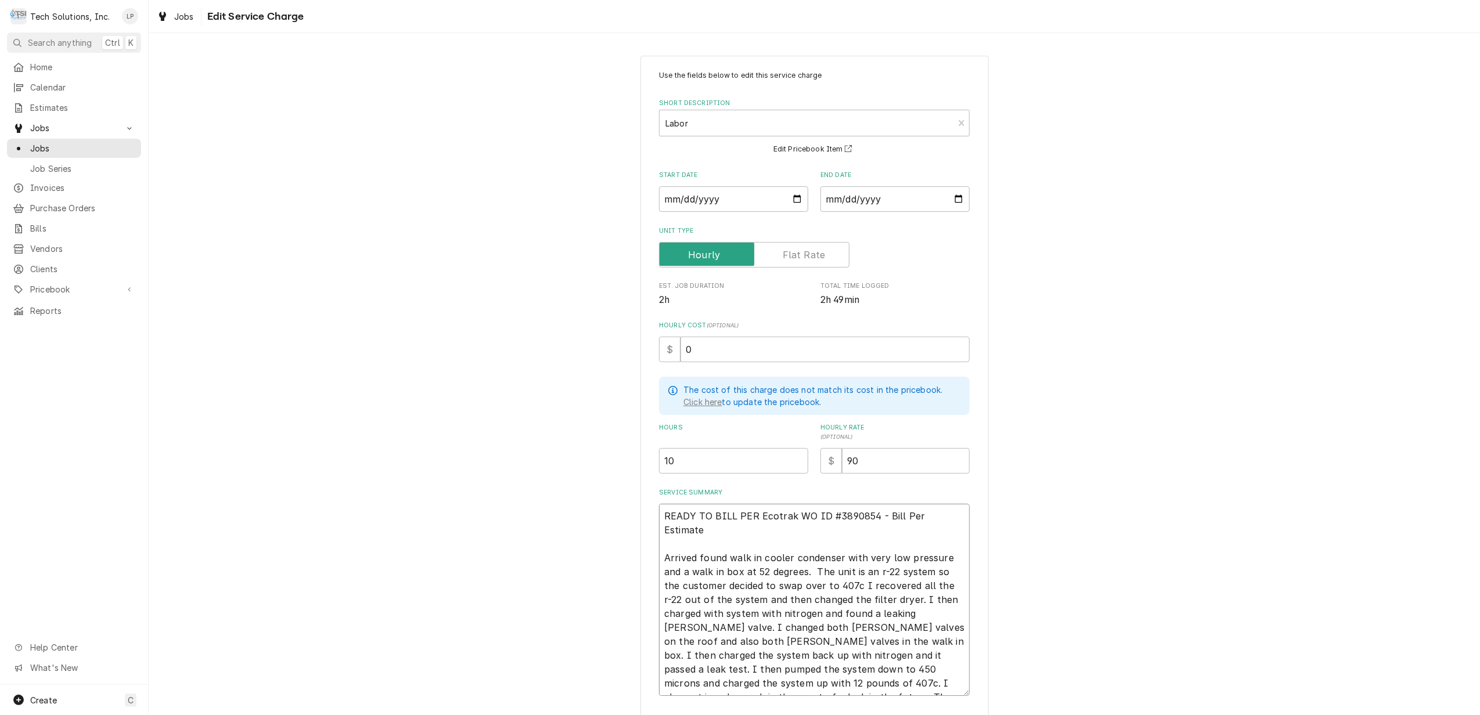
type textarea "READY TO BILL PER EEcotrak WO ID #3890854 - Bill Per Estimate Arrived found wal…"
type textarea "x"
type textarea "READY TO BILL PER ESEcotrak WO ID #3890854 - Bill Per Estimate Arrived found wa…"
type textarea "x"
type textarea "READY TO BILL PER ESTEcotrak WO ID #3890854 - Bill Per Estimate Arrived found w…"
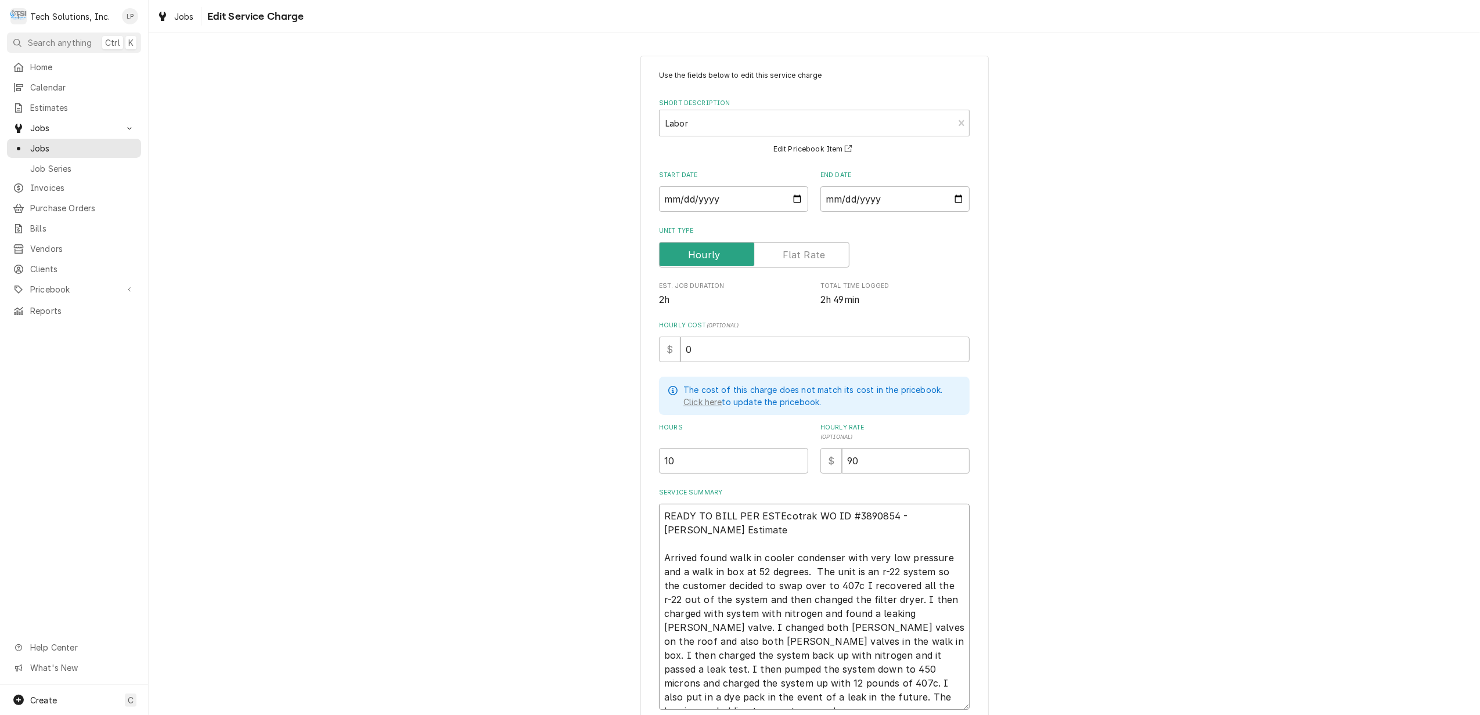
type textarea "x"
type textarea "READY TO BILL PER ESTIEcotrak WO ID #3890854 - Bill Per Estimate Arrived found …"
type textarea "x"
type textarea "READY TO BILL PER ESTIMEcotrak WO ID #3890854 - Bill Per Estimate Arrived found…"
type textarea "x"
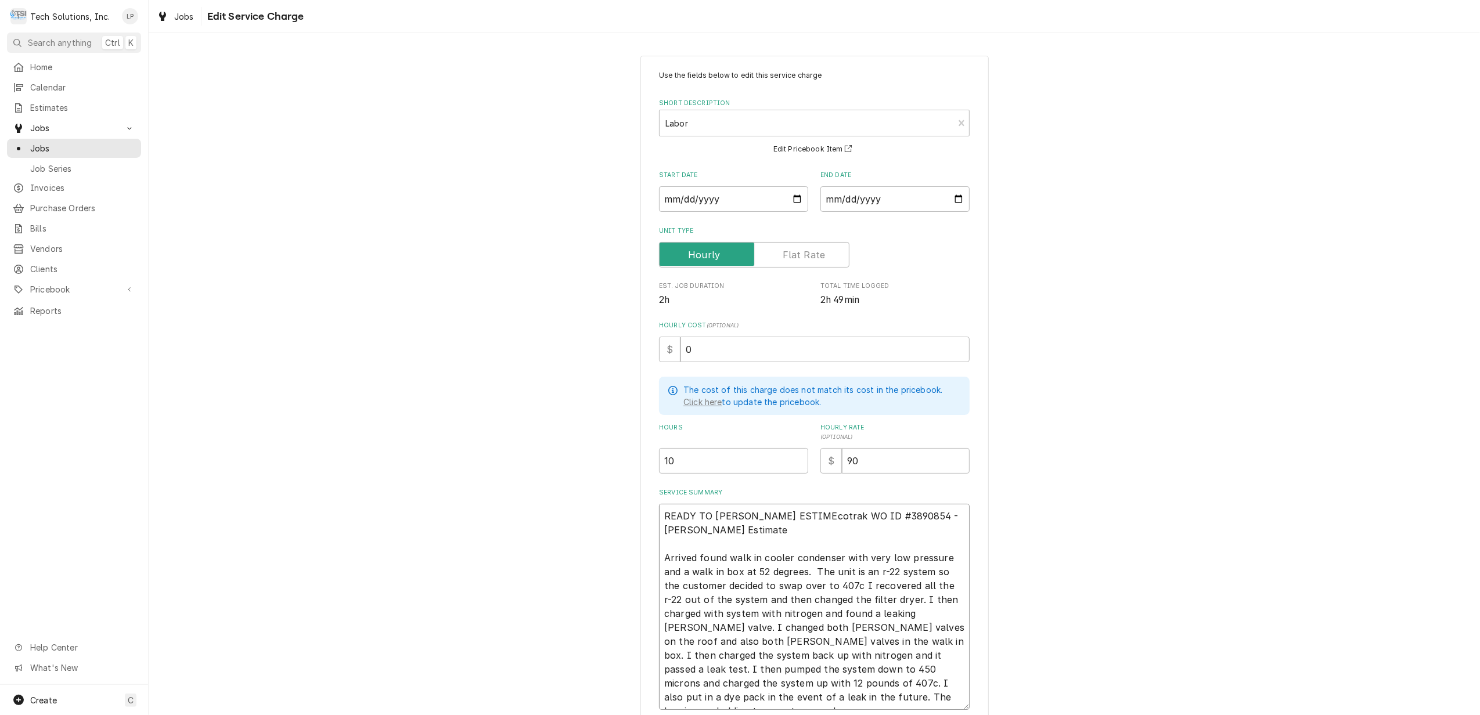
type textarea "READY TO BILL PER ESTIMAEcotrak WO ID #3890854 - Bill Per Estimate Arrived foun…"
type textarea "x"
type textarea "READY TO BILL PER ESTIMATEcotrak WO ID #3890854 - Bill Per Estimate Arrived fou…"
type textarea "x"
type textarea "READY TO BILL PER ESTIMATEEcotrak WO ID #3890854 - Bill Per Estimate Arrived fo…"
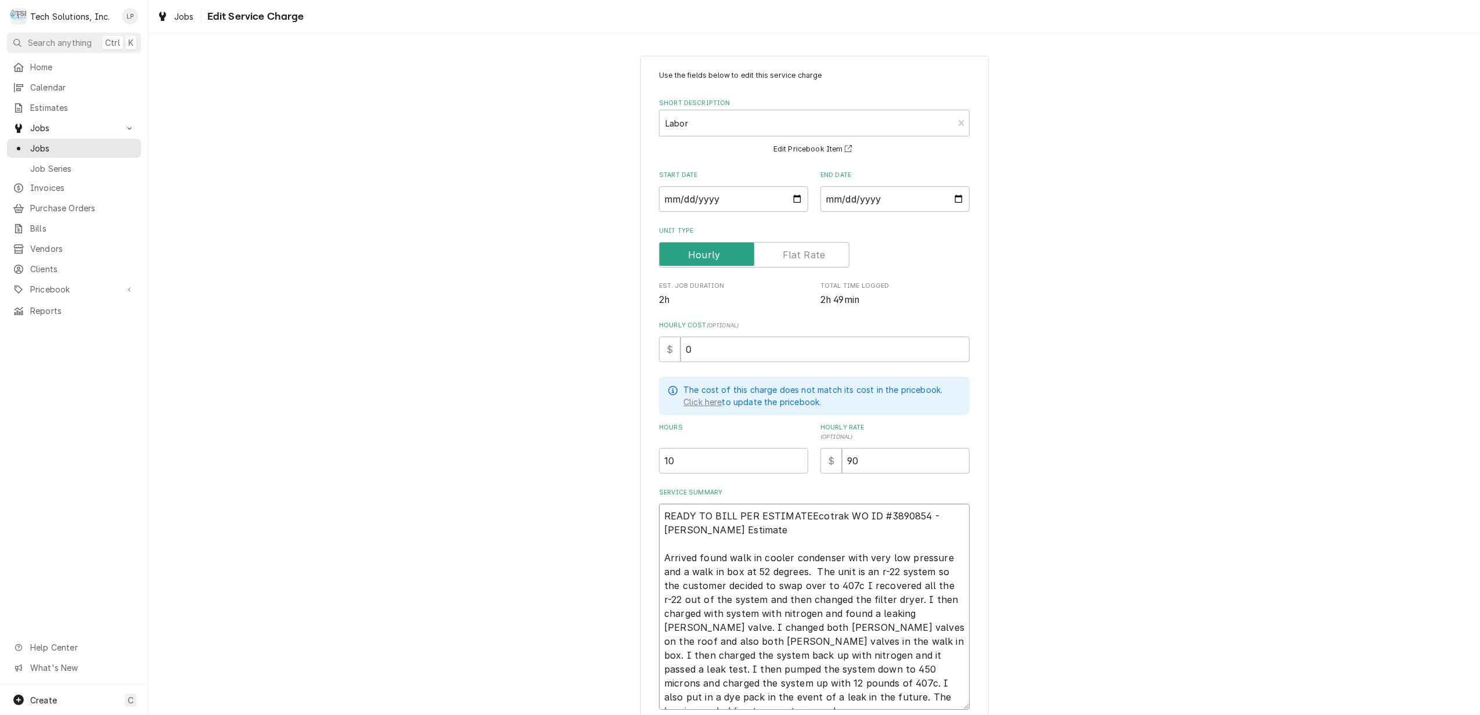
type textarea "x"
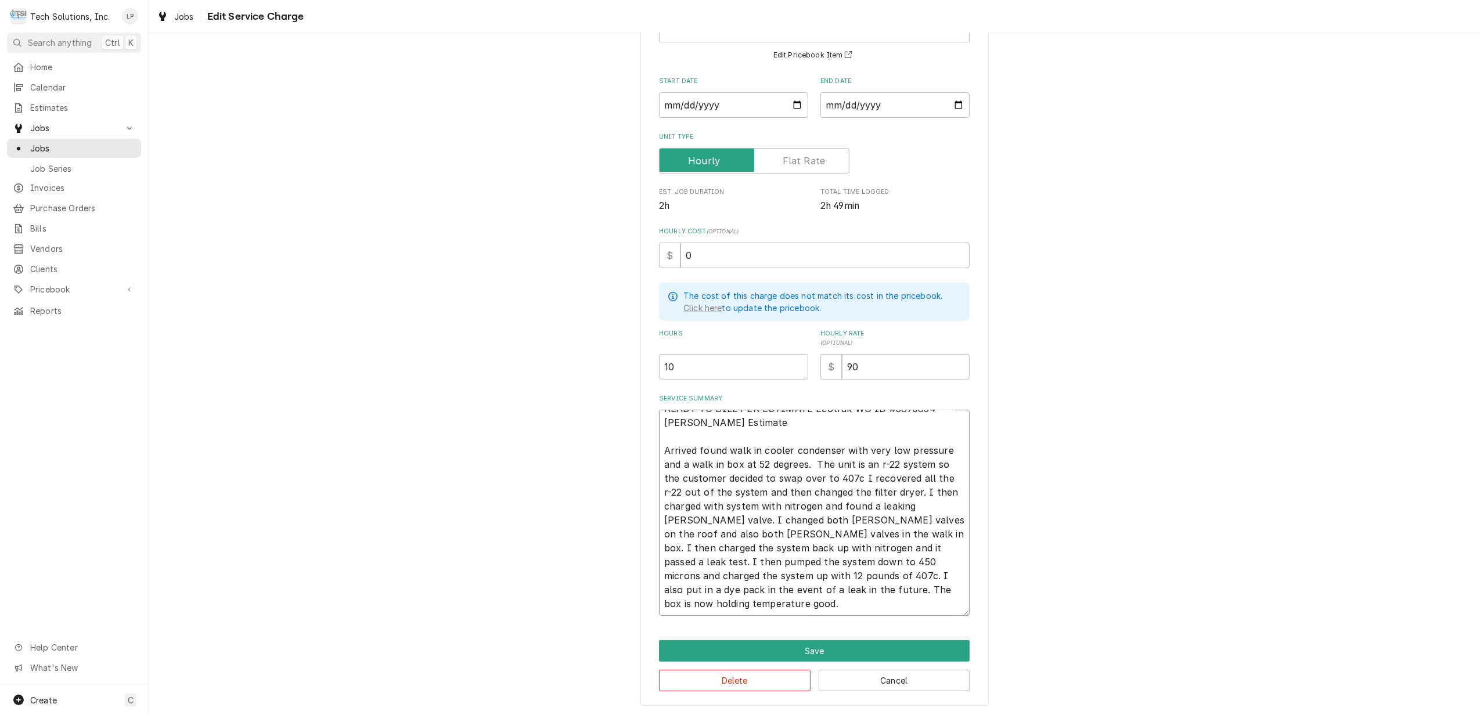
scroll to position [95, 0]
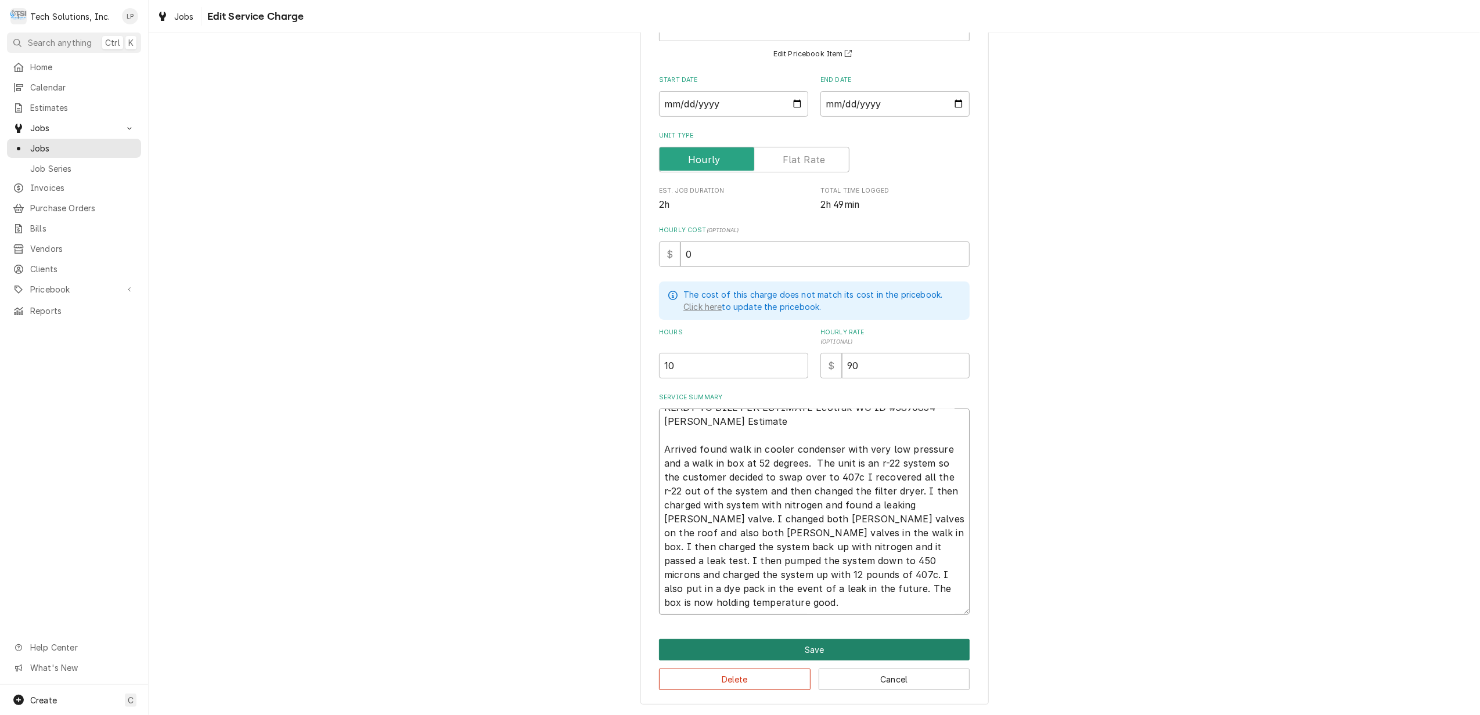
type textarea "READY TO BILL PER ESTIMATE Ecotrak WO ID #3890854 - Bill Per Estimate Arrived f…"
click at [811, 653] on button "Save" at bounding box center [814, 649] width 311 height 21
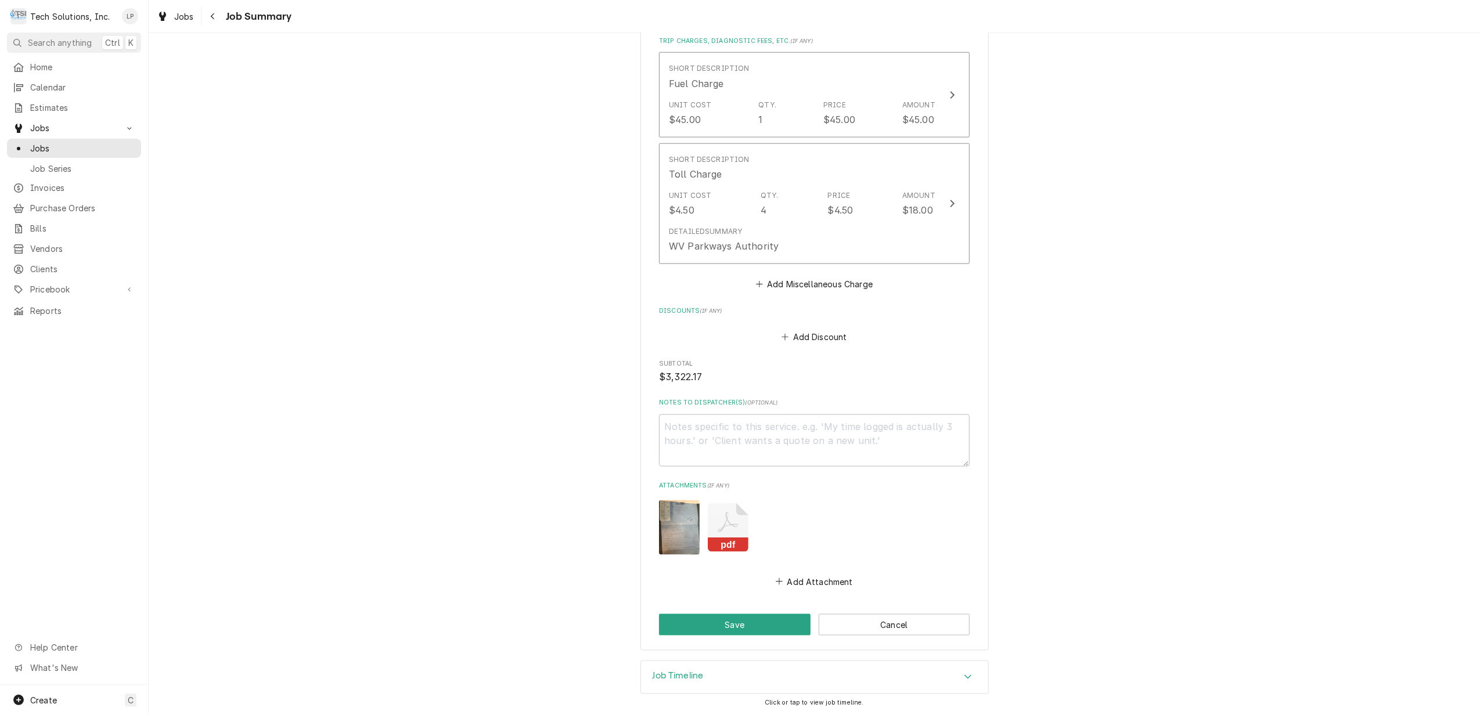
scroll to position [1432, 0]
click at [753, 617] on button "Save" at bounding box center [735, 624] width 152 height 21
type textarea "x"
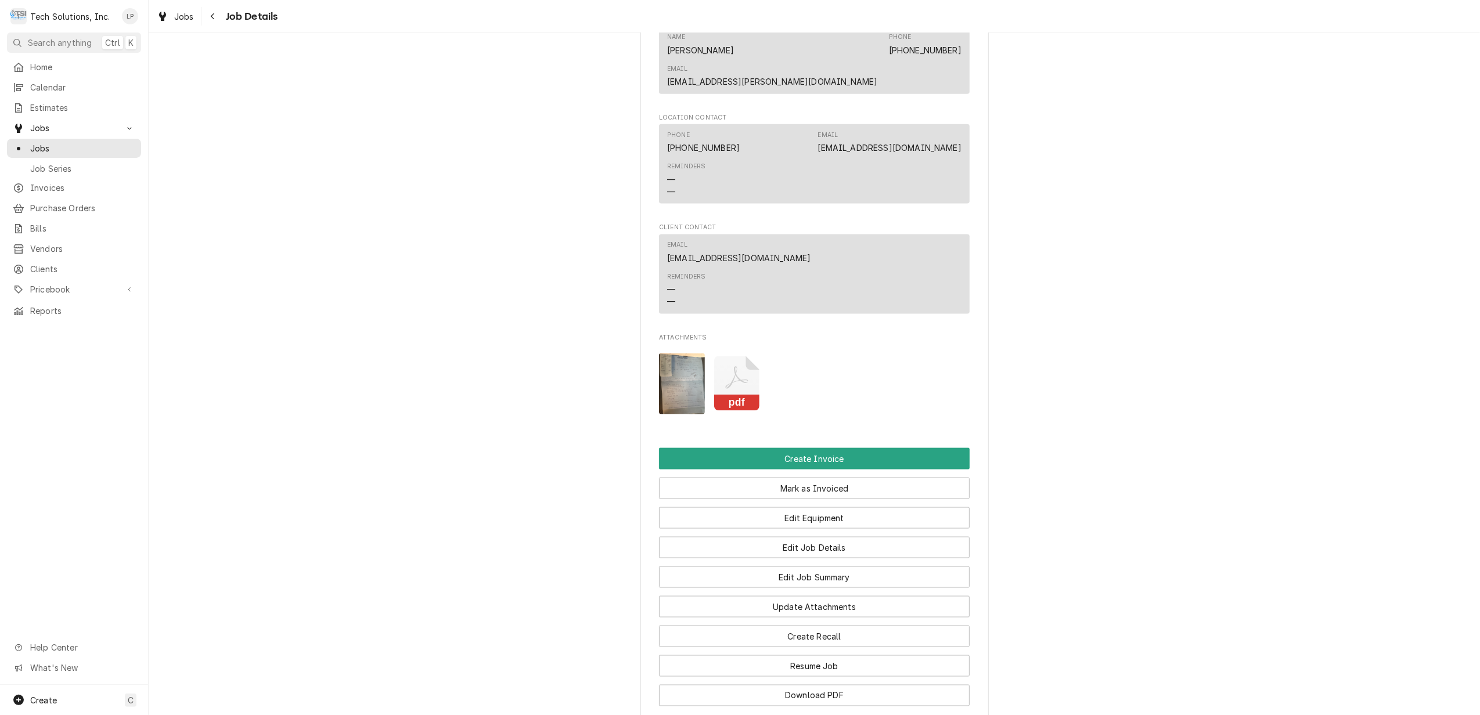
scroll to position [1626, 0]
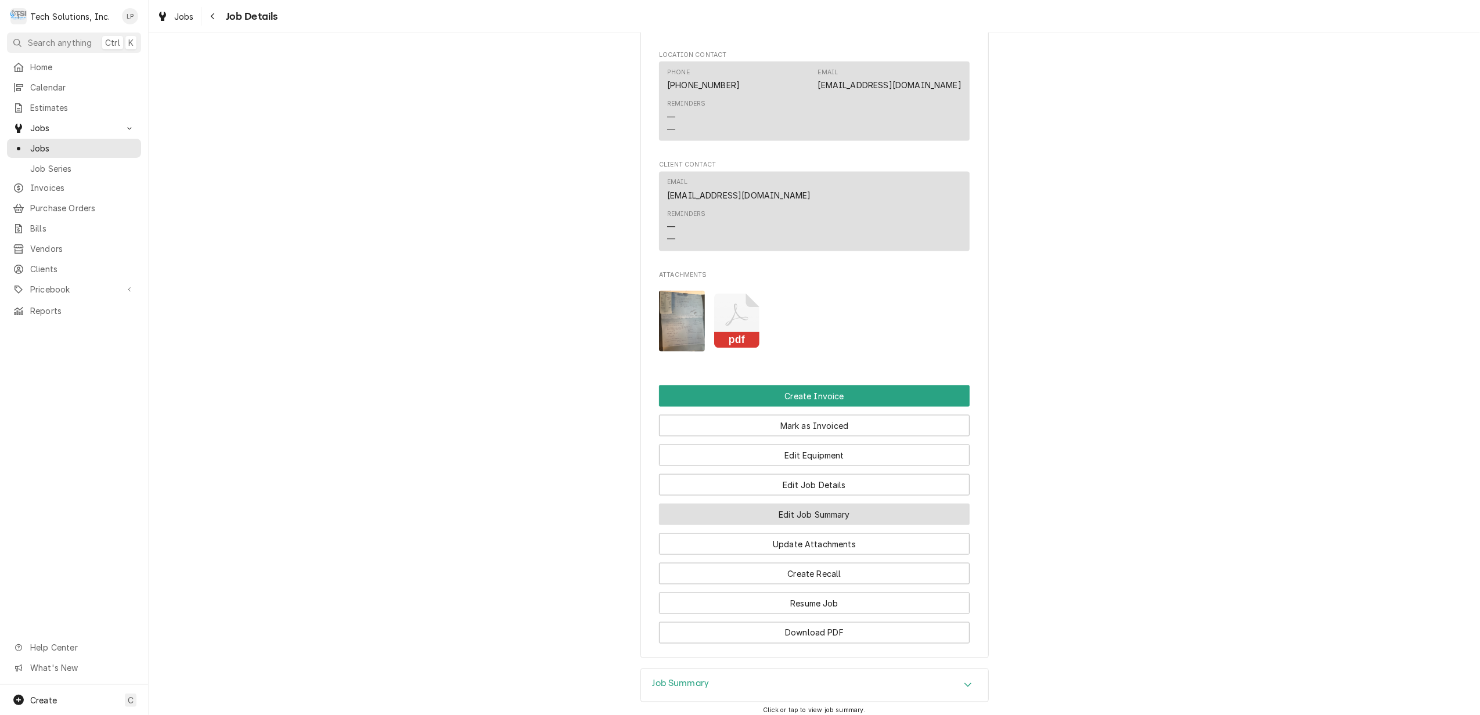
click at [832, 504] on button "Edit Job Summary" at bounding box center [814, 514] width 311 height 21
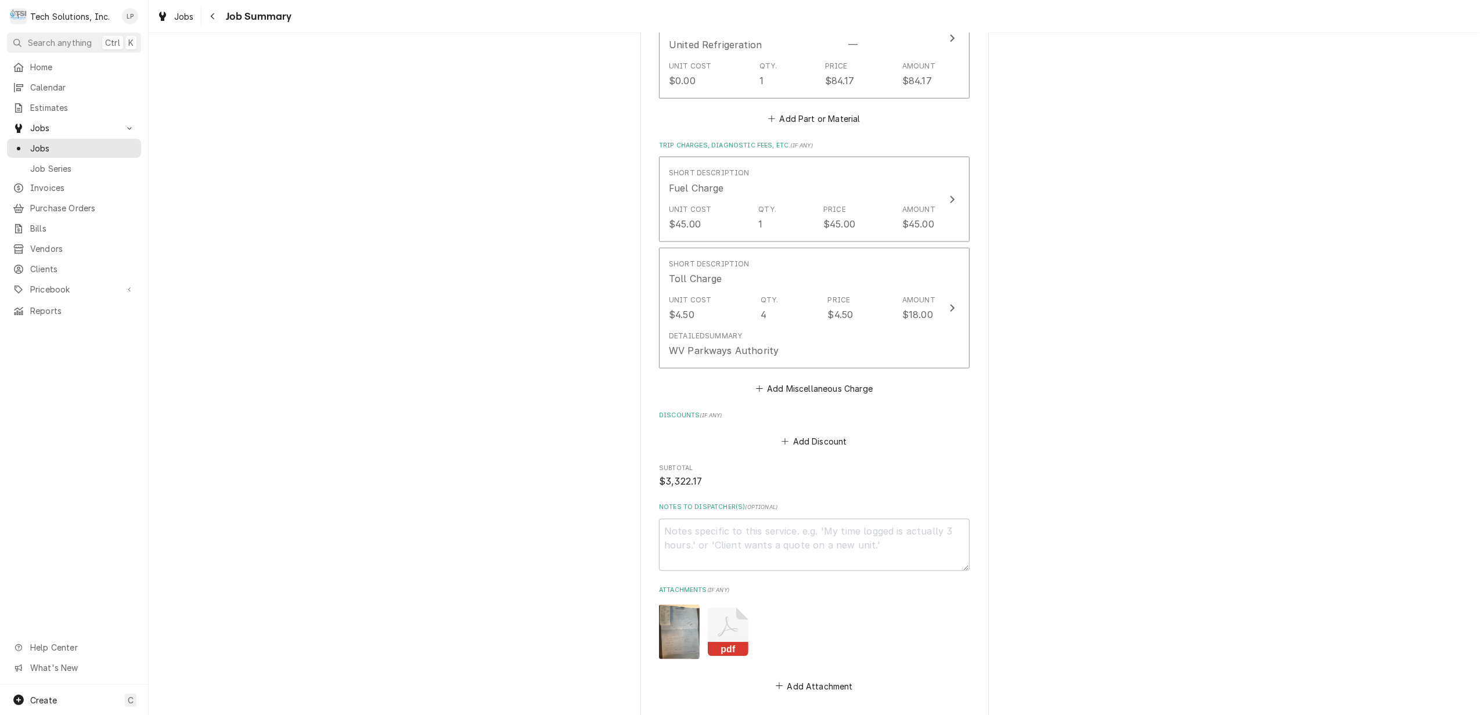
scroll to position [1432, 0]
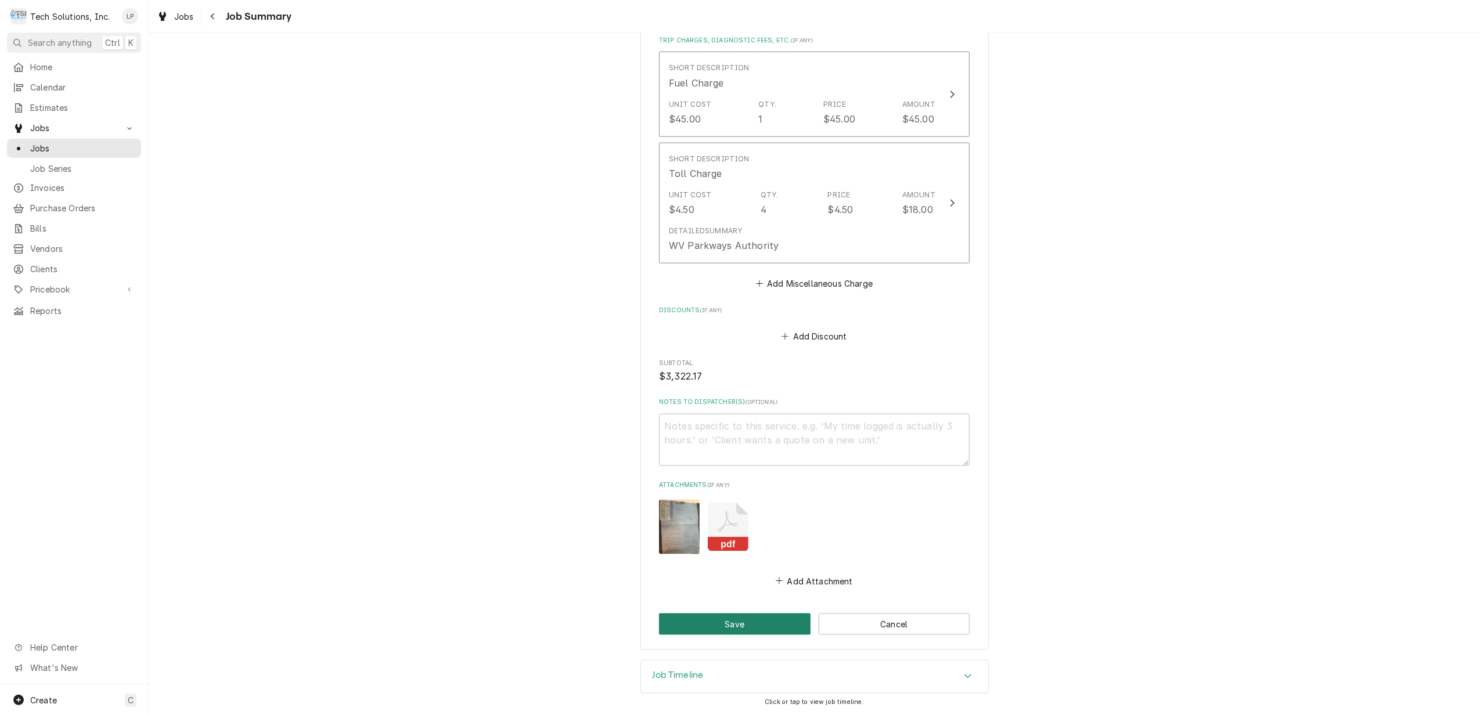
click at [762, 629] on button "Save" at bounding box center [735, 624] width 152 height 21
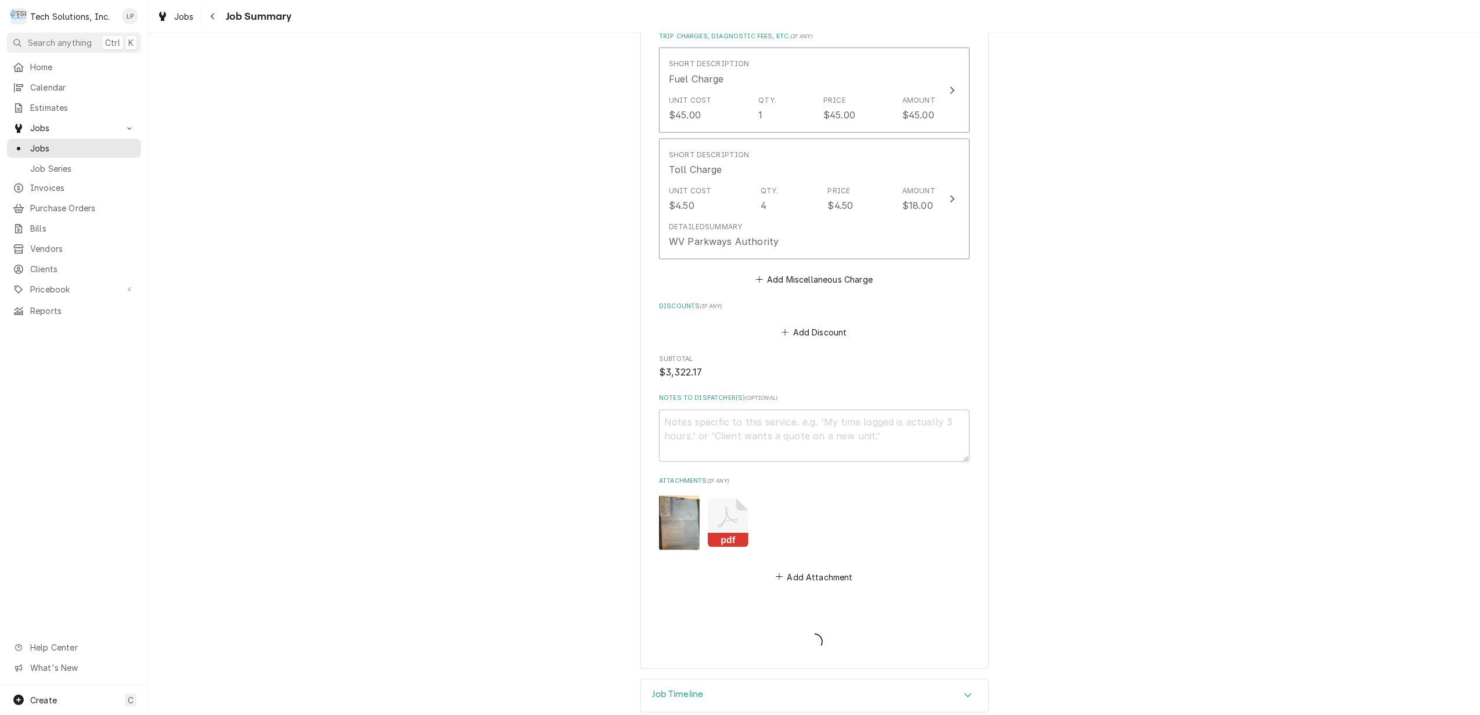
type textarea "x"
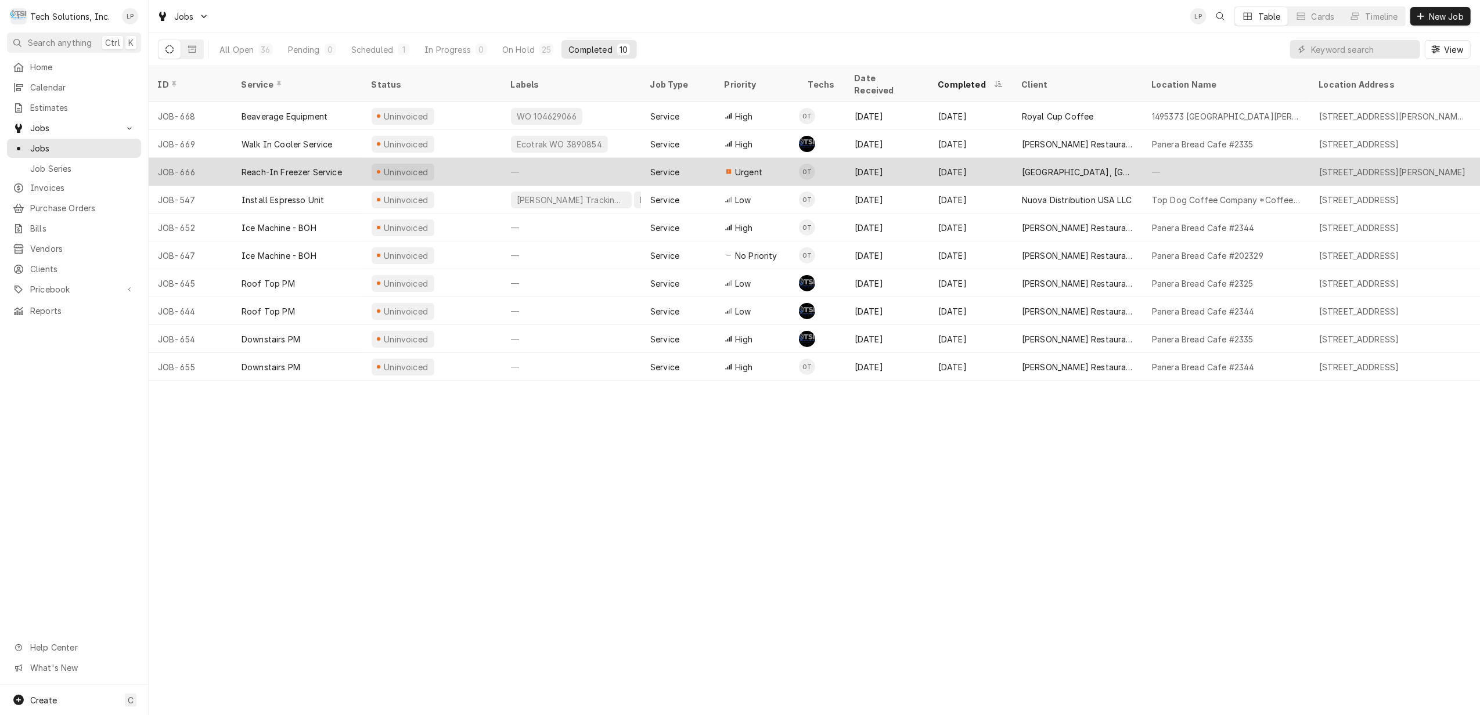
click at [204, 158] on div "JOB-666" at bounding box center [191, 172] width 84 height 28
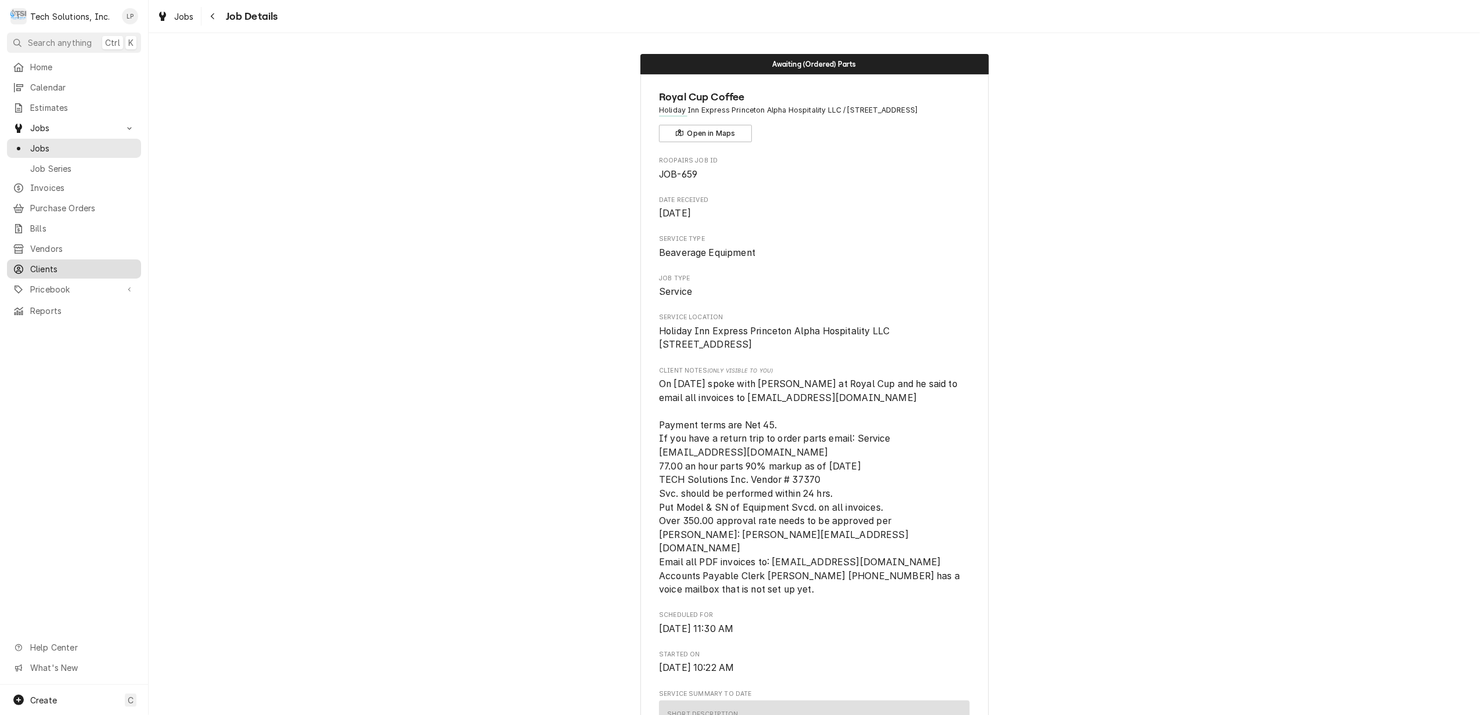
click at [52, 263] on span "Clients" at bounding box center [82, 269] width 105 height 12
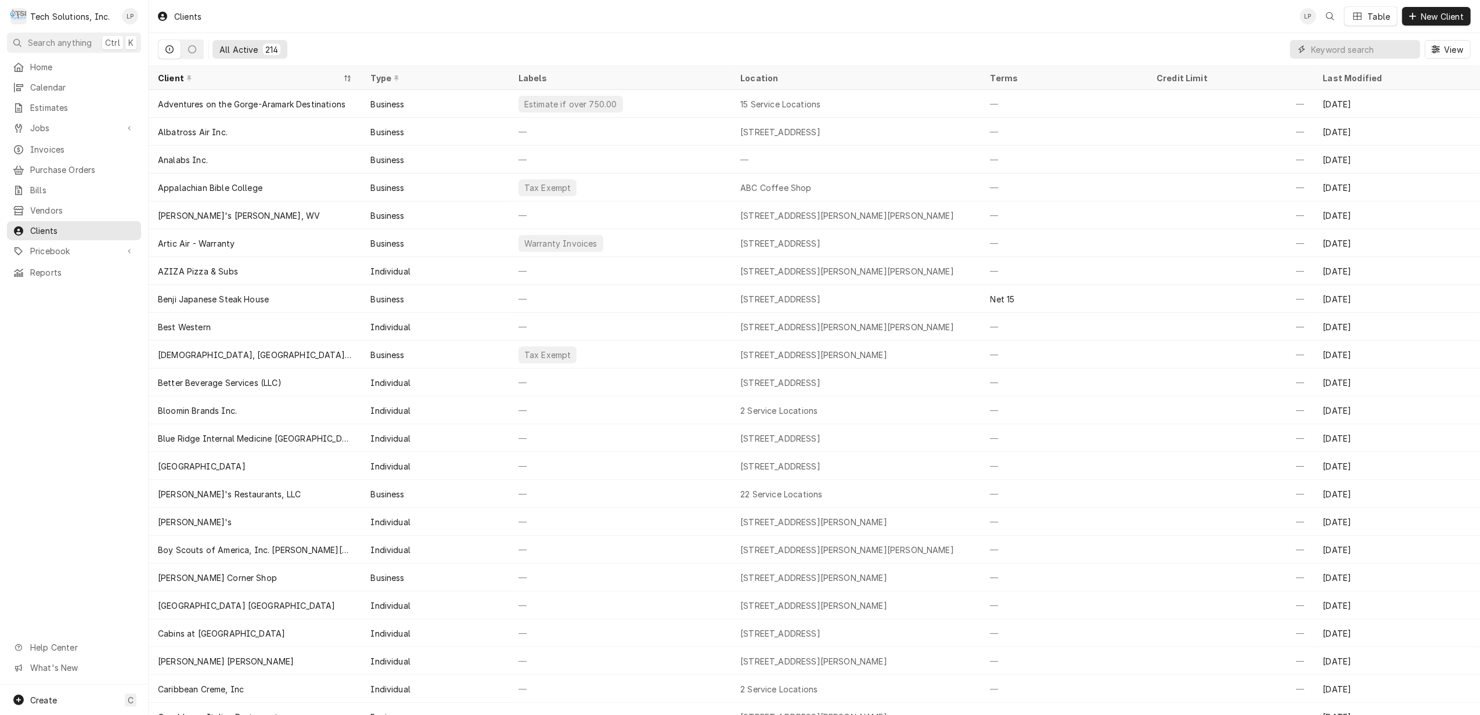
click at [1389, 49] on input "Dynamic Content Wrapper" at bounding box center [1362, 49] width 103 height 19
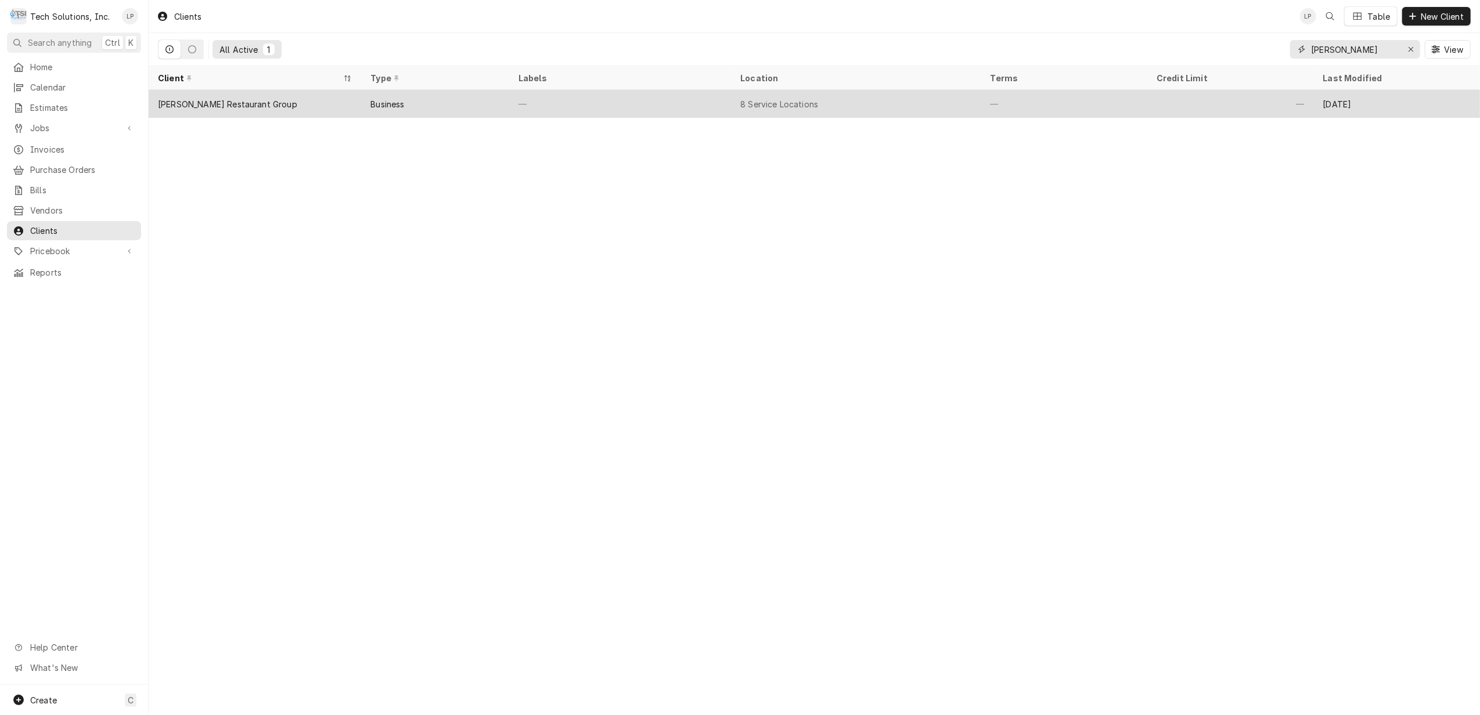
type input "flynn"
click at [452, 99] on div "Business" at bounding box center [434, 104] width 147 height 28
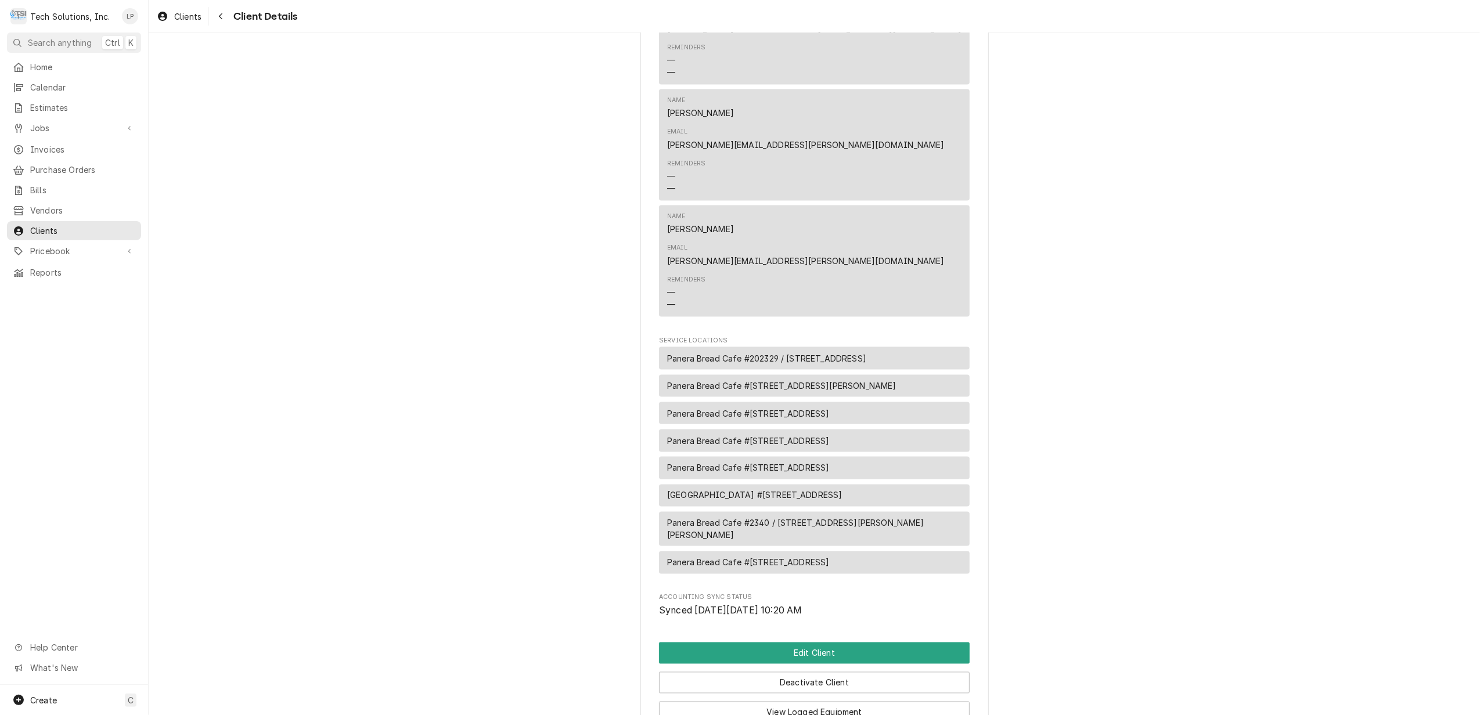
scroll to position [1801, 0]
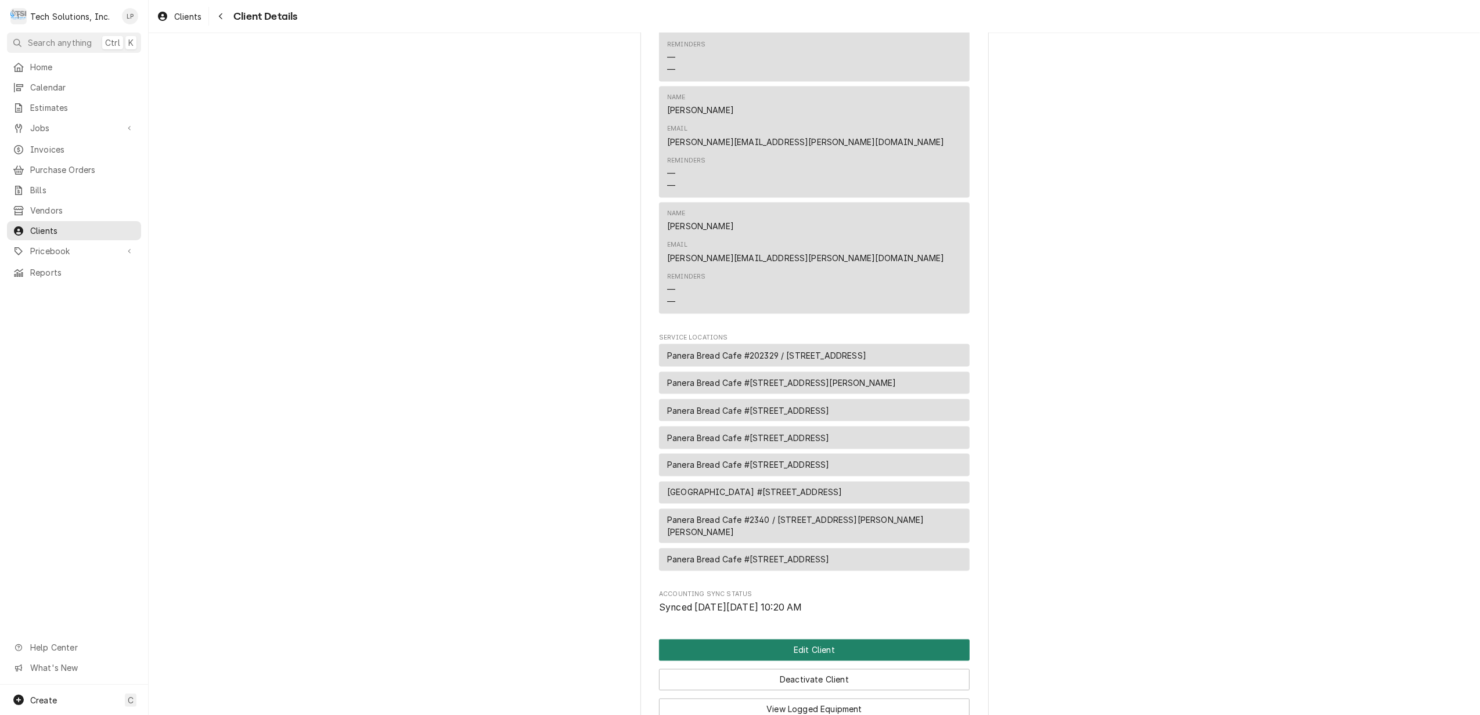
click at [818, 640] on button "Edit Client" at bounding box center [814, 650] width 311 height 21
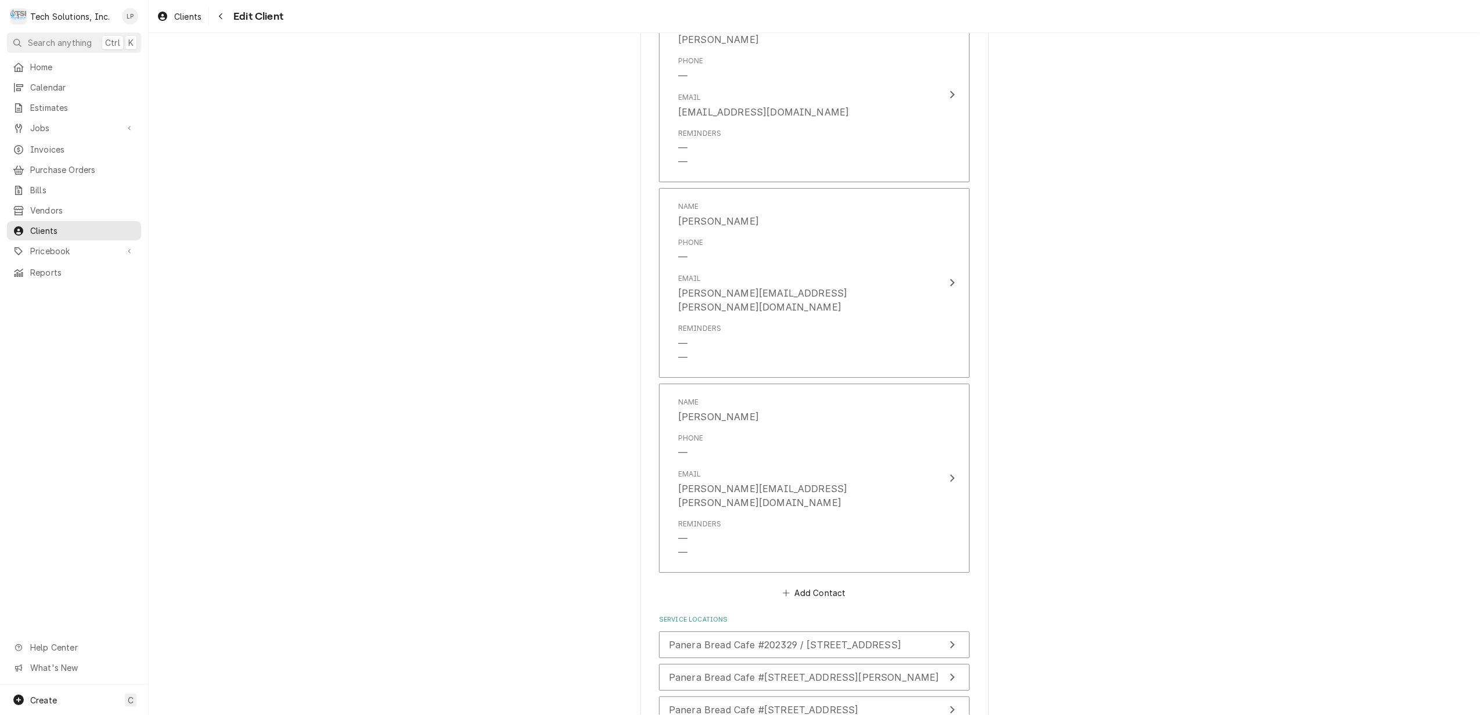
scroll to position [2941, 0]
click at [804, 582] on button "Add Contact" at bounding box center [814, 590] width 67 height 16
type textarea "x"
click at [844, 600] on input "Business Name" at bounding box center [814, 613] width 286 height 26
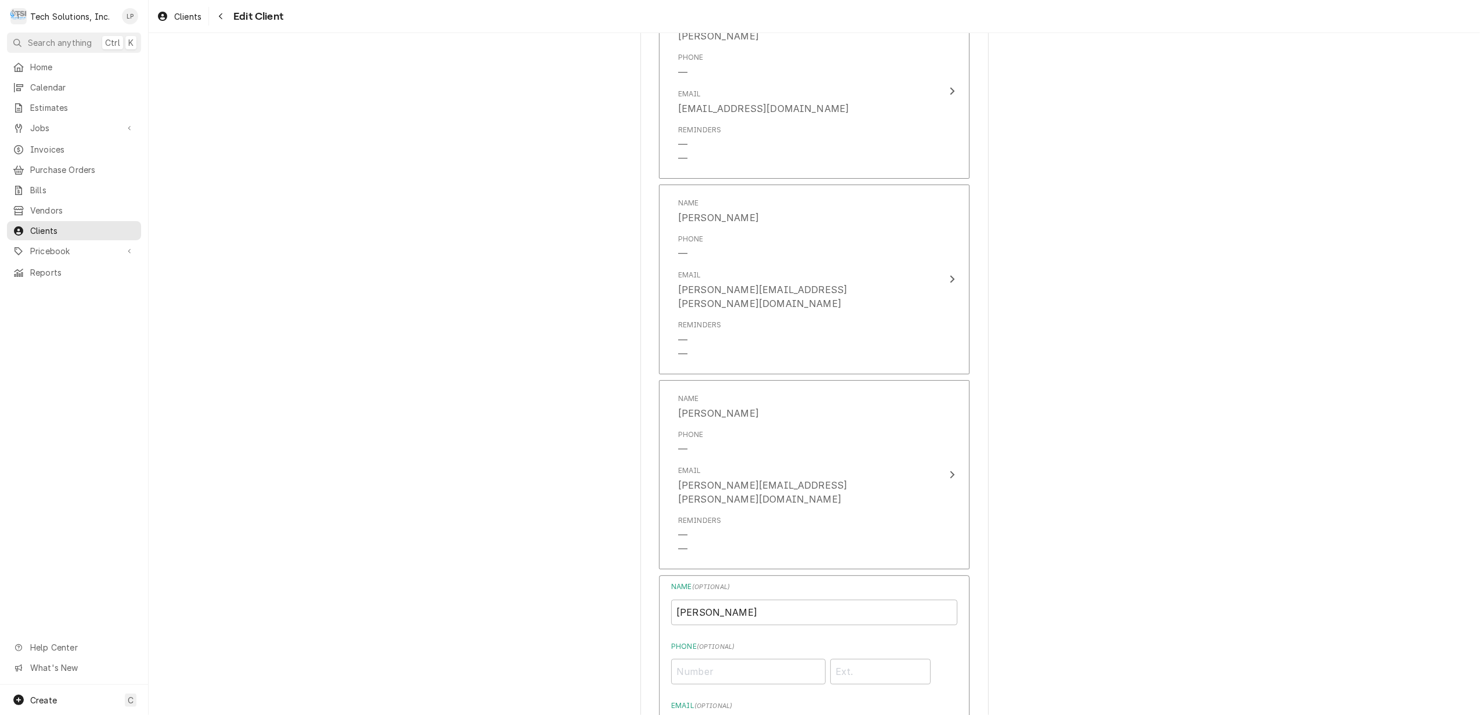
click at [802, 600] on input "Hunter Tyree" at bounding box center [814, 613] width 286 height 26
type input "[PERSON_NAME][GEOGRAPHIC_DATA] 2335"
paste input "[EMAIL_ADDRESS][PERSON_NAME][DOMAIN_NAME]"
type input "[EMAIL_ADDRESS][PERSON_NAME][DOMAIN_NAME]"
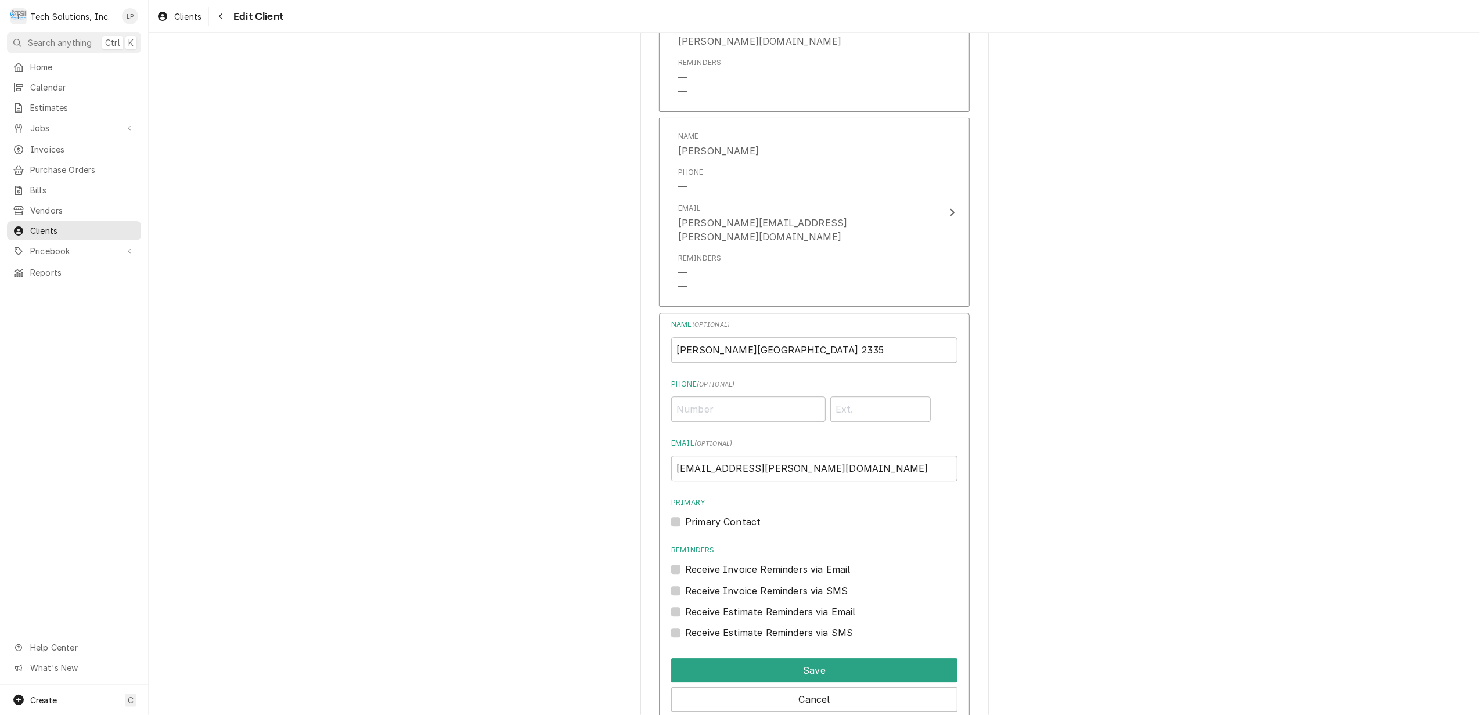
scroll to position [3251, 0]
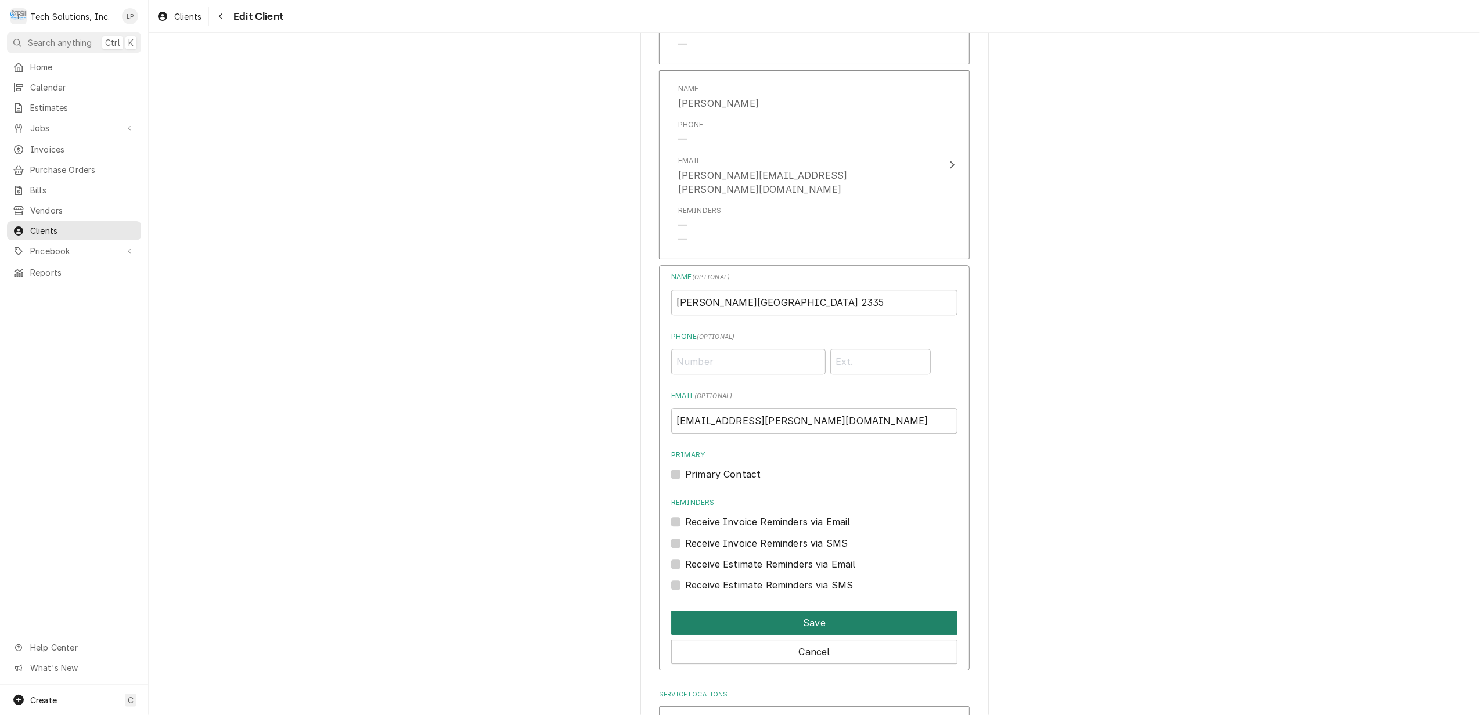
click at [800, 611] on button "Save" at bounding box center [814, 623] width 286 height 24
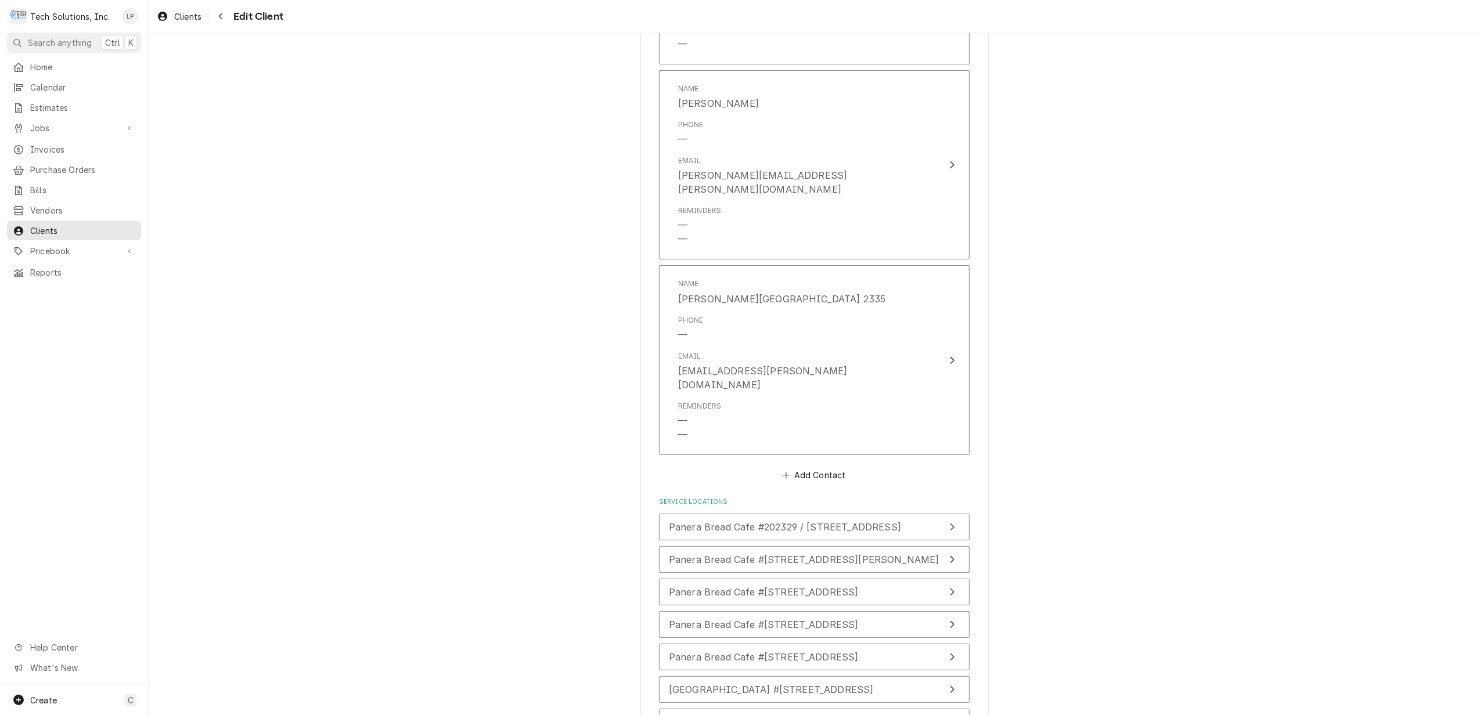
scroll to position [3285, 0]
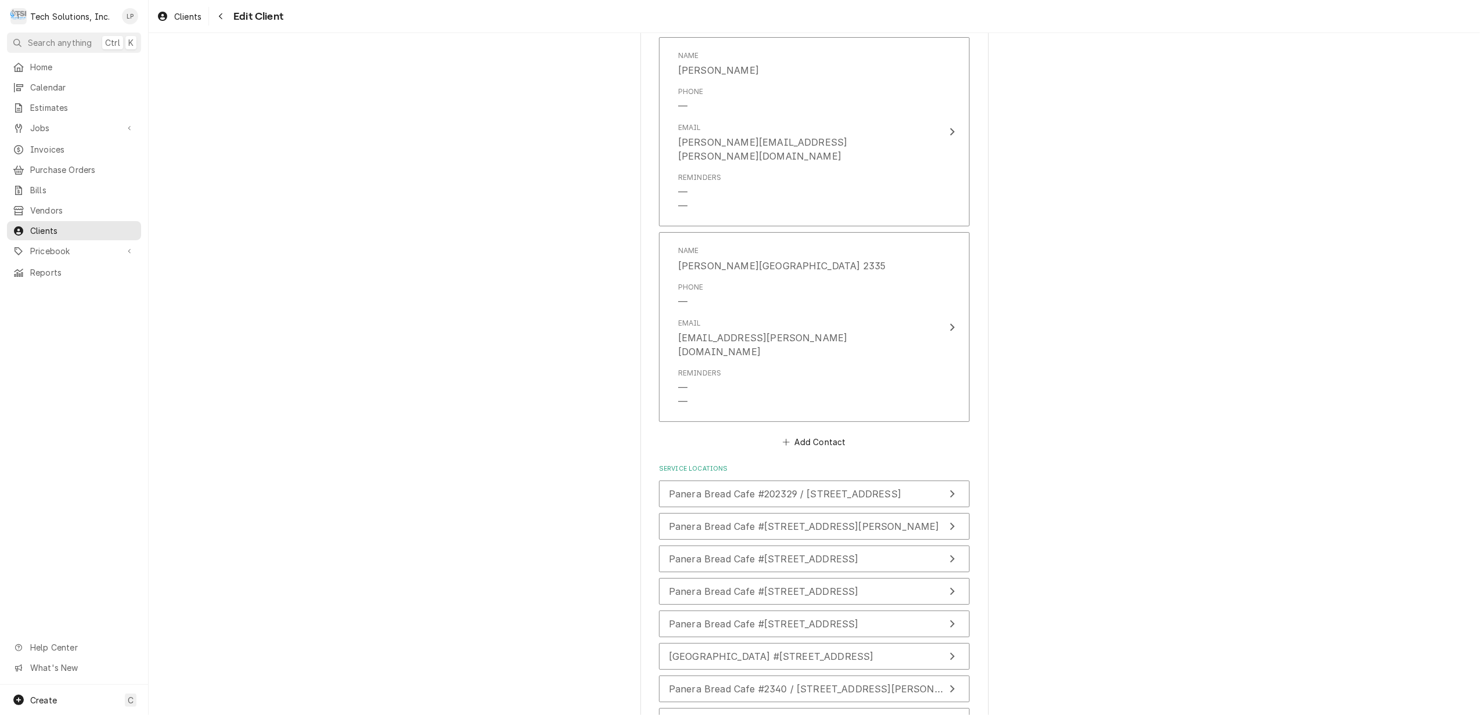
type textarea "x"
